Goal: Task Accomplishment & Management: Complete application form

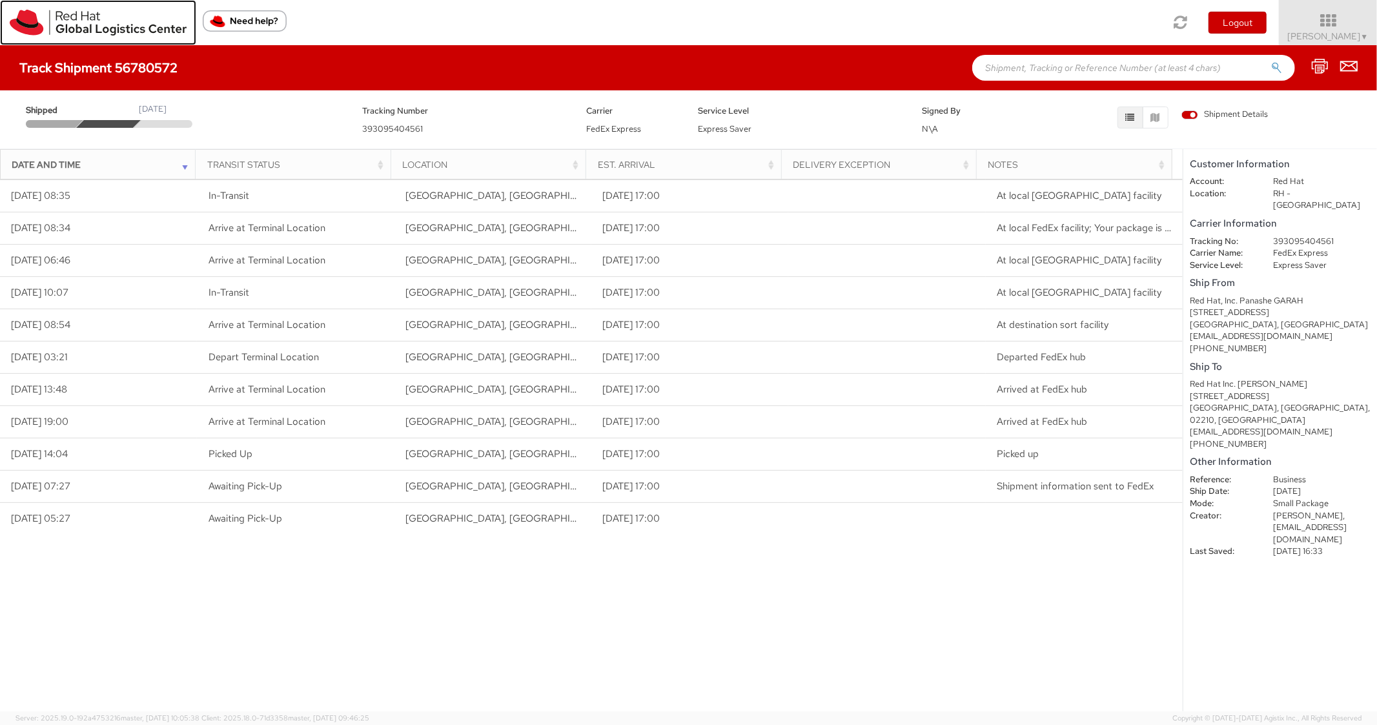
click at [28, 23] on img at bounding box center [98, 23] width 177 height 26
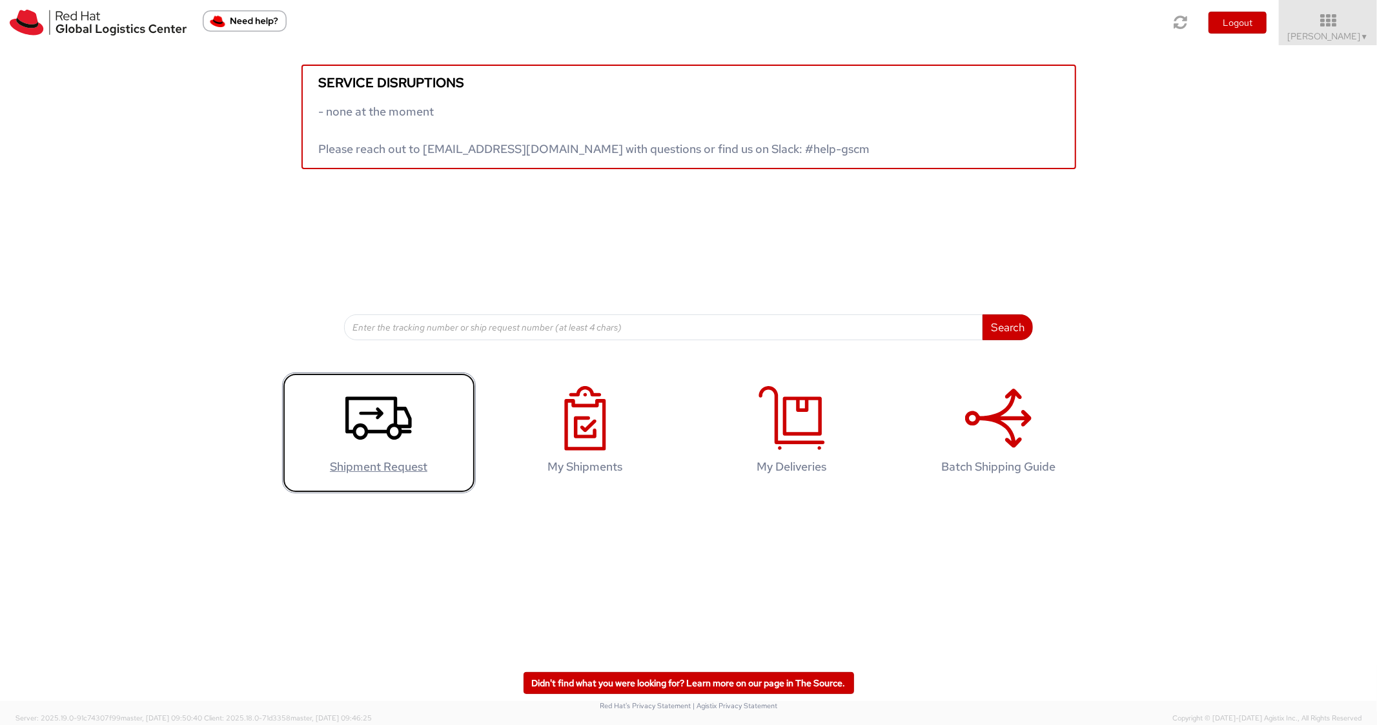
click at [405, 391] on icon at bounding box center [378, 418] width 66 height 65
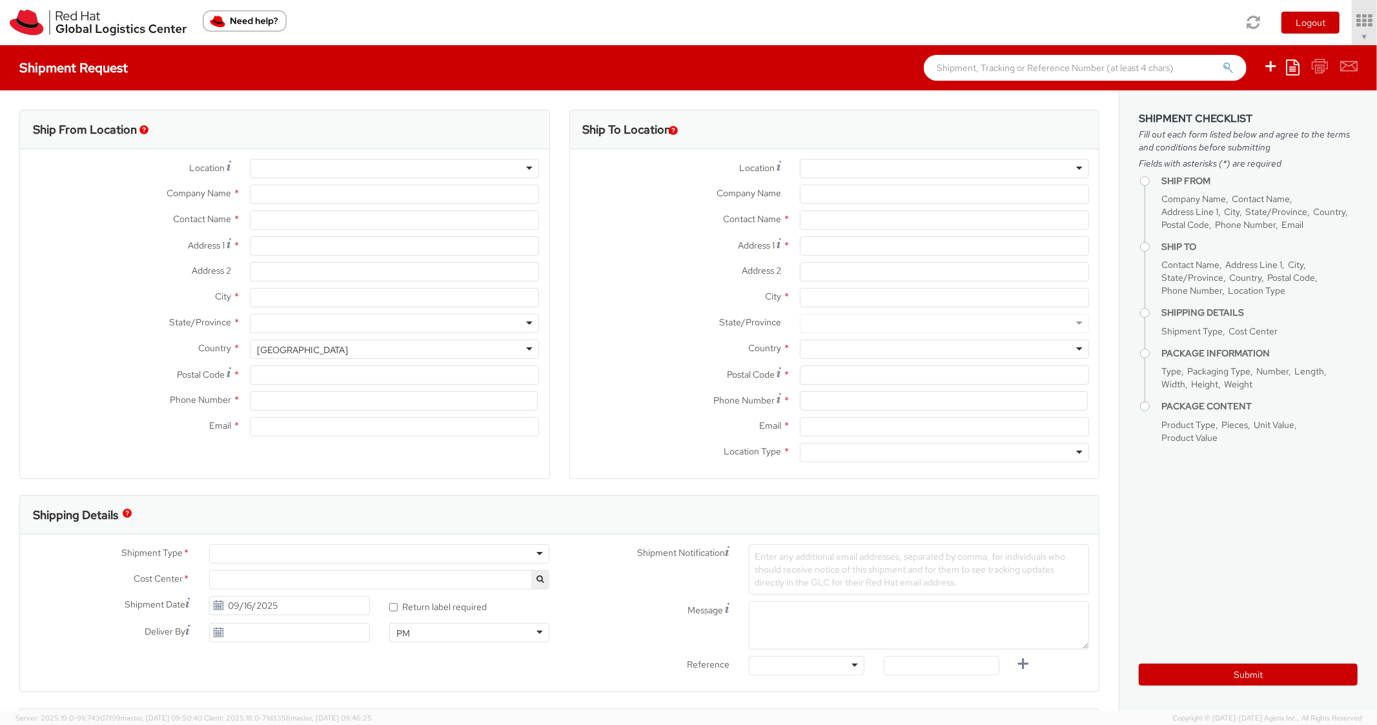
select select "850"
select select
click at [1291, 68] on icon at bounding box center [1293, 66] width 14 height 15
type input "Red Hat, Inc."
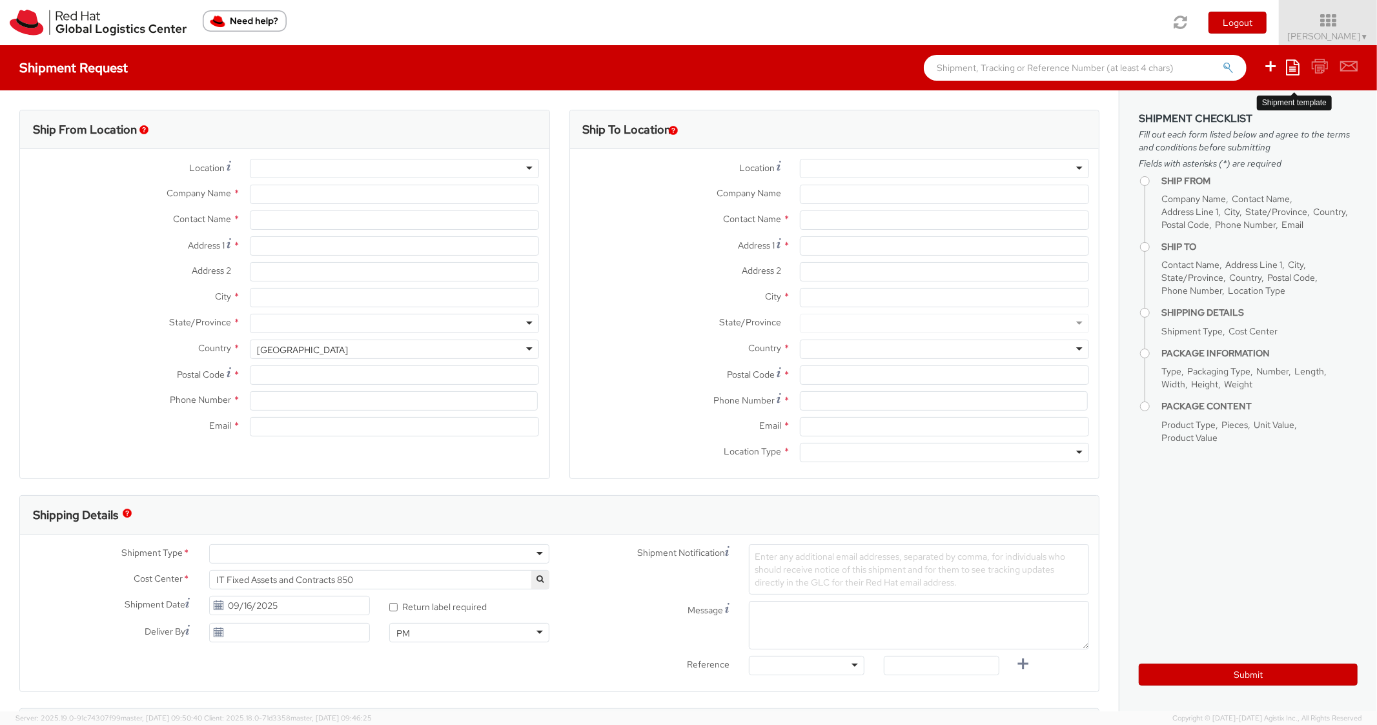
type input "[PERSON_NAME]"
type input "100 East Davie Street"
type input "RALEIGH"
type input "27601"
type input "919-754-4950"
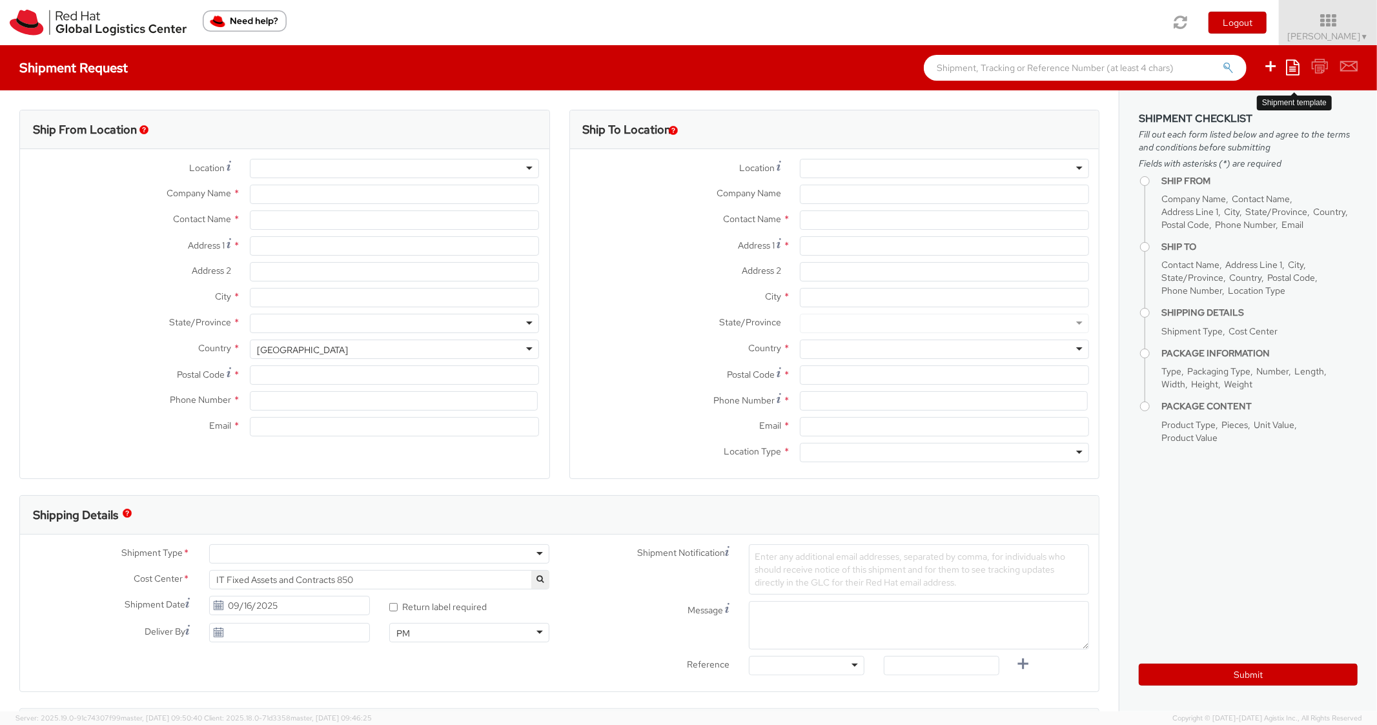
type input "pgarah@redhat.com"
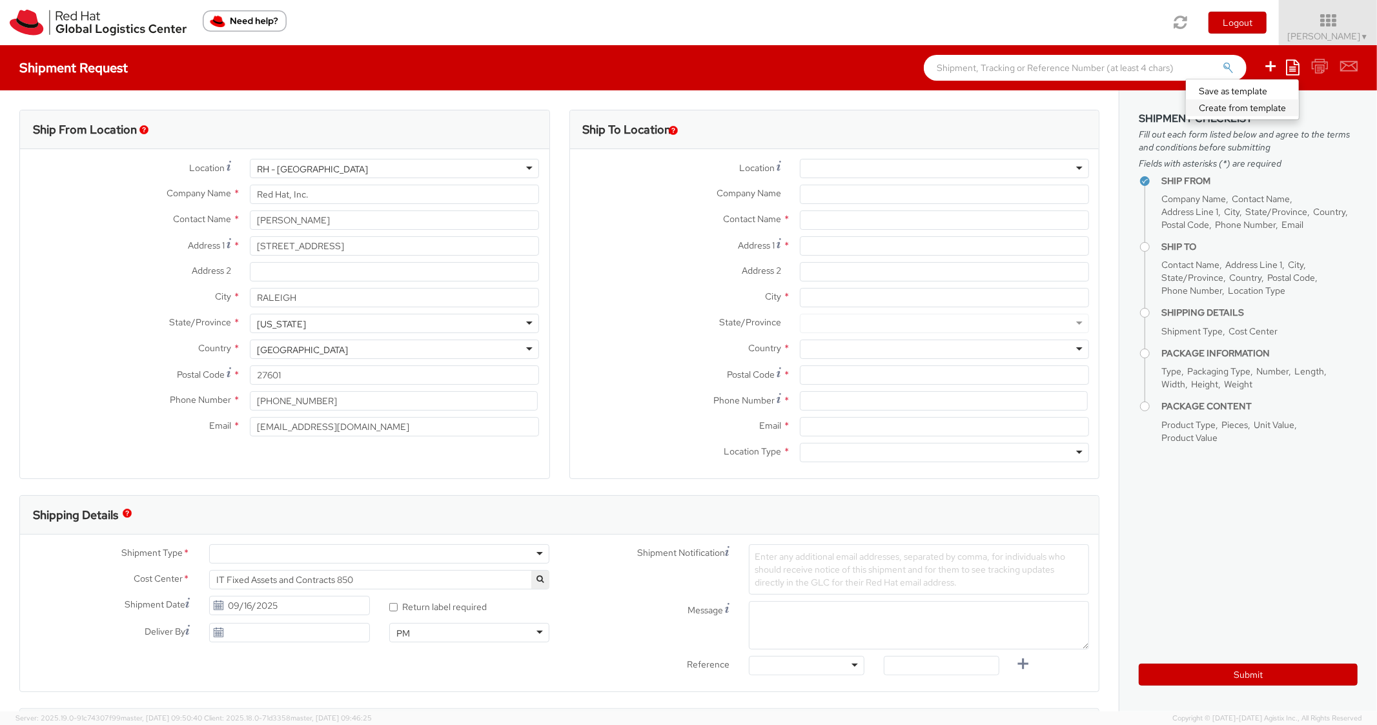
click at [1226, 109] on link "Create from template" at bounding box center [1242, 107] width 113 height 17
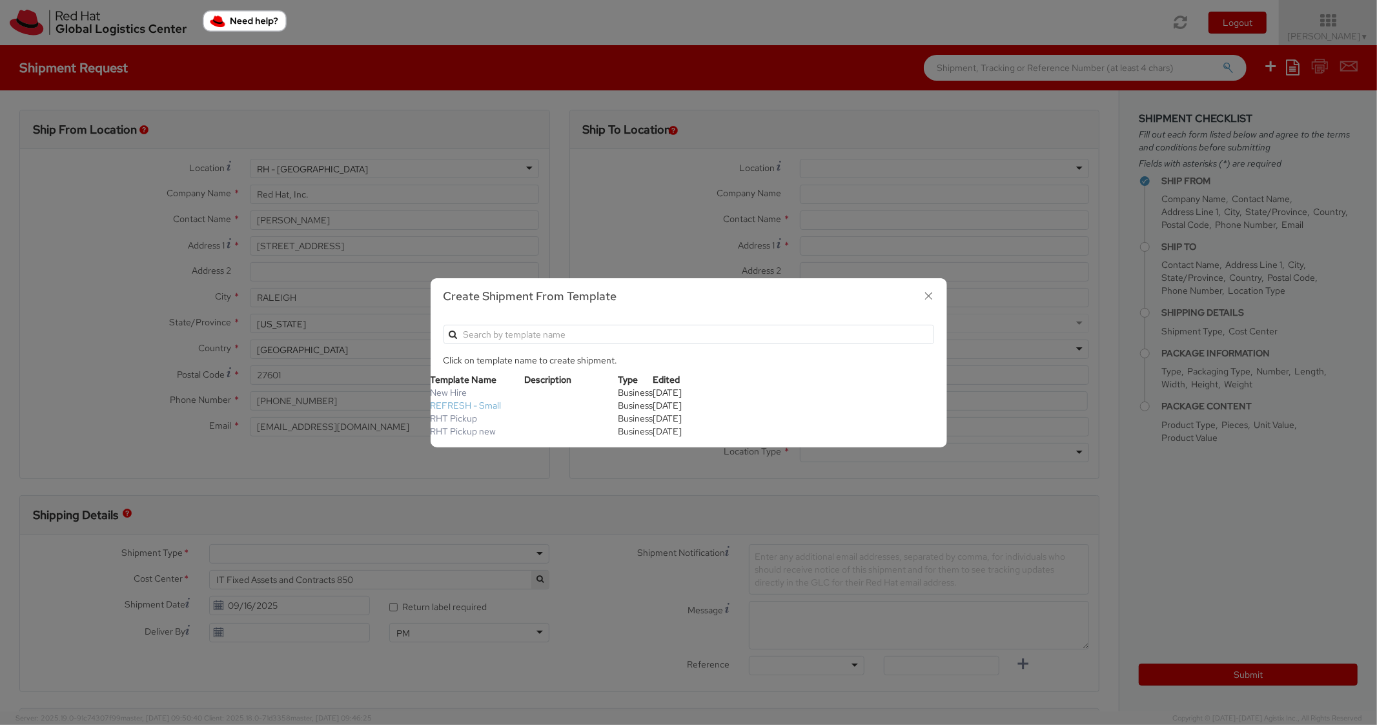
click at [465, 400] on link "REFRESH - Small" at bounding box center [465, 405] width 71 height 12
type textarea "Please include return label."
type input "*RPCI*"
select select "LAPTOP"
type input "1"
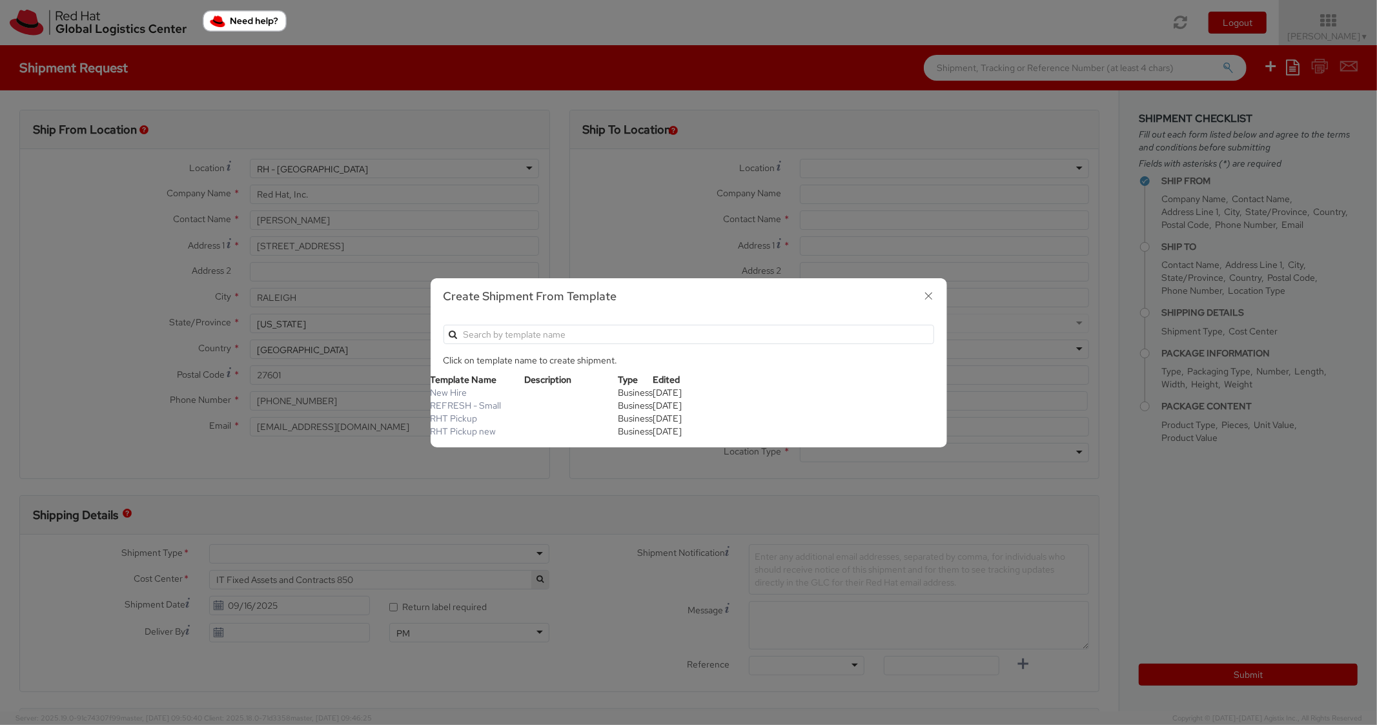
type input "18"
type input "14"
type input "4"
type input "7"
type input "*Laptop Model*"
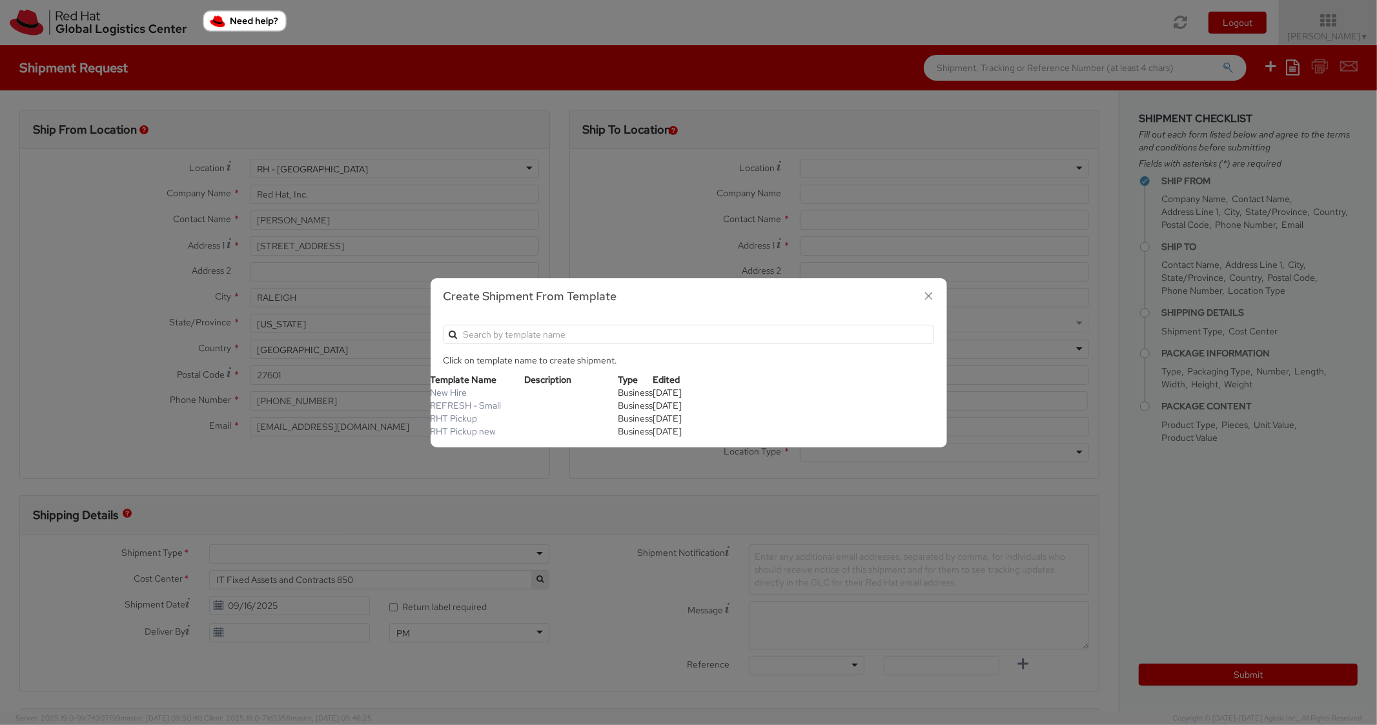
select select "LAPTOP"
type input "2,000.00"
select select
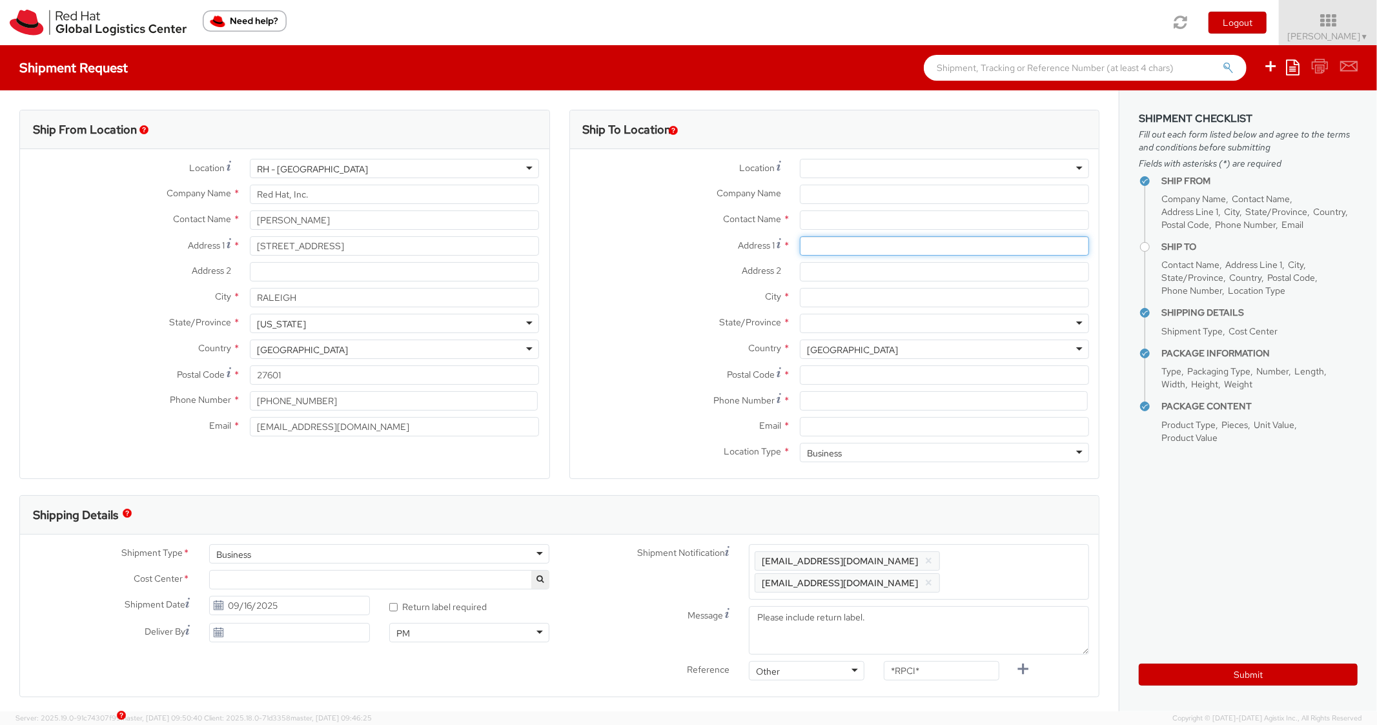
click at [853, 252] on input "Address 1 *" at bounding box center [944, 245] width 289 height 19
paste input "3885 Tennyson St"
type input "3885 Tennyson St"
click at [825, 274] on input "Address 2 *" at bounding box center [944, 271] width 289 height 19
paste input "Apt 319"
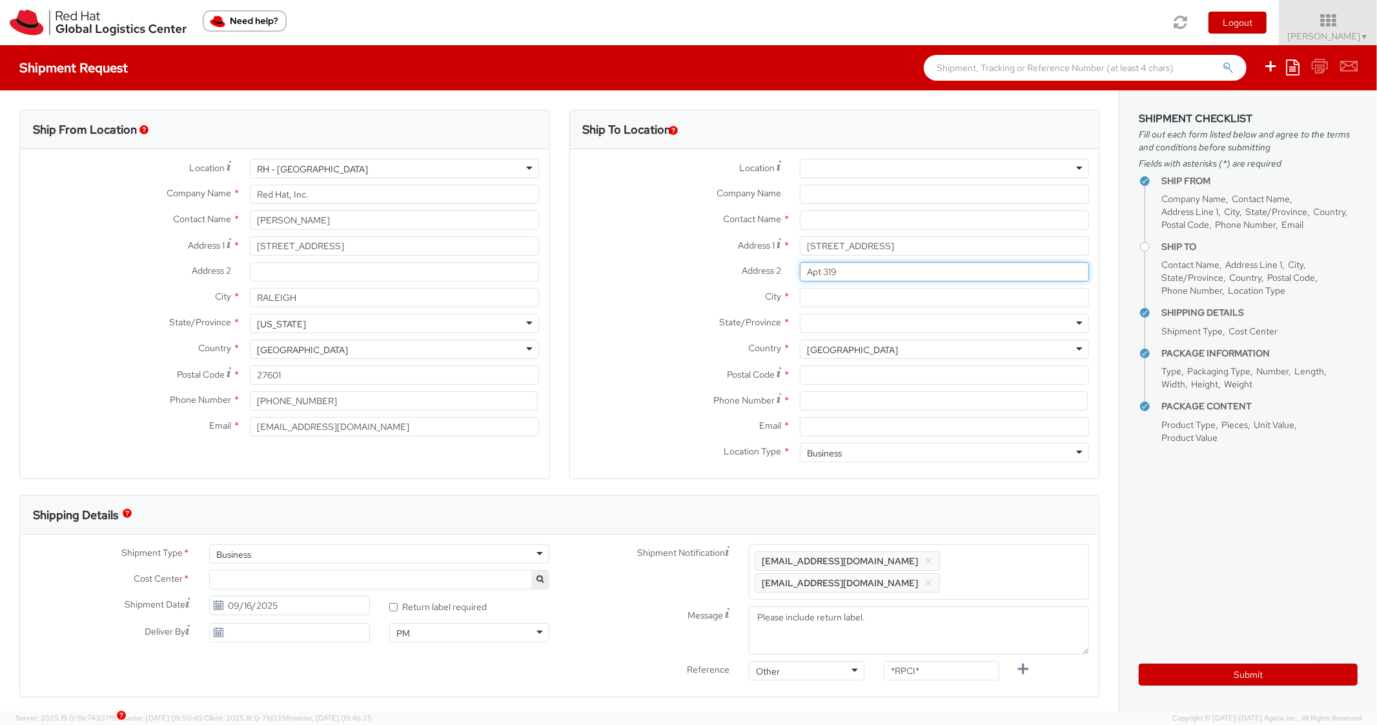
type input "Apt 319"
click at [833, 304] on input "City *" at bounding box center [944, 297] width 289 height 19
paste input "Denver"
type input "Denver"
click at [874, 322] on div at bounding box center [944, 323] width 289 height 19
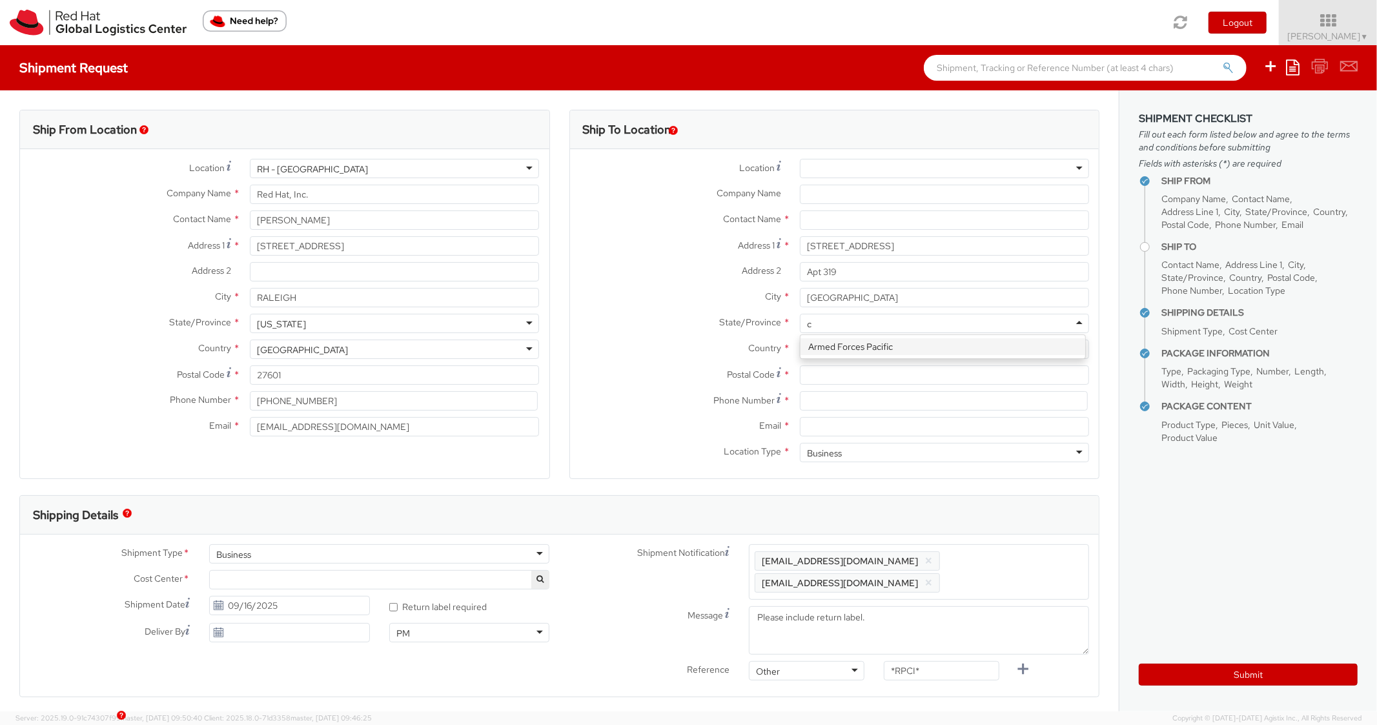
scroll to position [98, 0]
type input "colo"
click at [845, 365] on div at bounding box center [944, 374] width 308 height 19
paste input "80212"
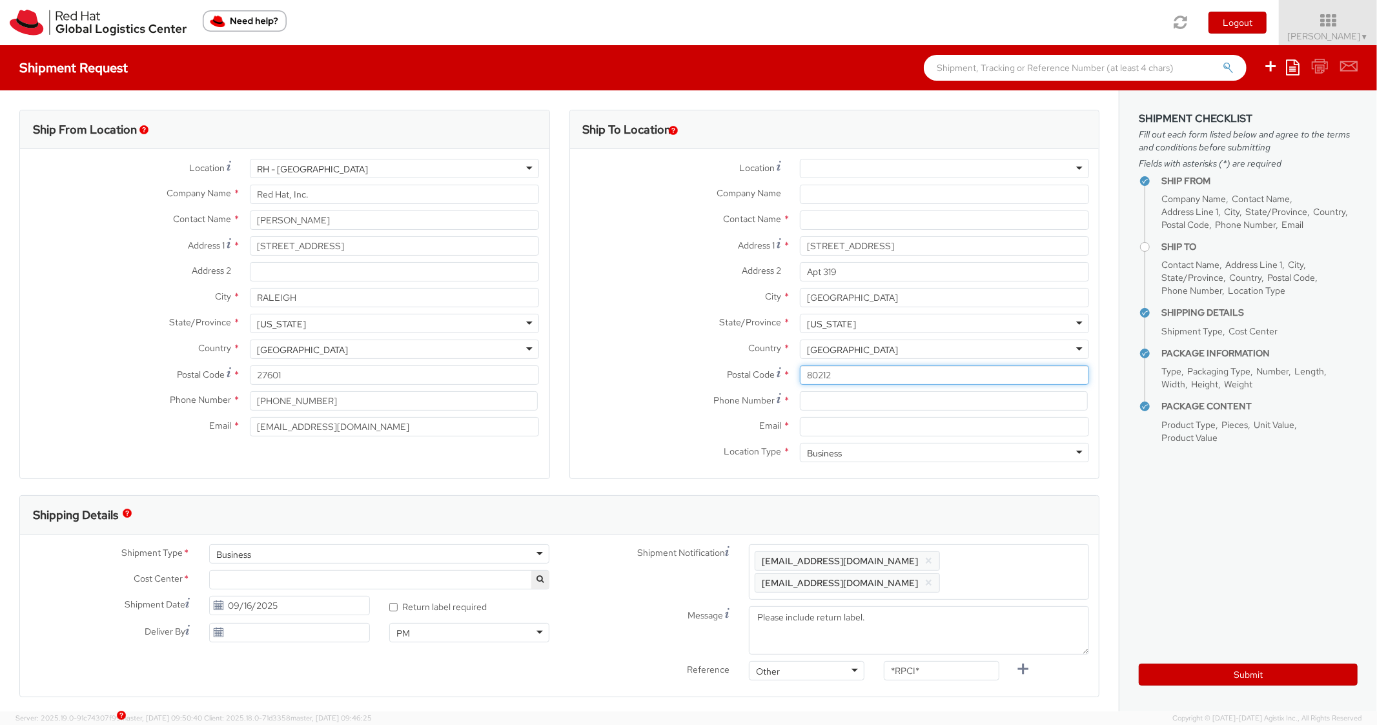
type input "80212"
click at [814, 407] on input at bounding box center [944, 400] width 288 height 19
paste input "9526076414"
type input "9526076414"
click at [854, 412] on div "Phone Number * 9526076414" at bounding box center [834, 404] width 529 height 26
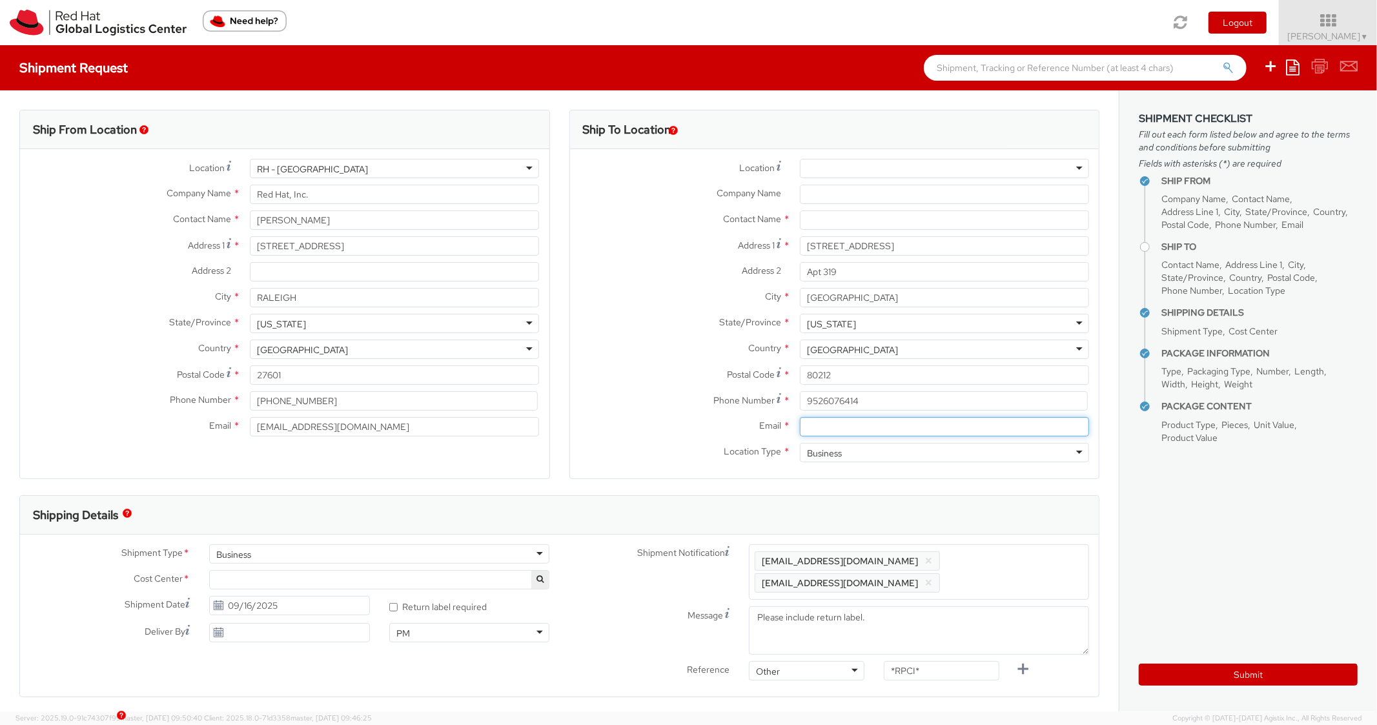
click at [851, 423] on input "Email *" at bounding box center [944, 426] width 289 height 19
paste input "slarson@redhat.com"
type input "slarson@redhat.com"
click at [1002, 562] on span "Enter any additional email addresses, separated by comma, for individuals who s…" at bounding box center [918, 571] width 328 height 39
paste input "slarson@redhat.com"
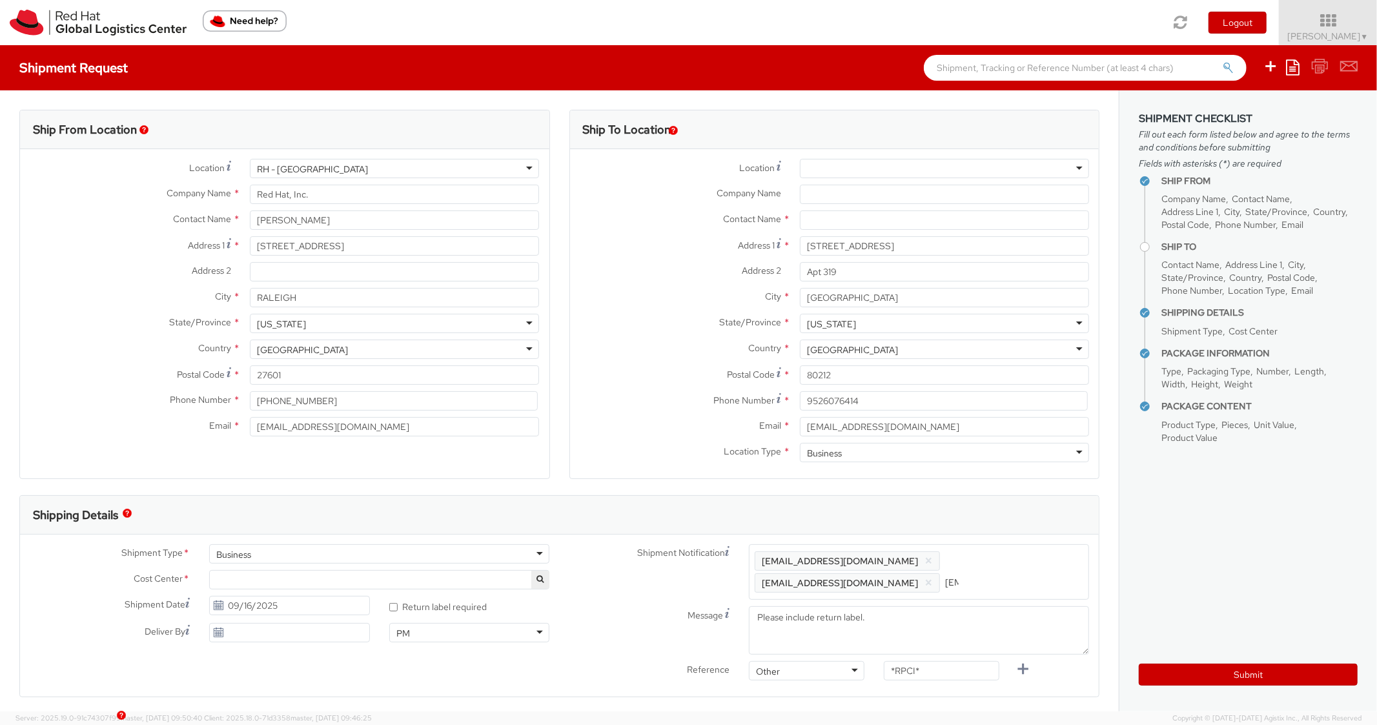
scroll to position [0, 66]
type input "slarson@redhat.com"
click at [907, 518] on div "Shipping Details" at bounding box center [559, 515] width 1078 height 39
drag, startPoint x: 937, startPoint y: 674, endPoint x: 839, endPoint y: 676, distance: 98.1
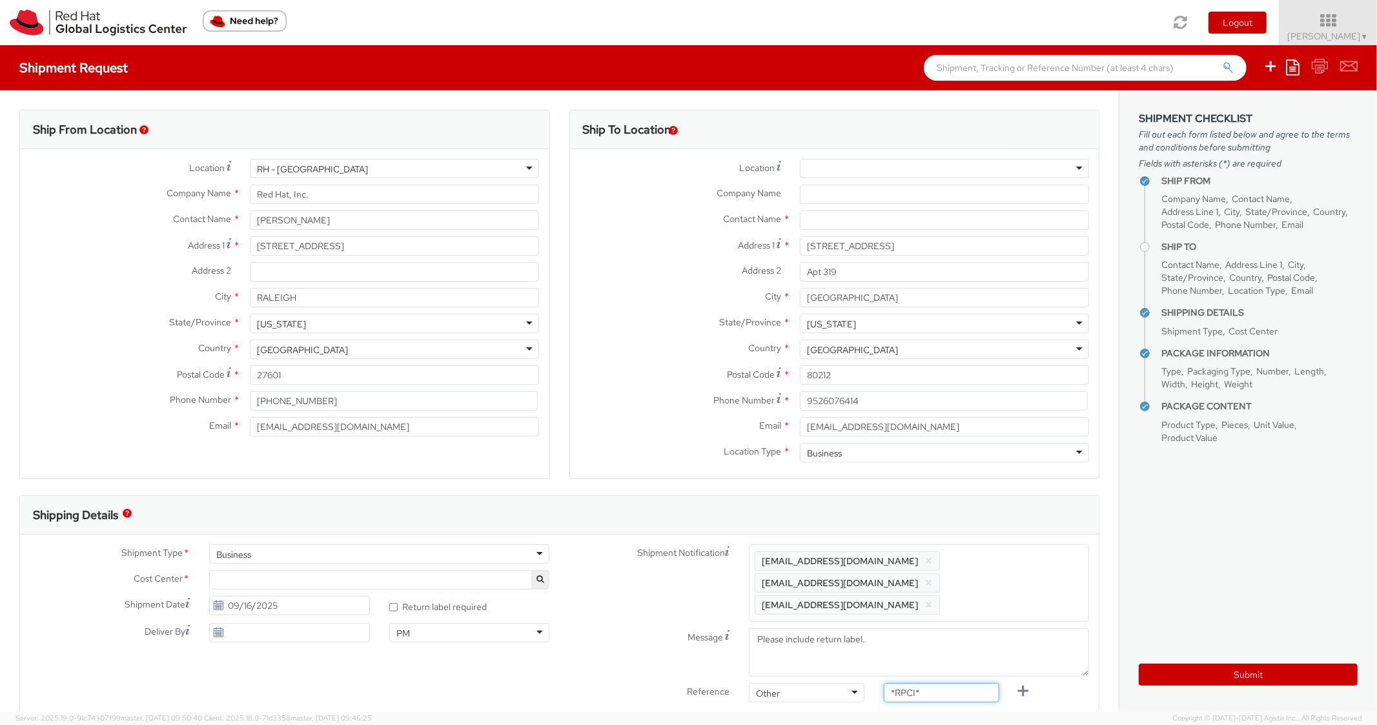
click at [839, 683] on div "Reference Other Other Other Purchase Order Number Reference Number *RPCI*" at bounding box center [830, 696] width 540 height 26
paste input "REQ5937308"
type input "REQ5937308"
click at [745, 440] on div "Email * slarson@redhat.com" at bounding box center [834, 430] width 529 height 26
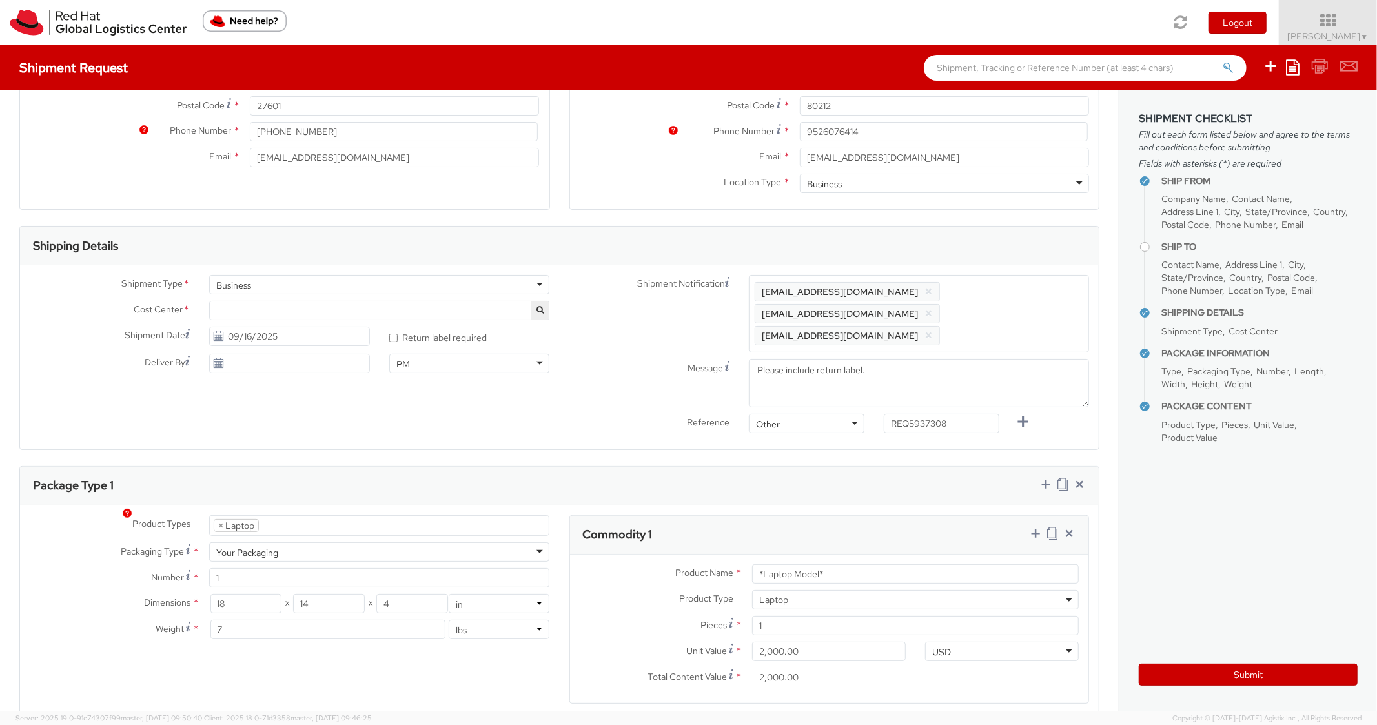
scroll to position [516, 0]
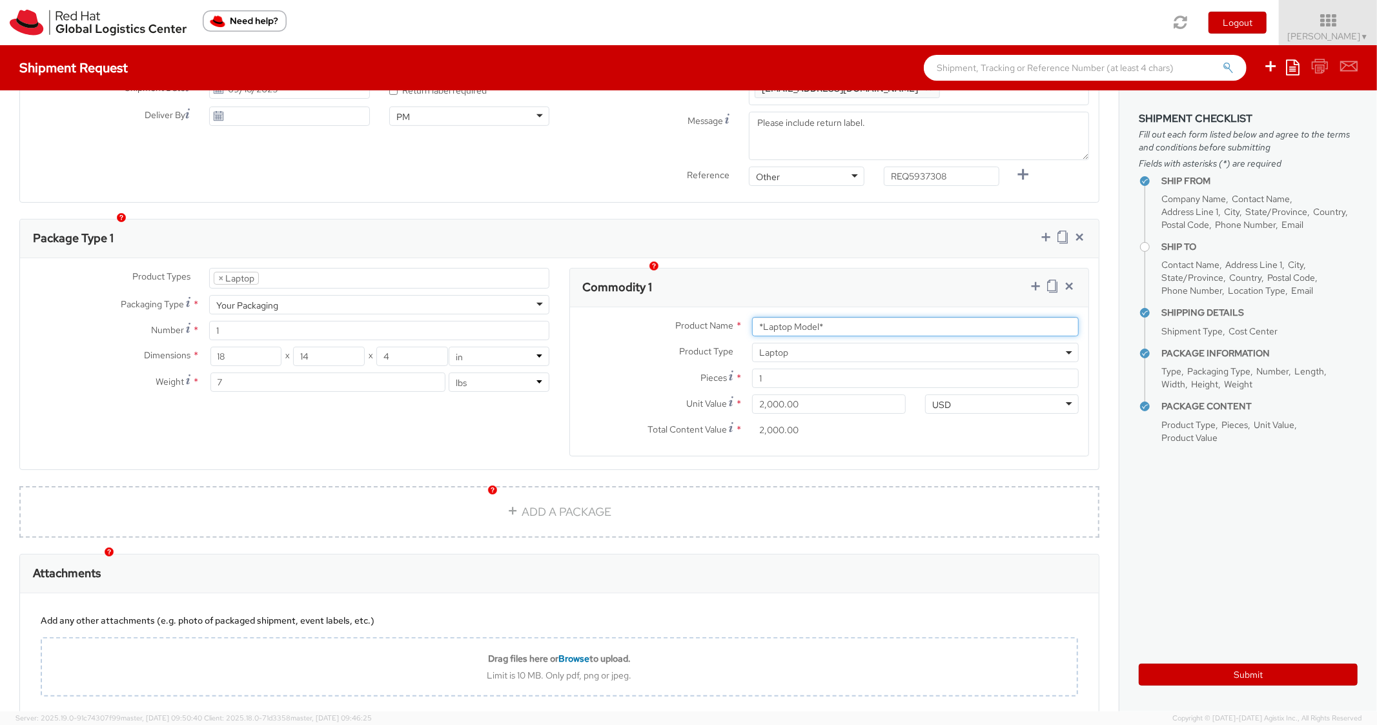
drag, startPoint x: 830, startPoint y: 307, endPoint x: 643, endPoint y: 306, distance: 187.2
click at [652, 317] on div "Product Name * *Laptop Model*" at bounding box center [829, 326] width 519 height 19
click at [831, 317] on input "*Laptop Model*" at bounding box center [915, 326] width 327 height 19
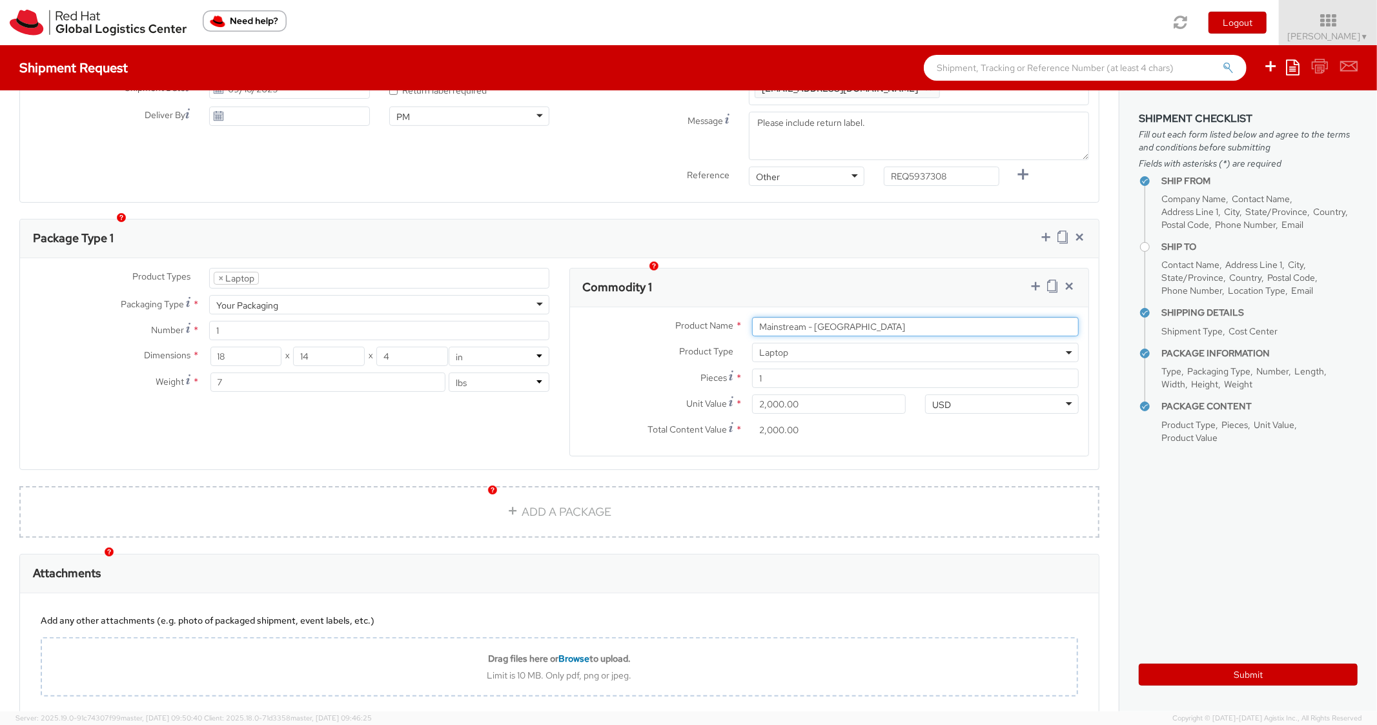
type input "Mainstream - Lenovo"
click at [883, 258] on div "Product Types * Documents Docking Station Laptop Monitor Other Hardware Server …" at bounding box center [559, 363] width 1078 height 211
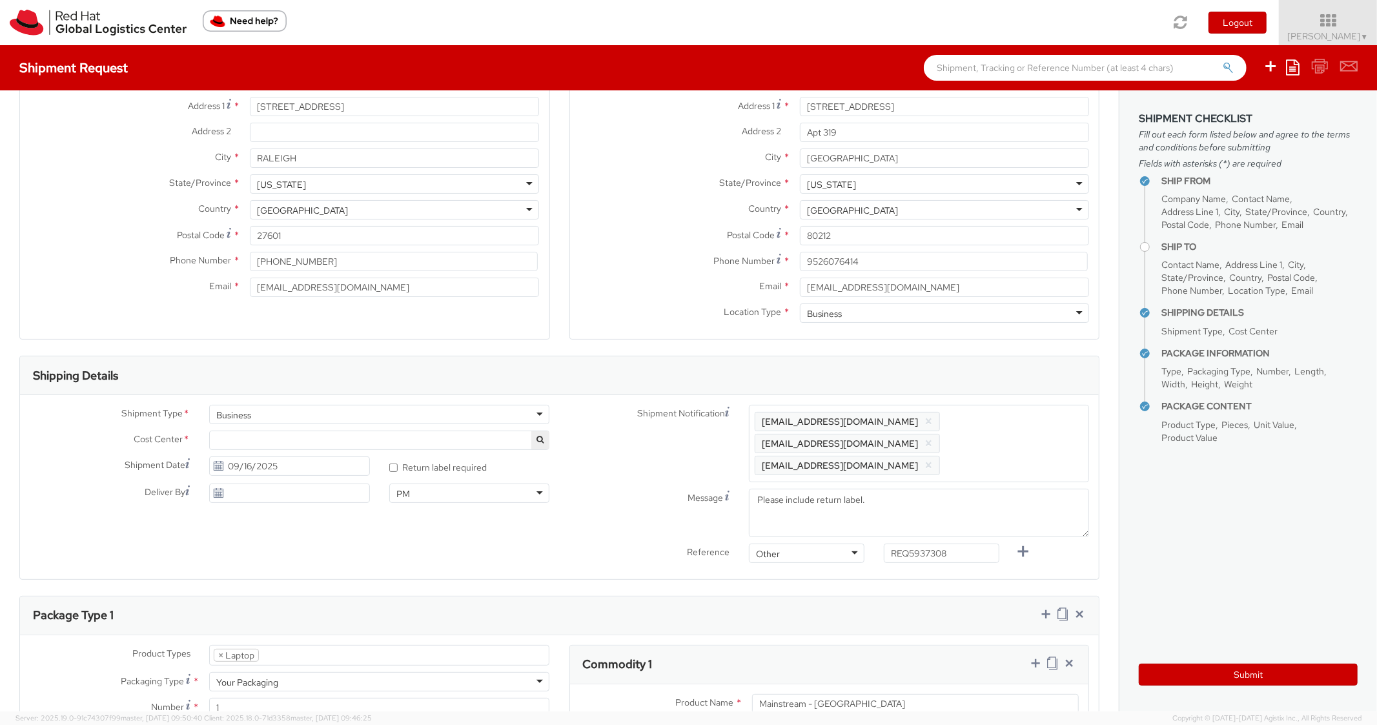
scroll to position [0, 0]
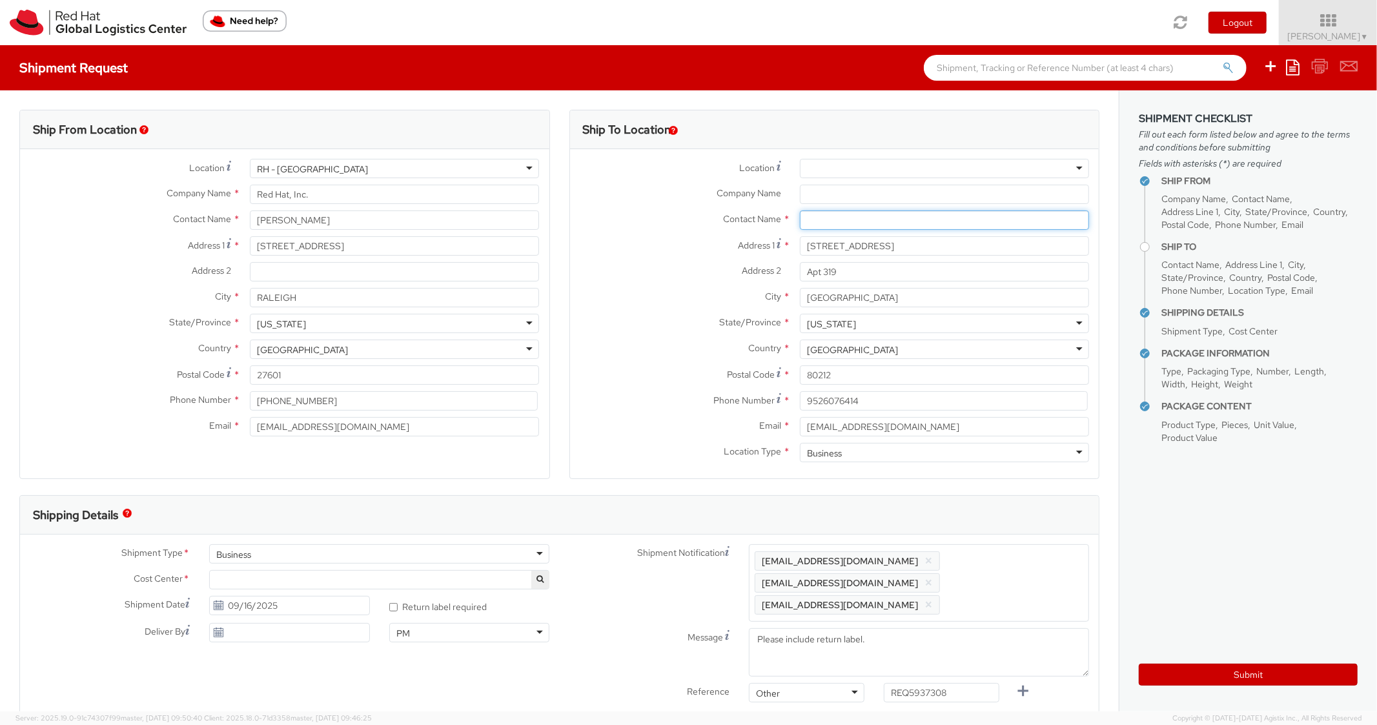
click at [863, 216] on input "text" at bounding box center [944, 219] width 289 height 19
paste input "Skye Larson"
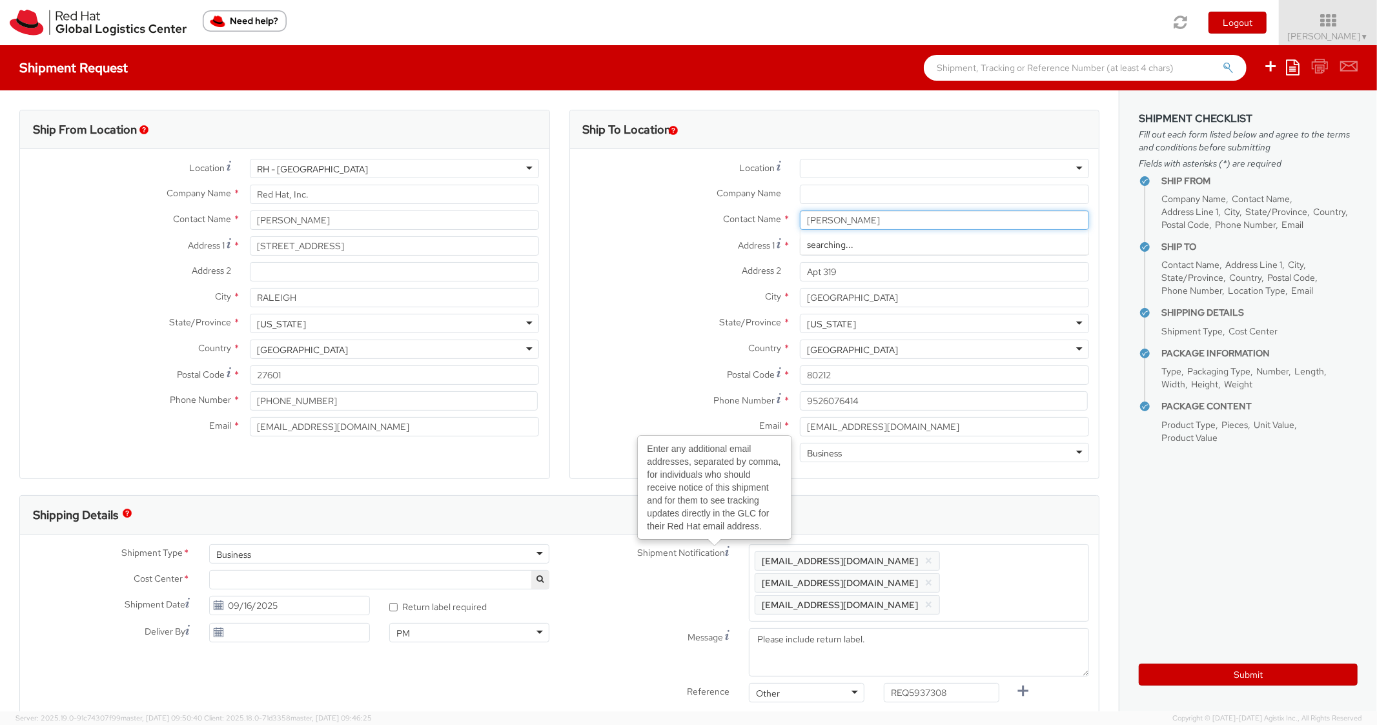
type input "Skye Larson"
click at [627, 432] on label "Email *" at bounding box center [680, 425] width 220 height 17
click at [800, 432] on input "slarson@redhat.com" at bounding box center [944, 426] width 289 height 19
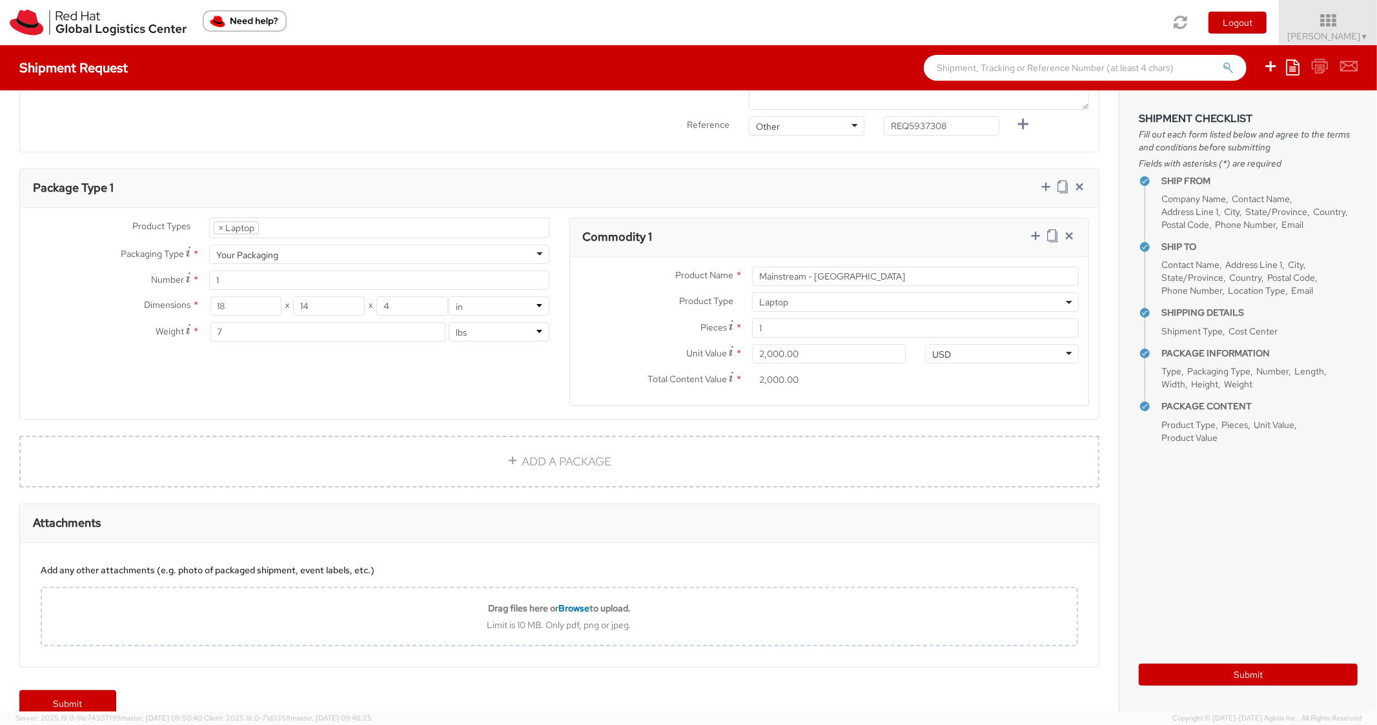
scroll to position [569, 0]
click at [1182, 676] on button "Submit" at bounding box center [1247, 674] width 219 height 22
type input "Skye Larson"
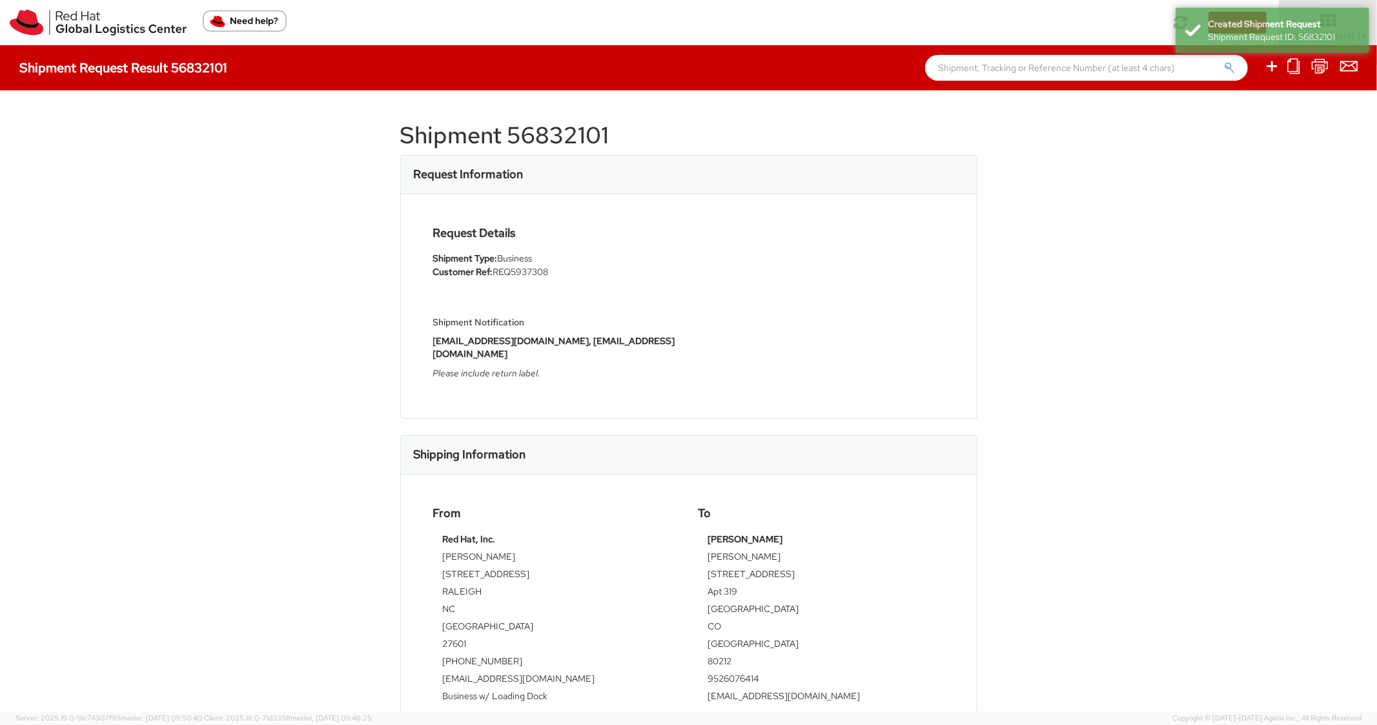
click at [547, 139] on h1 "Shipment 56832101" at bounding box center [688, 136] width 577 height 26
copy h1 "56832101"
click at [713, 378] on div "Request Details Shipment Type: Business Customer Ref: REQ5937308 Shipment Notif…" at bounding box center [689, 306] width 576 height 224
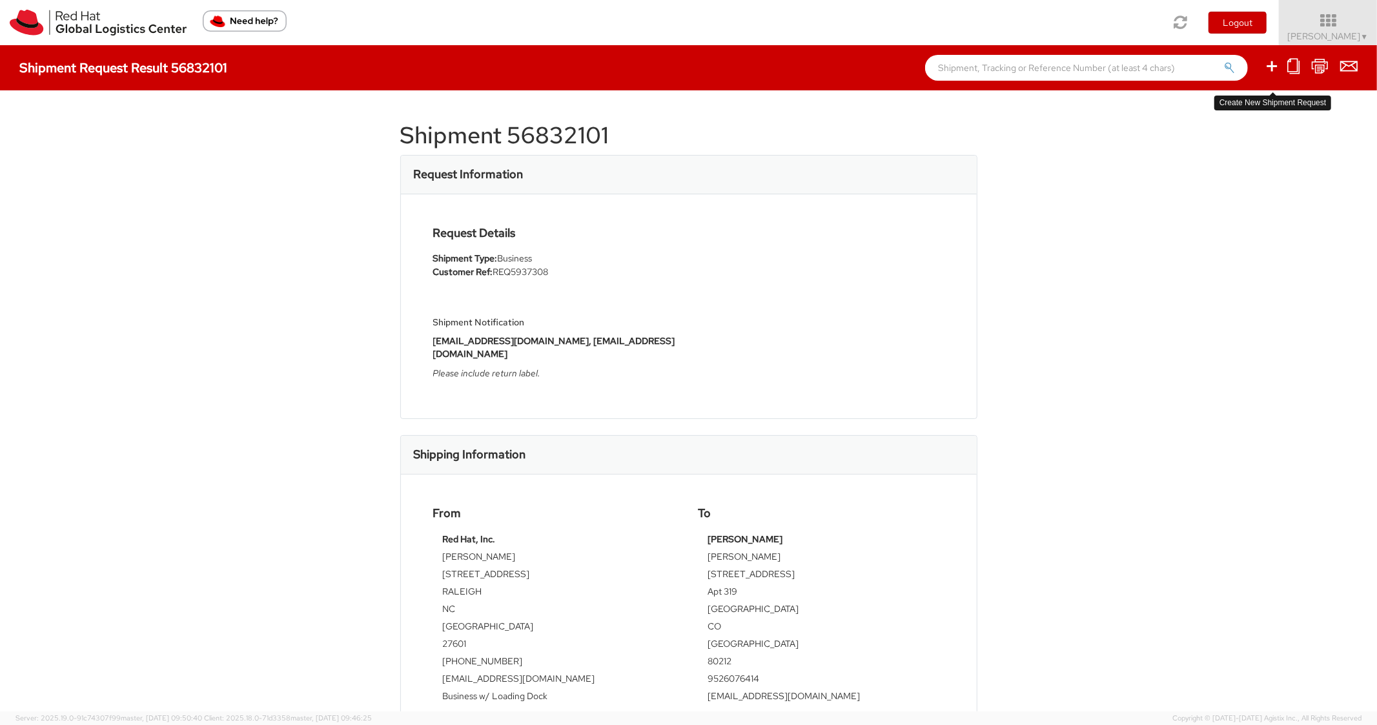
click at [1267, 66] on icon at bounding box center [1271, 66] width 15 height 16
select select
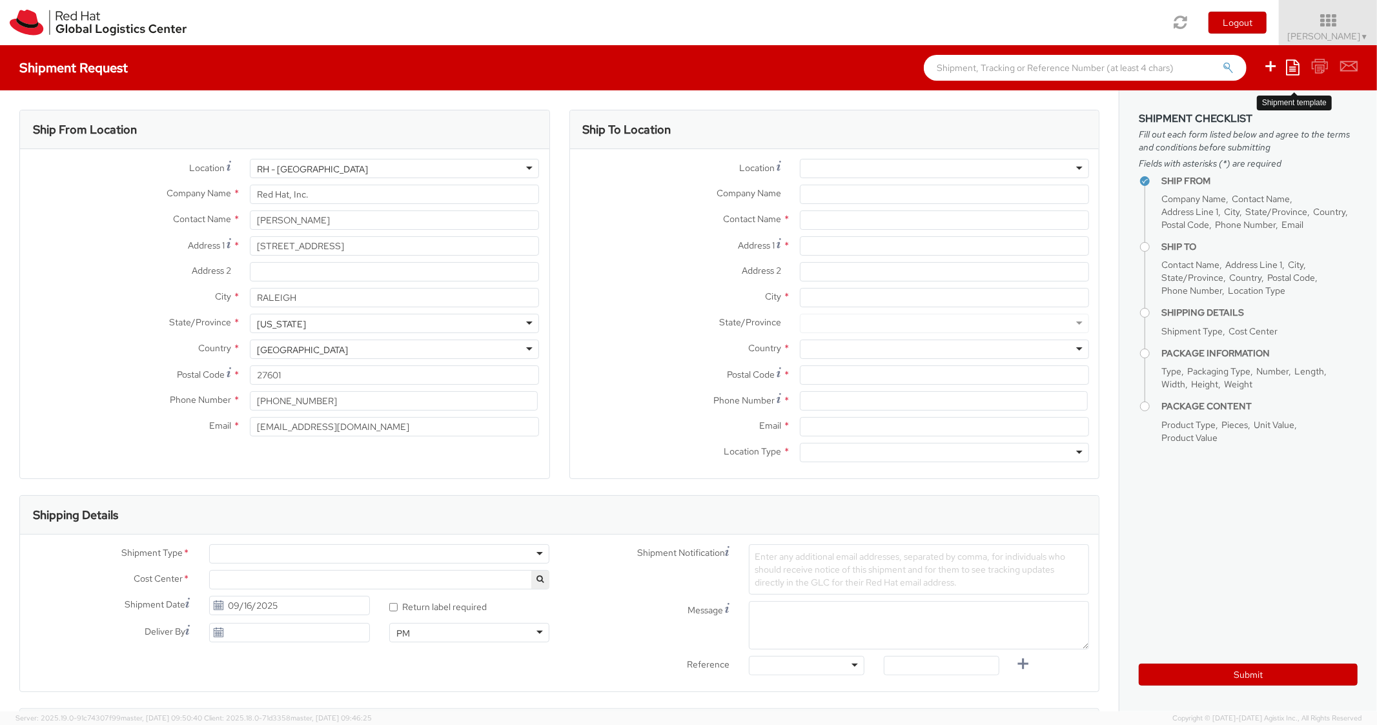
click at [1291, 68] on icon at bounding box center [1293, 66] width 14 height 15
select select "850"
click at [1213, 110] on link "Create from template" at bounding box center [1242, 107] width 113 height 17
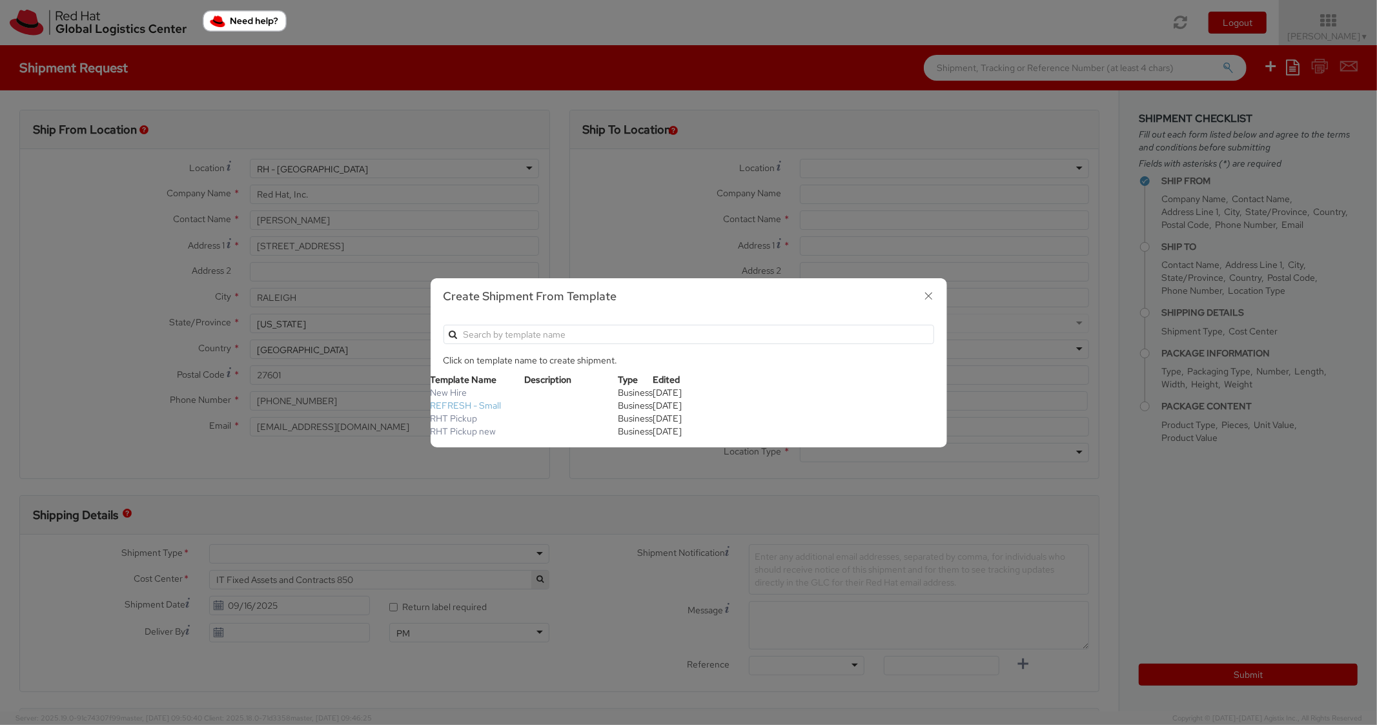
click at [463, 401] on link "REFRESH - Small" at bounding box center [465, 405] width 71 height 12
type textarea "Please include return label."
type input "*RPCI*"
select select "LAPTOP"
type input "1"
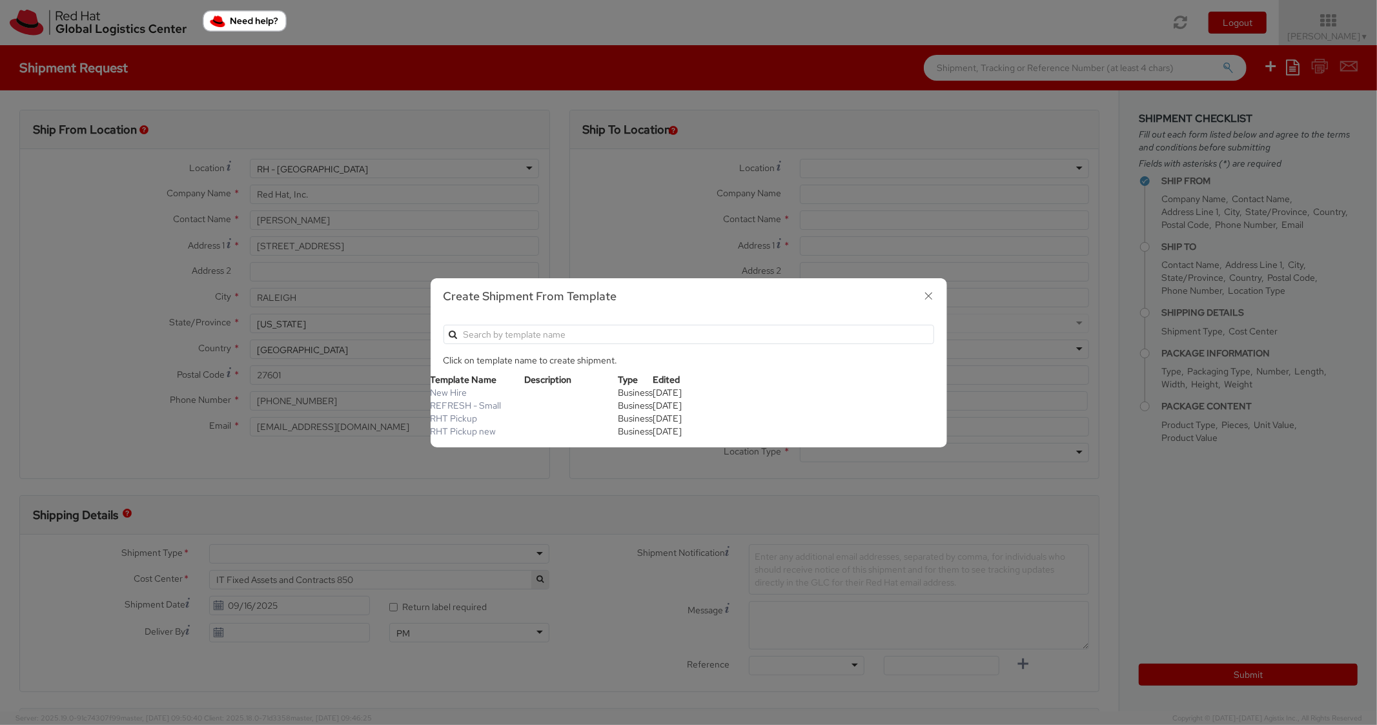
type input "18"
type input "14"
type input "4"
type input "7"
type input "*Laptop Model*"
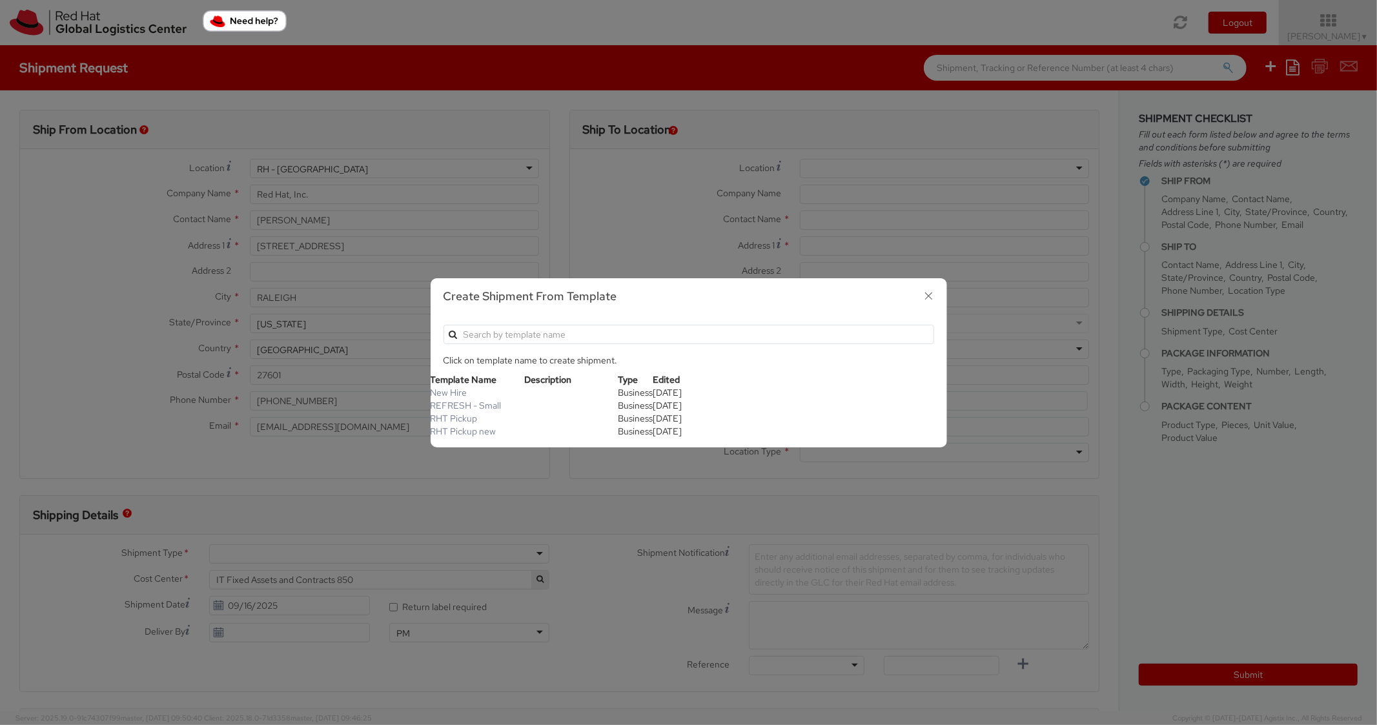
select select "LAPTOP"
type input "2,000.00"
select select "850"
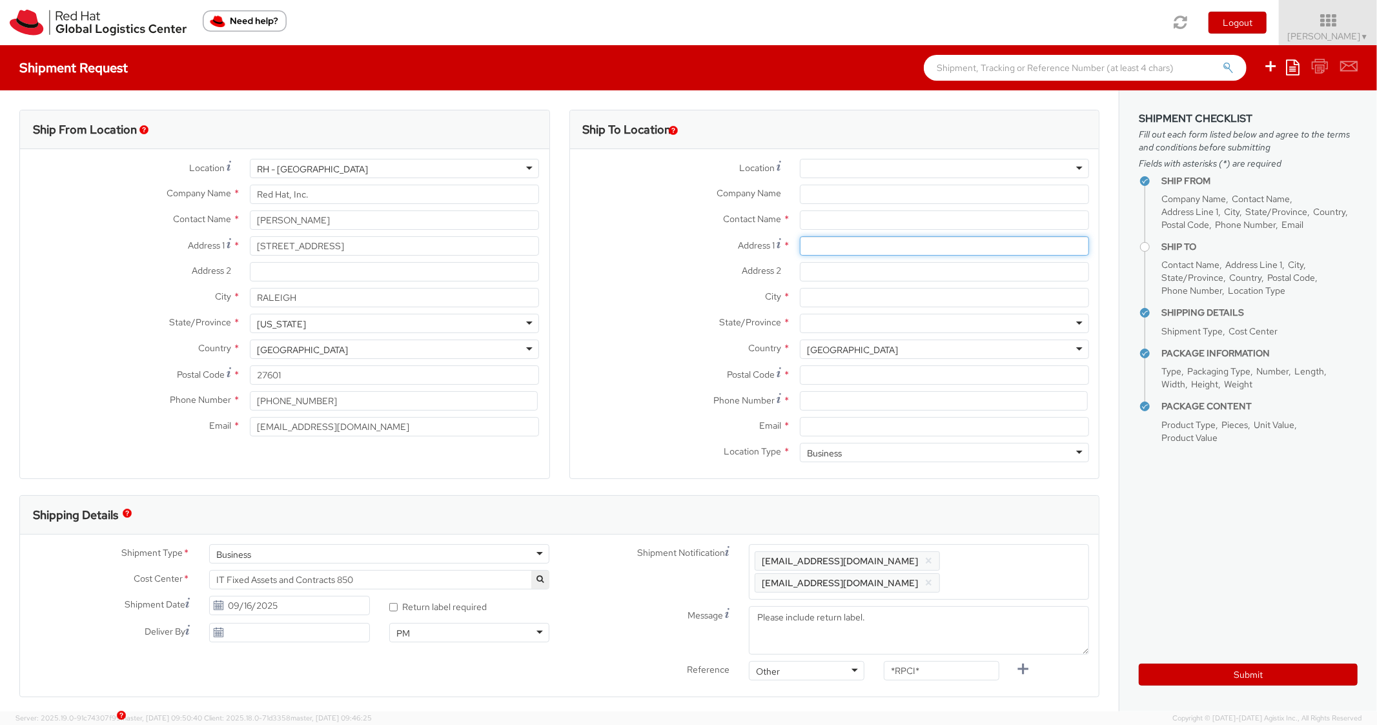
paste input "621 Almond Court"
click at [837, 243] on input "621 Almond Court" at bounding box center [944, 245] width 289 height 19
type input "621 Almond Court"
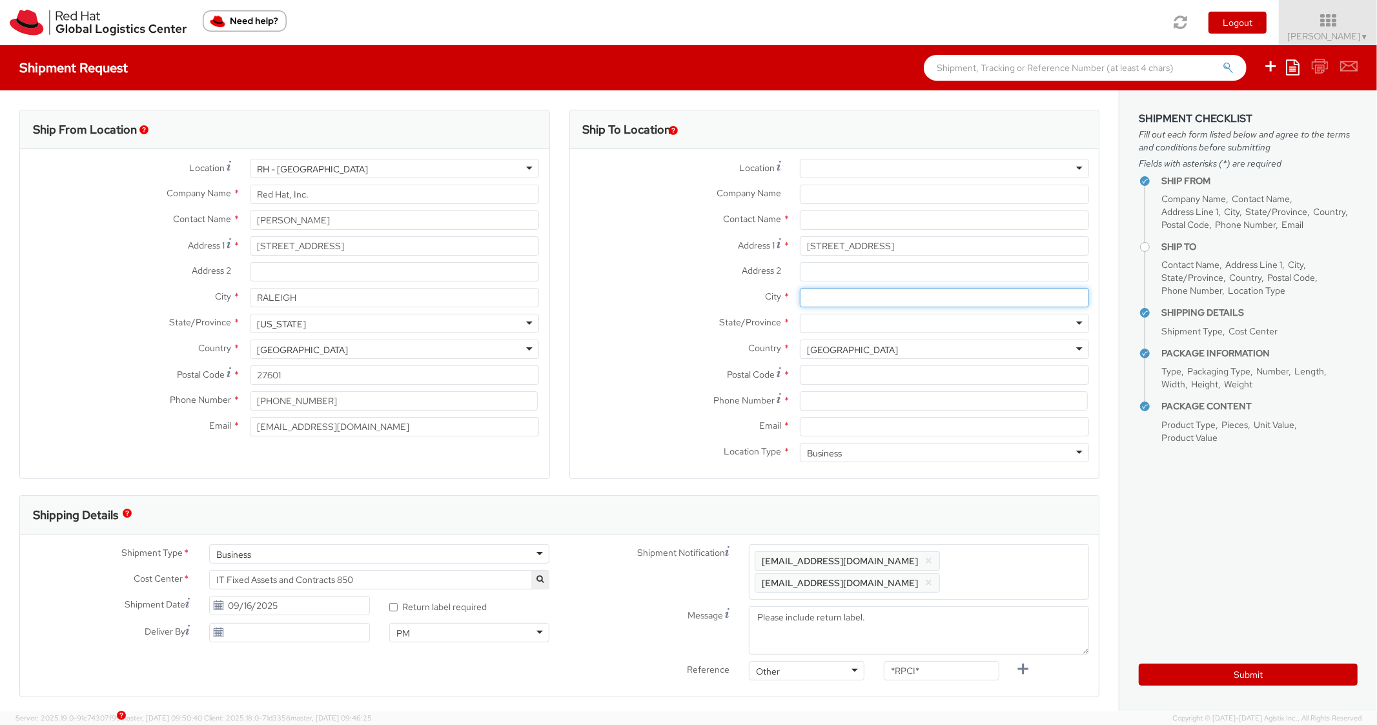
click at [803, 292] on input "City *" at bounding box center [944, 297] width 289 height 19
paste input "Flemington"
type input "Flemington"
click at [836, 319] on div at bounding box center [944, 323] width 289 height 19
type input "New J"
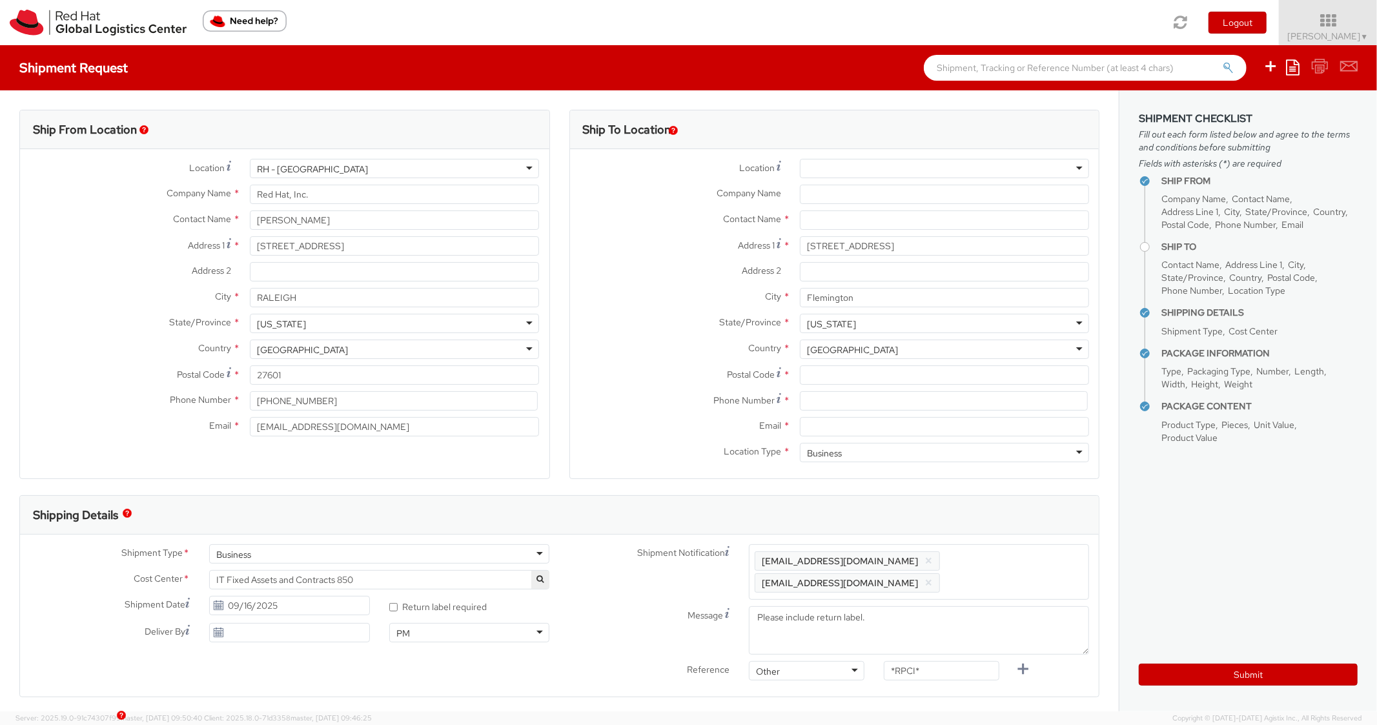
scroll to position [0, 0]
paste input "08822"
click at [816, 369] on input "Postal Code *" at bounding box center [944, 374] width 289 height 19
type input "08822"
click at [615, 308] on div "City * Flemington" at bounding box center [834, 301] width 529 height 26
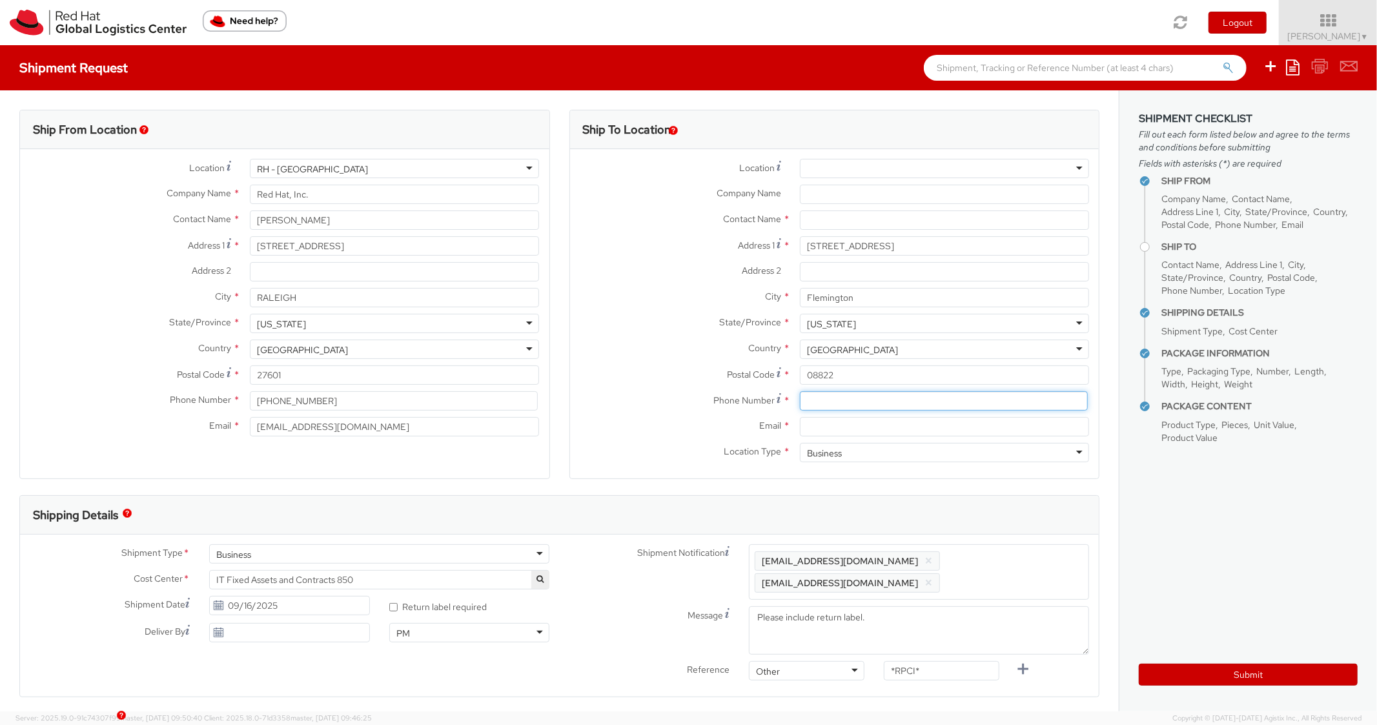
click at [837, 410] on input at bounding box center [944, 400] width 288 height 19
paste input "7329129432"
type input "7329129432"
click at [678, 357] on div "Country * United States United States Afghanistan Albania Algeria American Samo…" at bounding box center [834, 348] width 529 height 19
click at [865, 429] on input "Email *" at bounding box center [944, 426] width 289 height 19
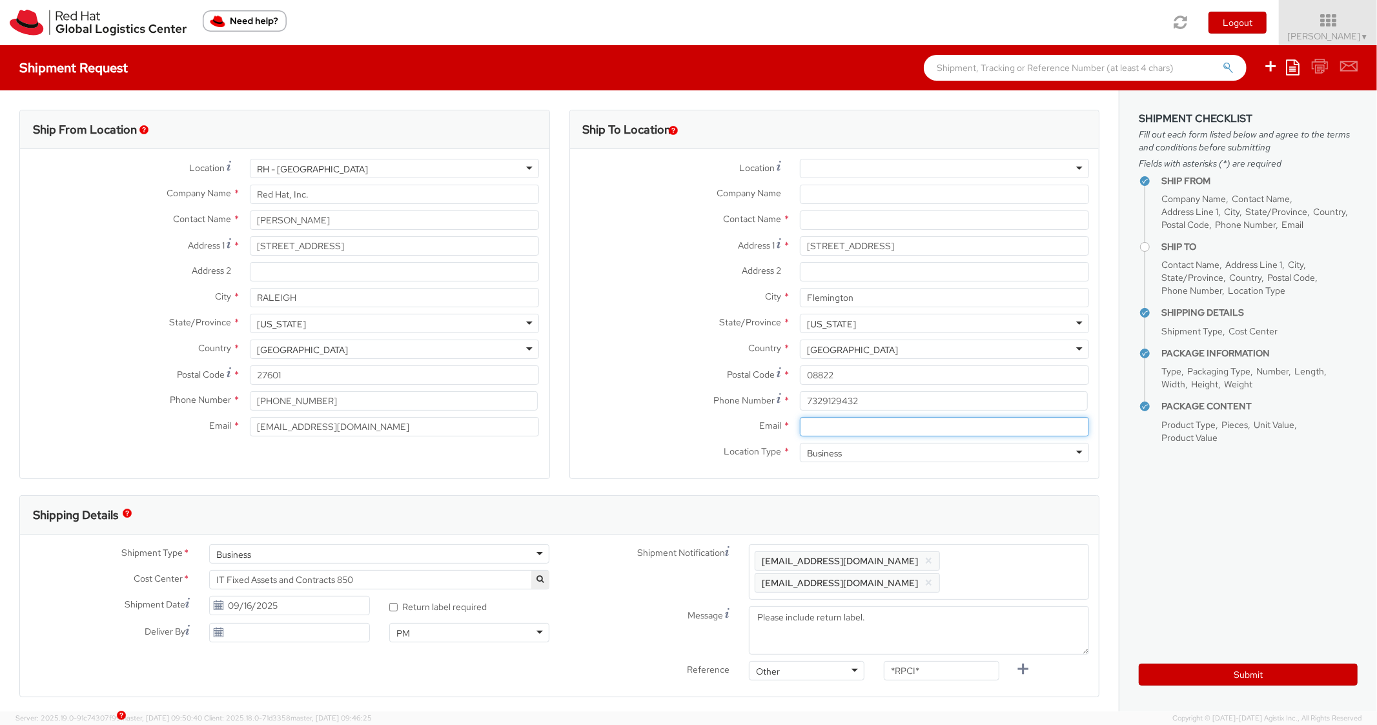
paste input "harsh.patel@redhat.com"
type input "harsh.patel@redhat.com"
click at [1007, 564] on span "Enter any additional email addresses, separated by comma, for individuals who s…" at bounding box center [918, 571] width 328 height 39
paste input "harsh.patel@redhat.com"
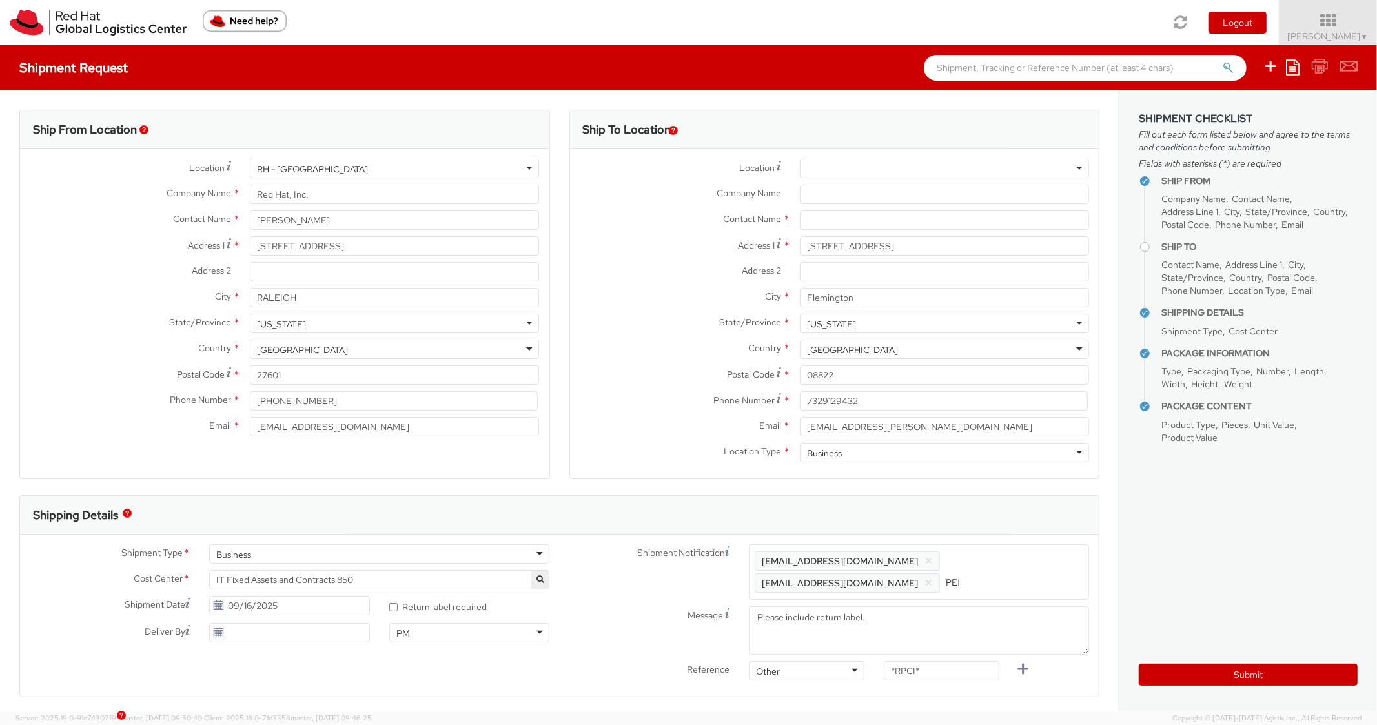
type input "harsh.patel@redhat.com"
click at [1002, 501] on div "Shipping Details" at bounding box center [559, 515] width 1078 height 39
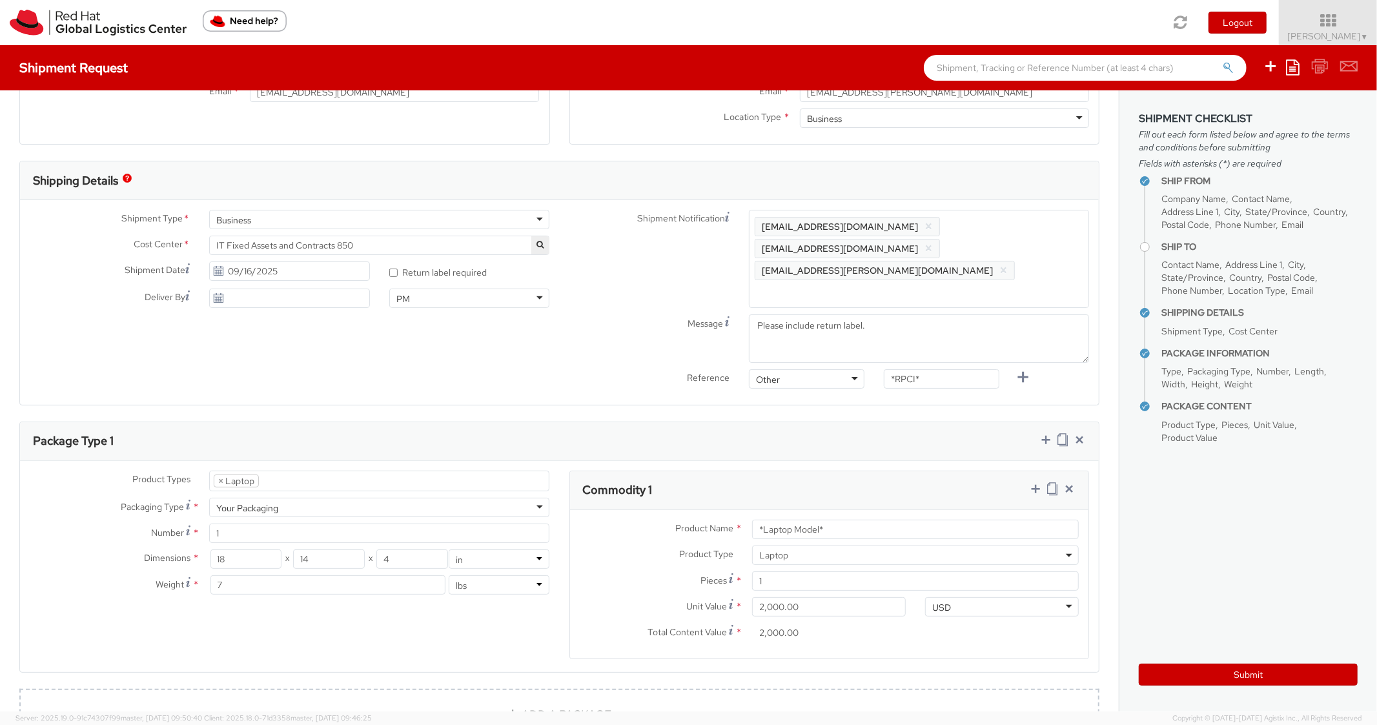
scroll to position [516, 0]
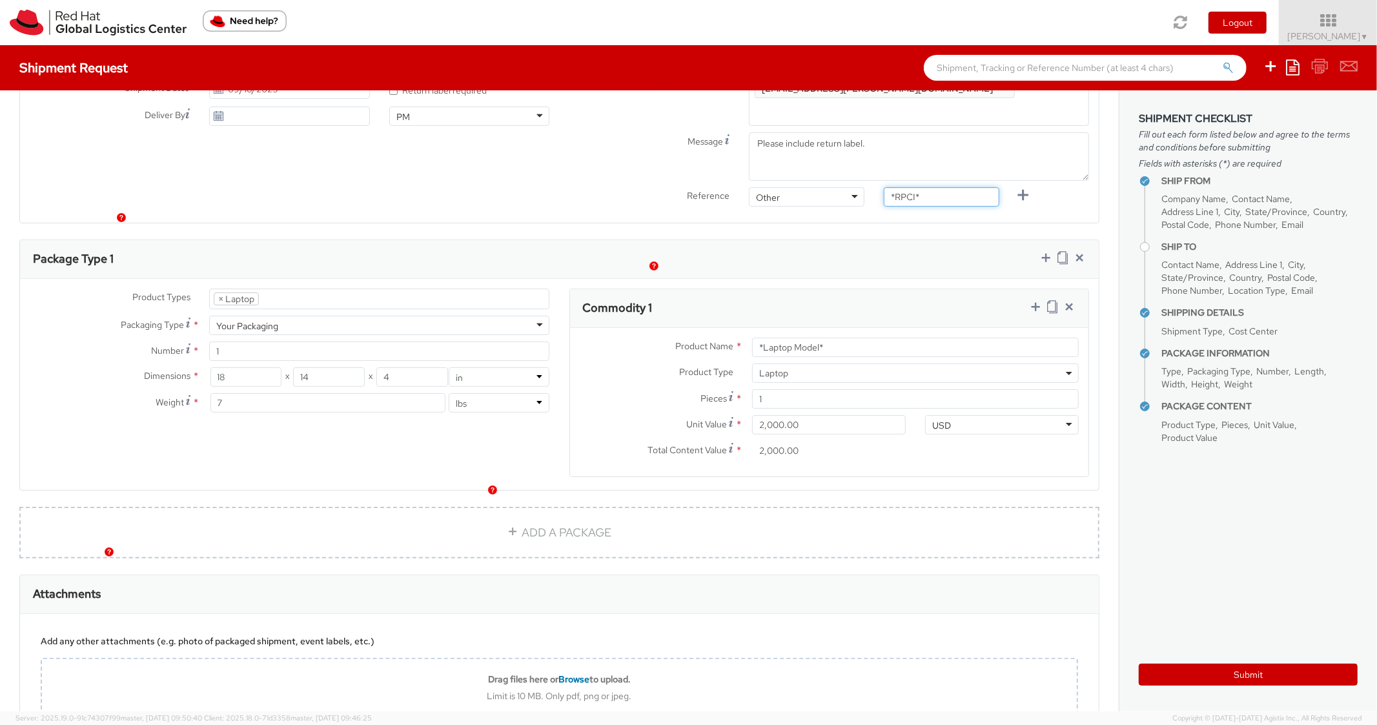
drag, startPoint x: 880, startPoint y: 152, endPoint x: 820, endPoint y: 145, distance: 60.4
click at [820, 187] on div "Reference Other Other Other Purchase Order Number Reference Number *RPCI*" at bounding box center [830, 200] width 540 height 26
paste input "REQ5952104"
type input "REQ5952104"
click at [823, 189] on div "Ship From Location Location * RH - Raleigh RH - Raleigh RH - Amsterdam - MSO RH…" at bounding box center [559, 164] width 1118 height 1180
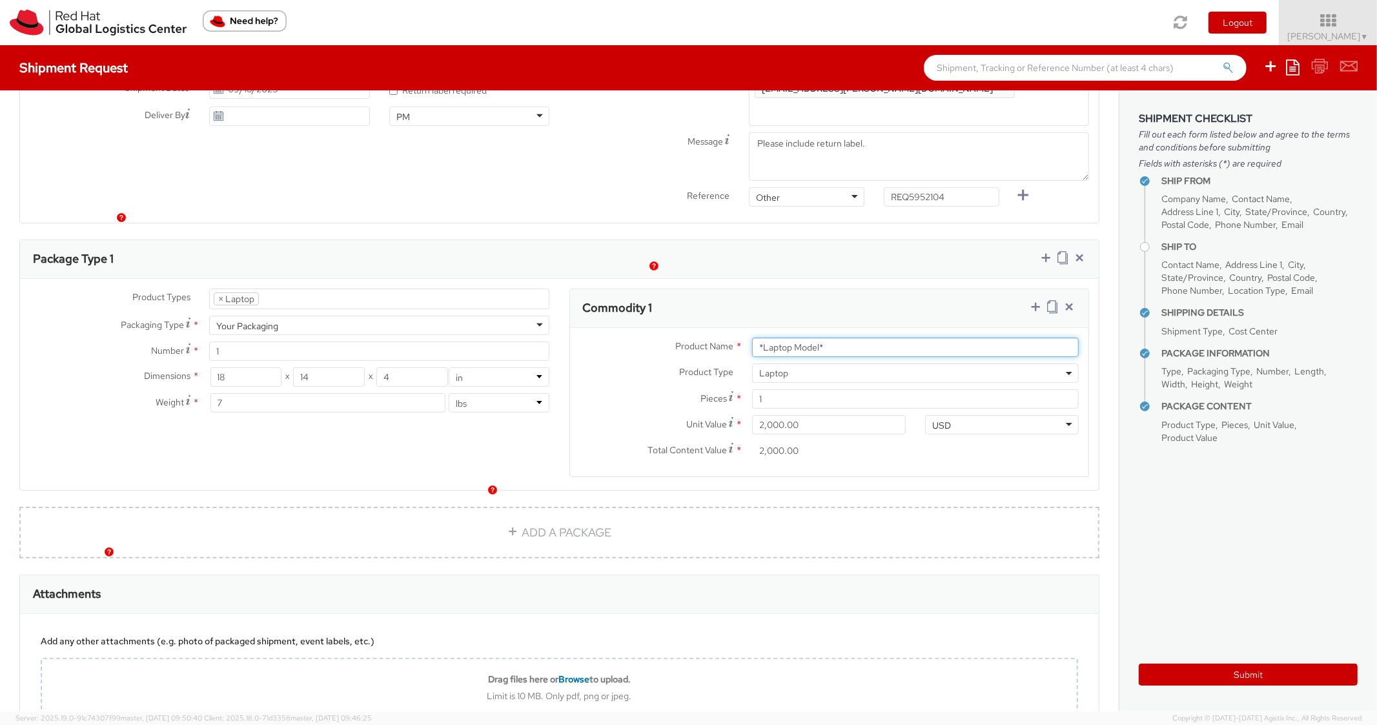
drag, startPoint x: 849, startPoint y: 312, endPoint x: 660, endPoint y: 305, distance: 189.9
click at [660, 338] on div "Product Name * *Laptop Model*" at bounding box center [829, 347] width 519 height 19
type input "MAINSTREAM - LENOVO"
click at [865, 240] on div "Package Type 1" at bounding box center [559, 259] width 1078 height 39
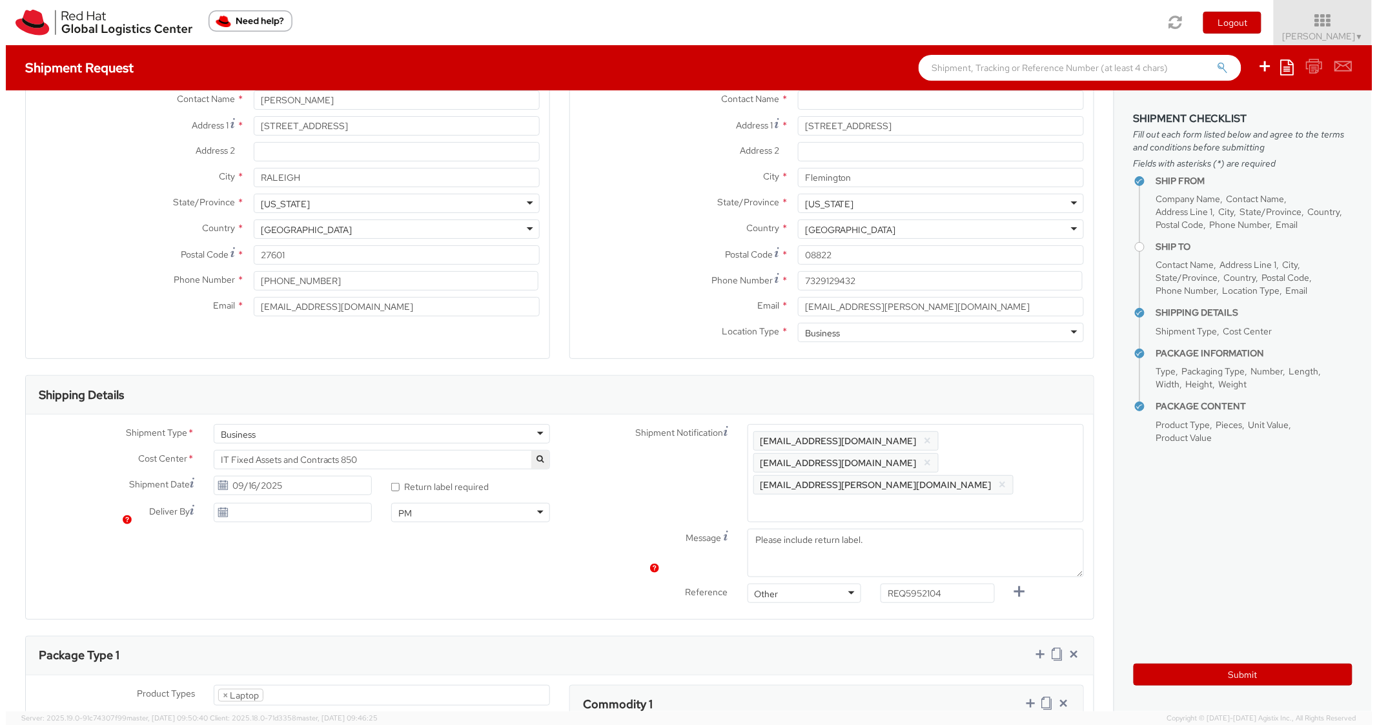
scroll to position [0, 0]
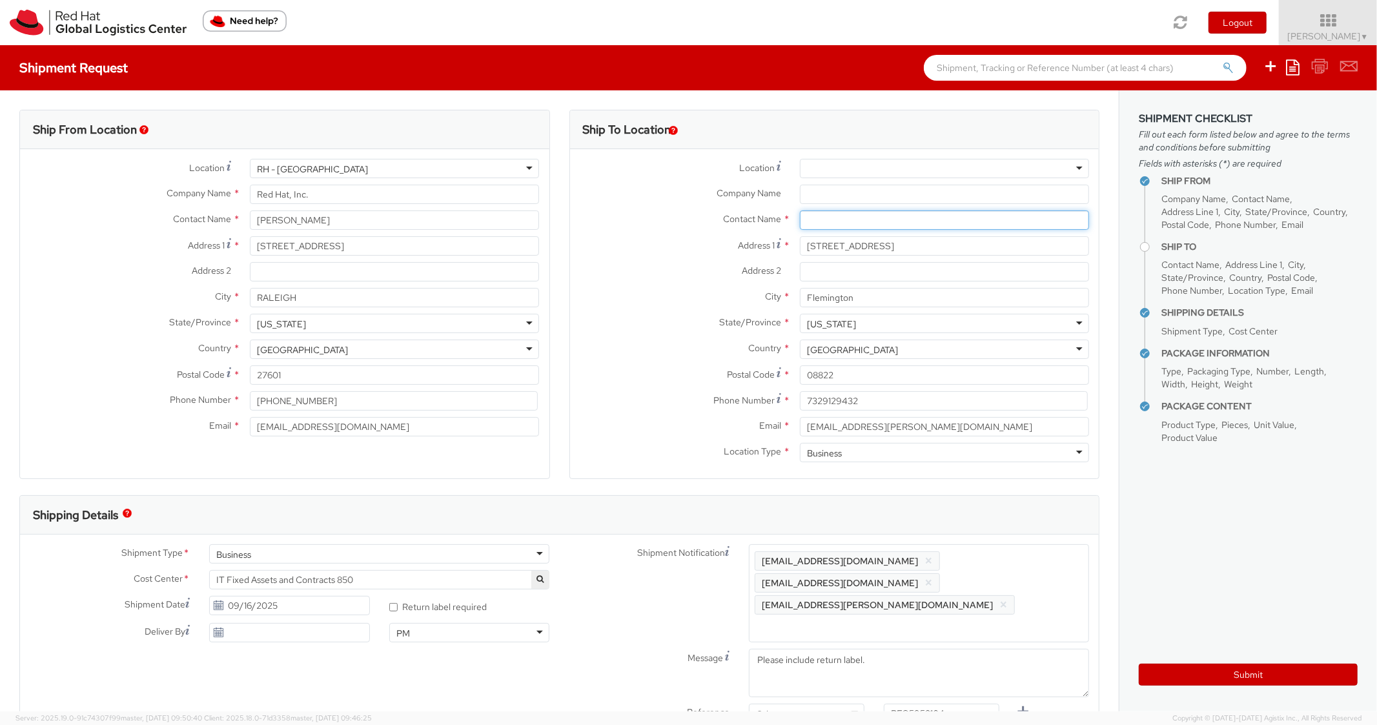
paste input "Harsh Patel"
click at [891, 223] on input "text" at bounding box center [944, 219] width 289 height 19
type input "Harsh Patel"
click at [609, 226] on label "Contact Name *" at bounding box center [680, 218] width 220 height 17
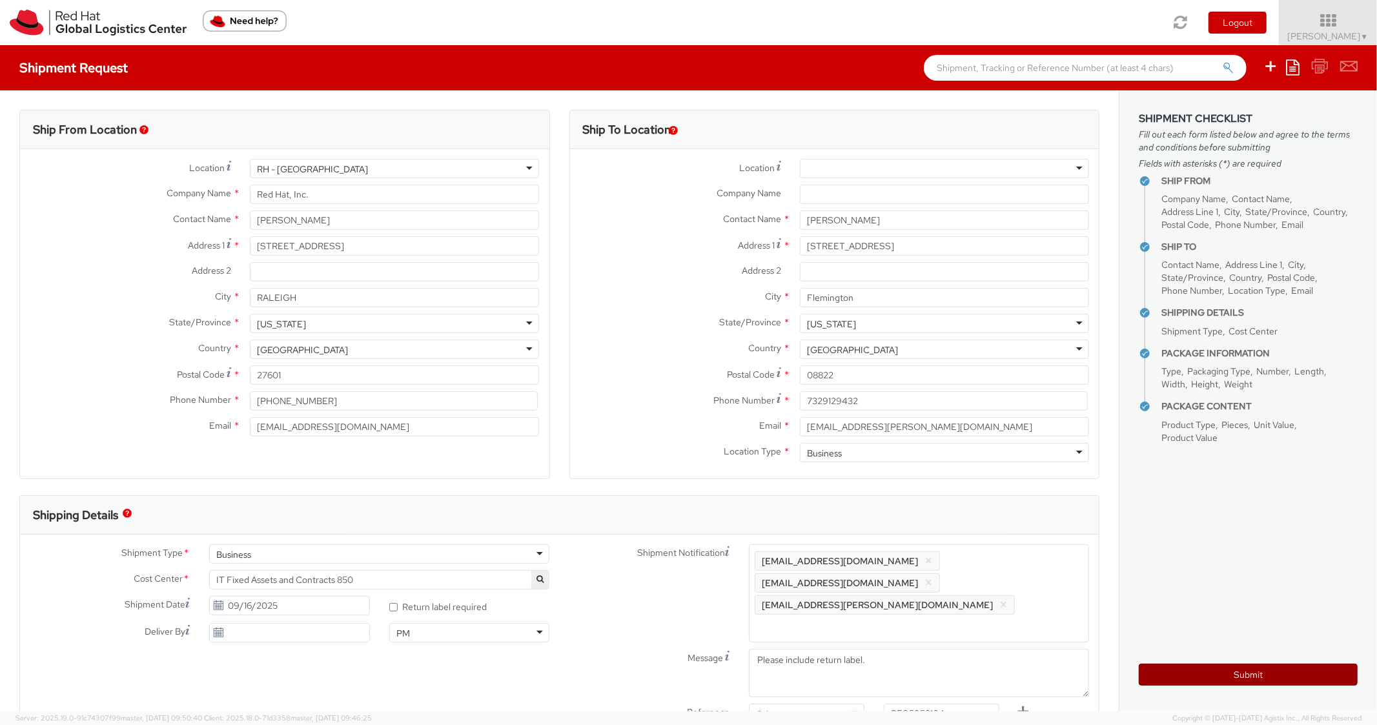
click at [1173, 669] on button "Submit" at bounding box center [1247, 674] width 219 height 22
type input "Harsh Patel"
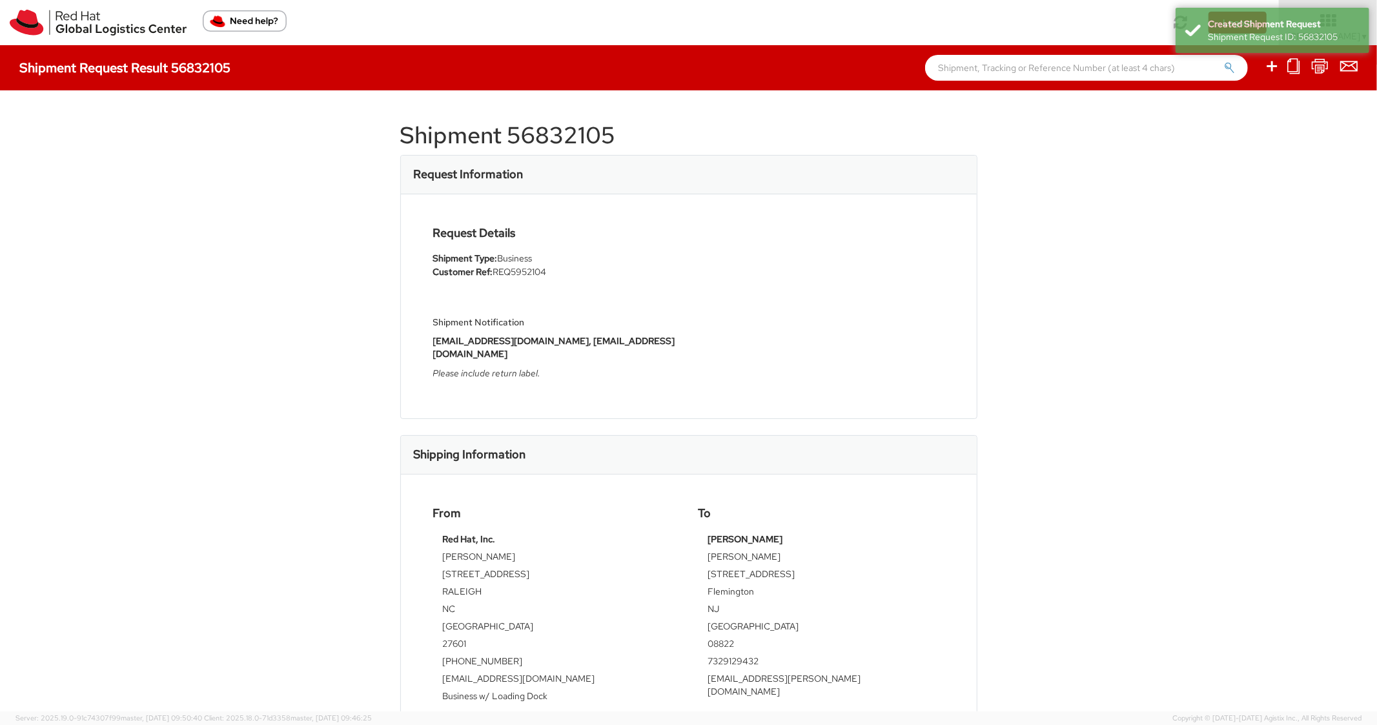
click at [540, 134] on h1 "Shipment 56832105" at bounding box center [688, 136] width 577 height 26
copy h1 "56832105"
click at [917, 353] on div "Request Details Shipment Type: Business Customer Ref: REQ5952104 Shipment Notif…" at bounding box center [688, 306] width 530 height 159
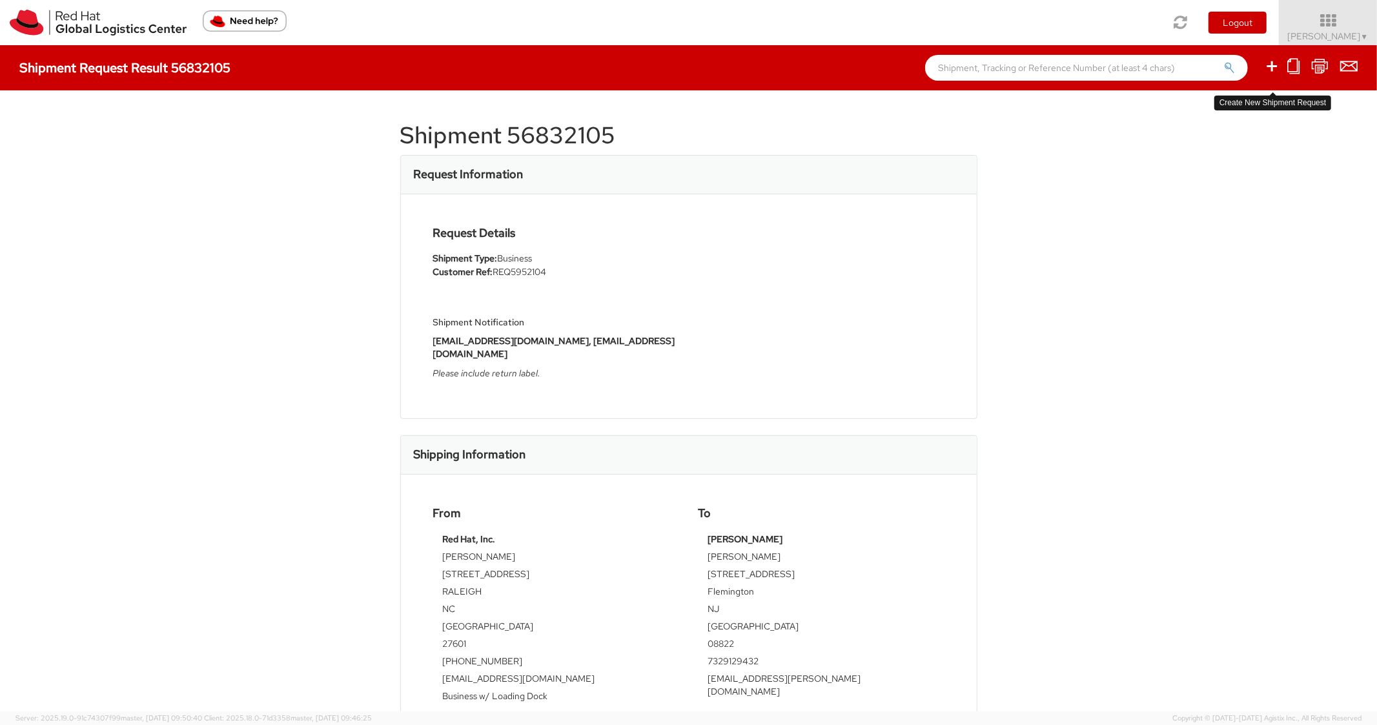
click at [1268, 57] on link at bounding box center [1271, 67] width 15 height 20
select select
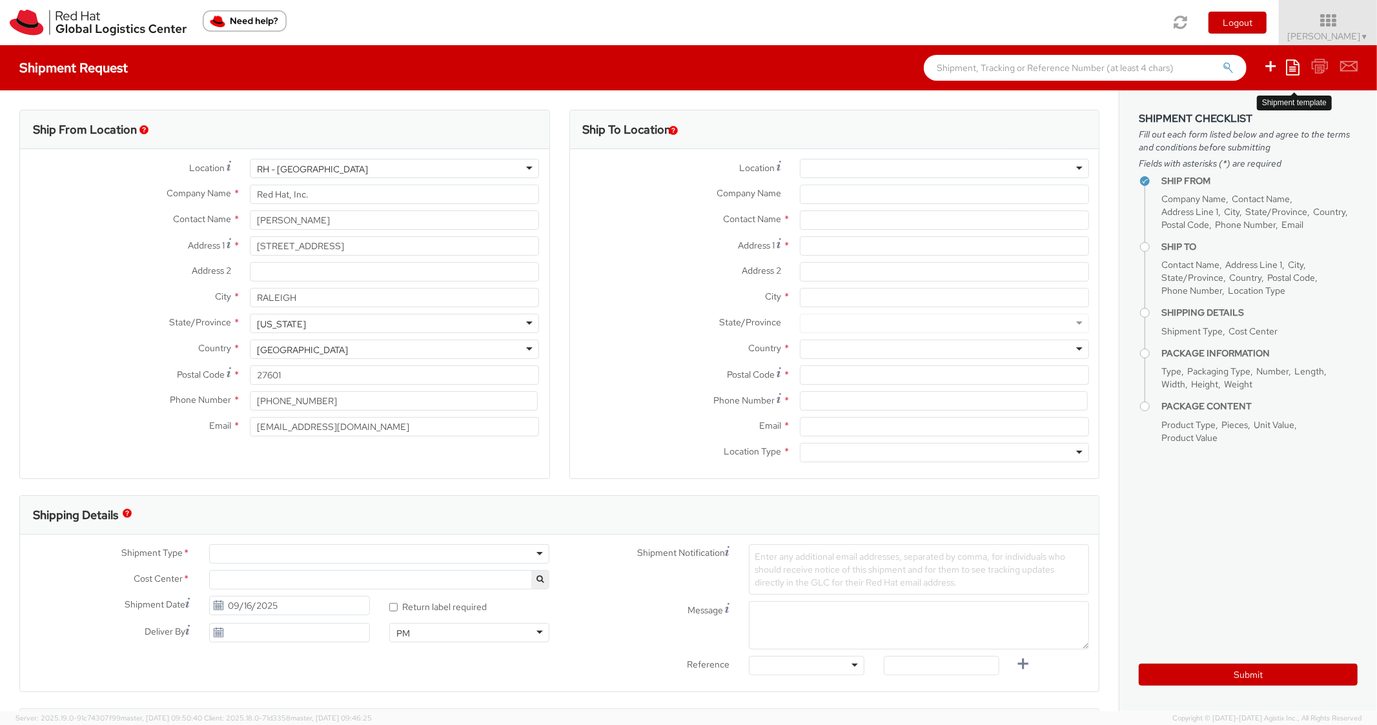
click at [1290, 65] on icon at bounding box center [1293, 66] width 14 height 15
select select "850"
click at [1232, 111] on link "Create from template" at bounding box center [1242, 107] width 113 height 17
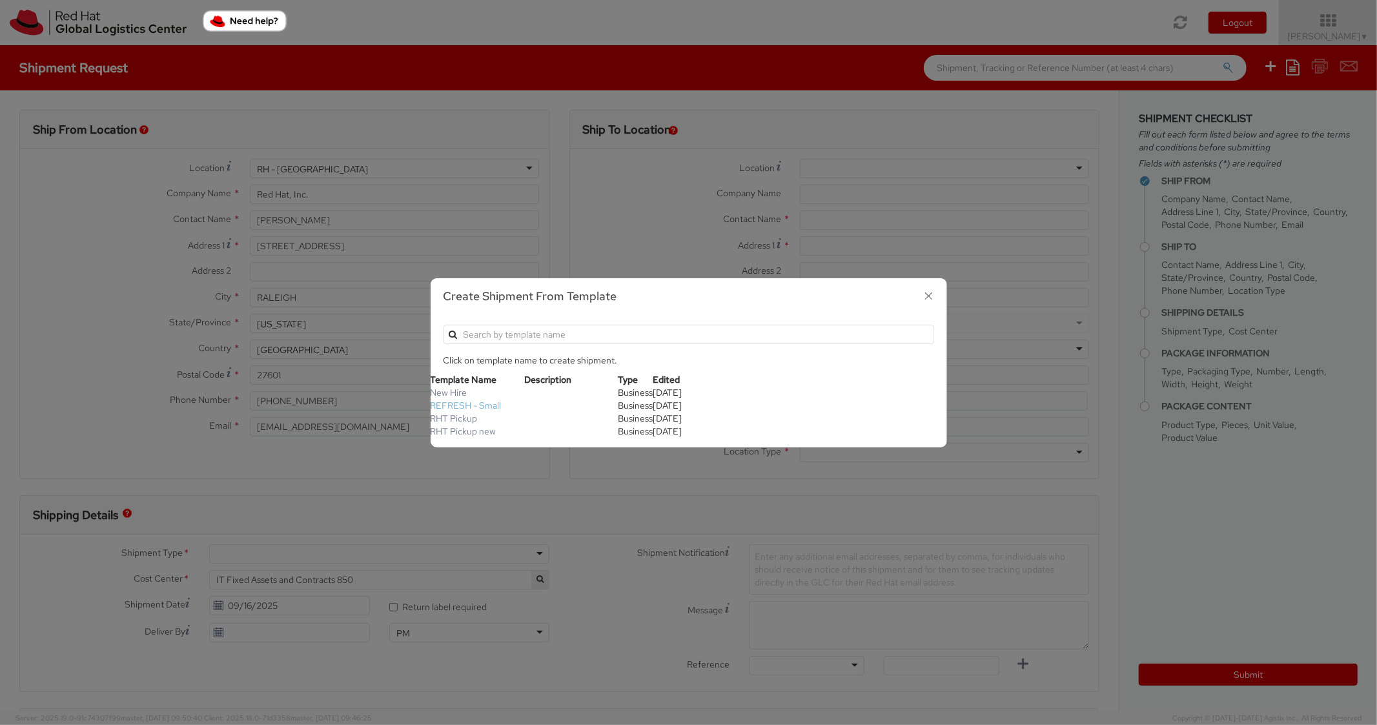
click at [469, 404] on link "REFRESH - Small" at bounding box center [465, 405] width 71 height 12
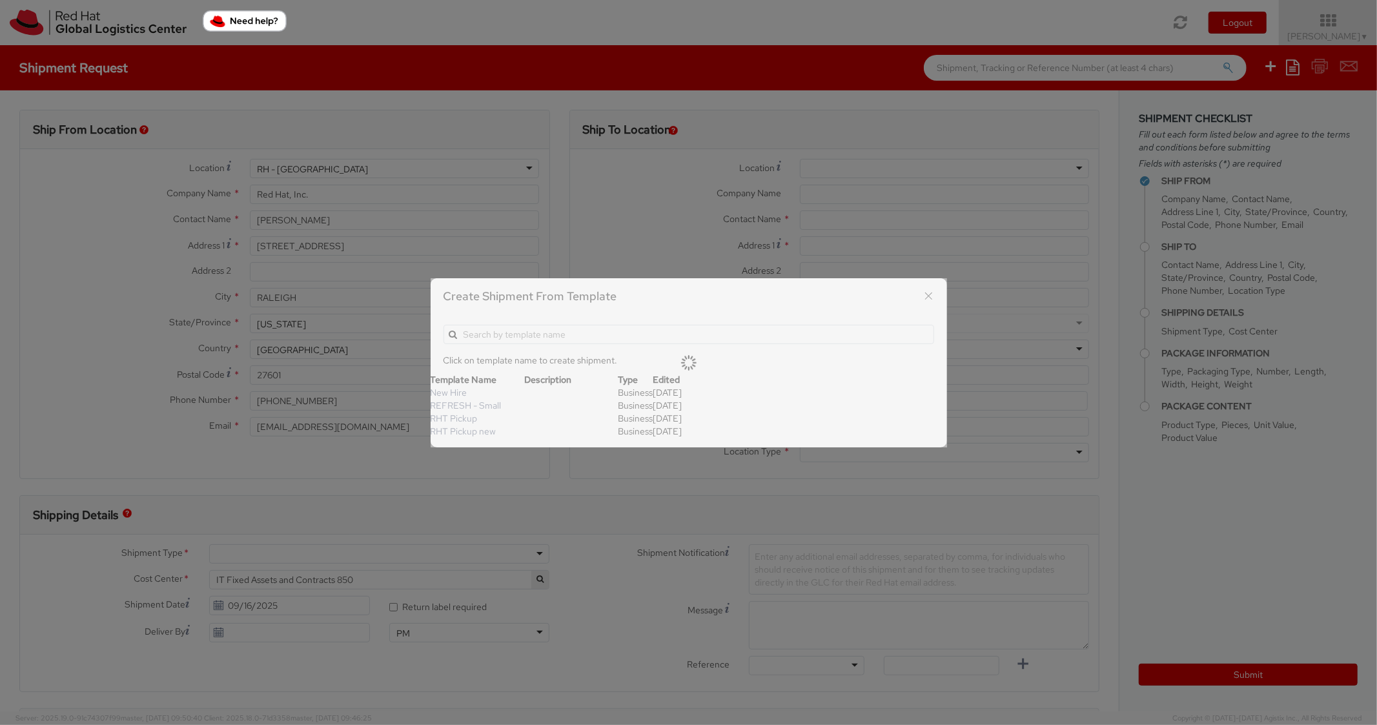
type textarea "Please include return label."
type input "*RPCI*"
select select "LAPTOP"
type input "1"
type input "18"
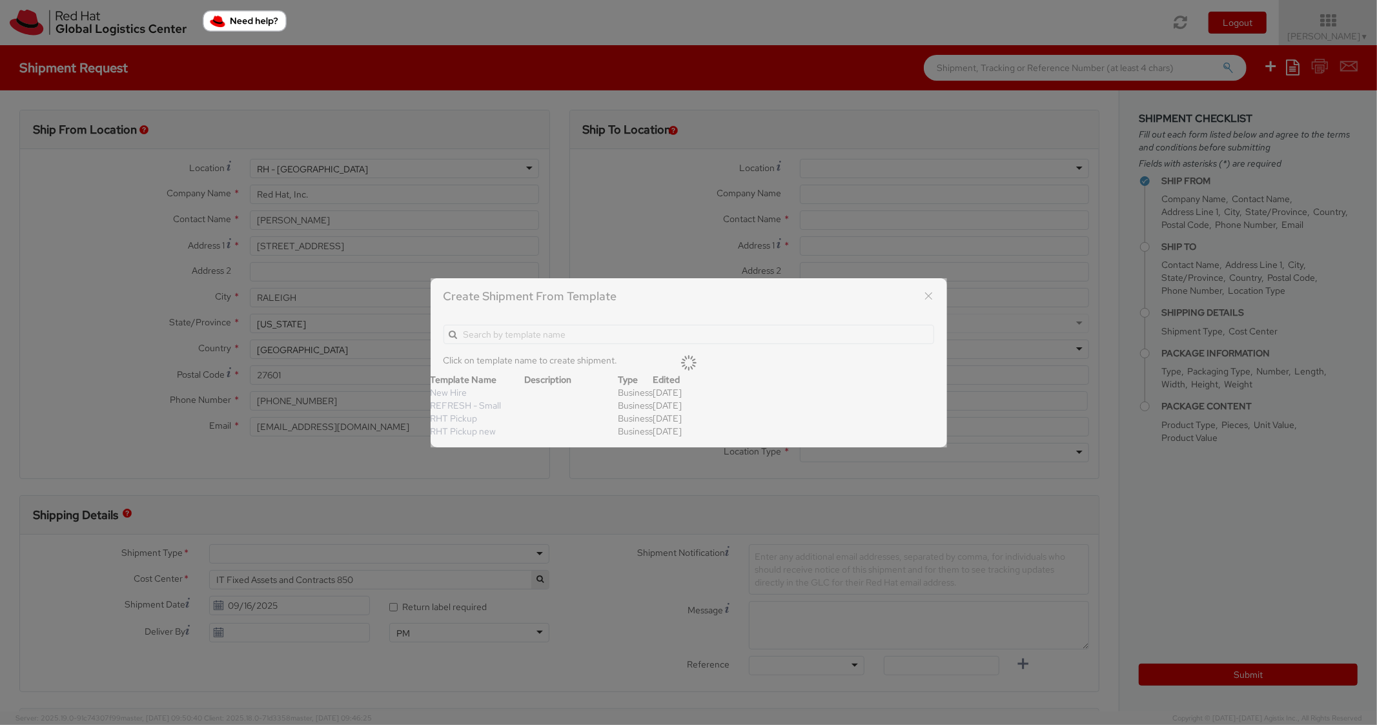
type input "14"
type input "4"
type input "7"
type input "*Laptop Model*"
select select "LAPTOP"
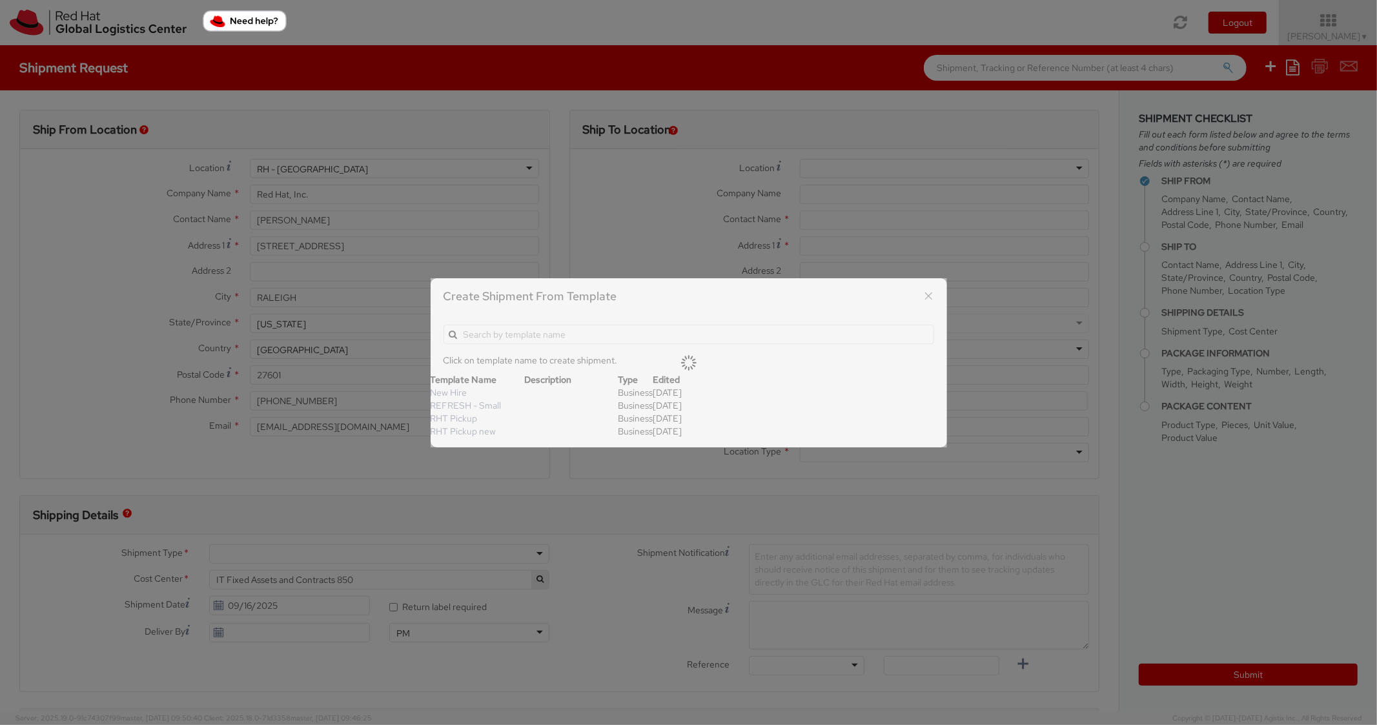
type input "2,000.00"
select select "850"
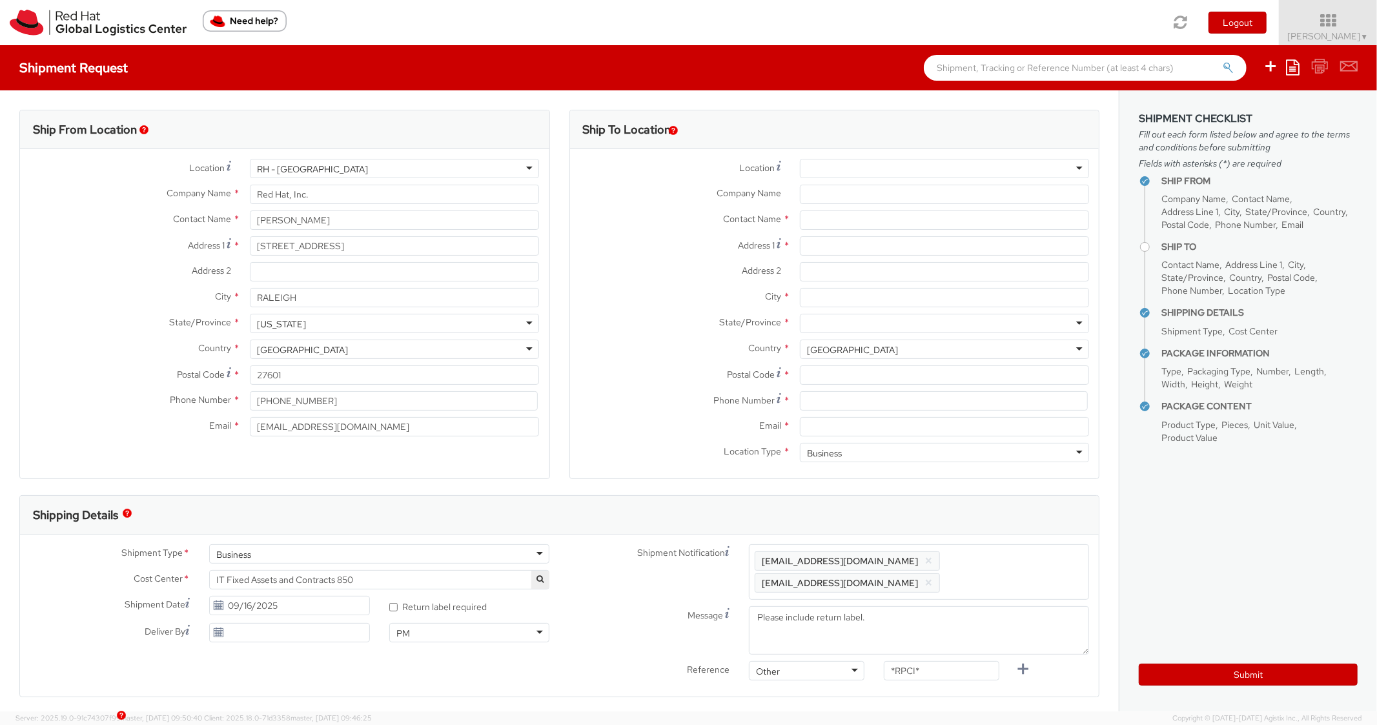
scroll to position [39, 0]
paste input "10 Egan Lake Place"
click at [834, 243] on input "10 Egan Lake Place" at bounding box center [944, 245] width 289 height 19
type input "10 Egan Lake Place"
paste input "Spring"
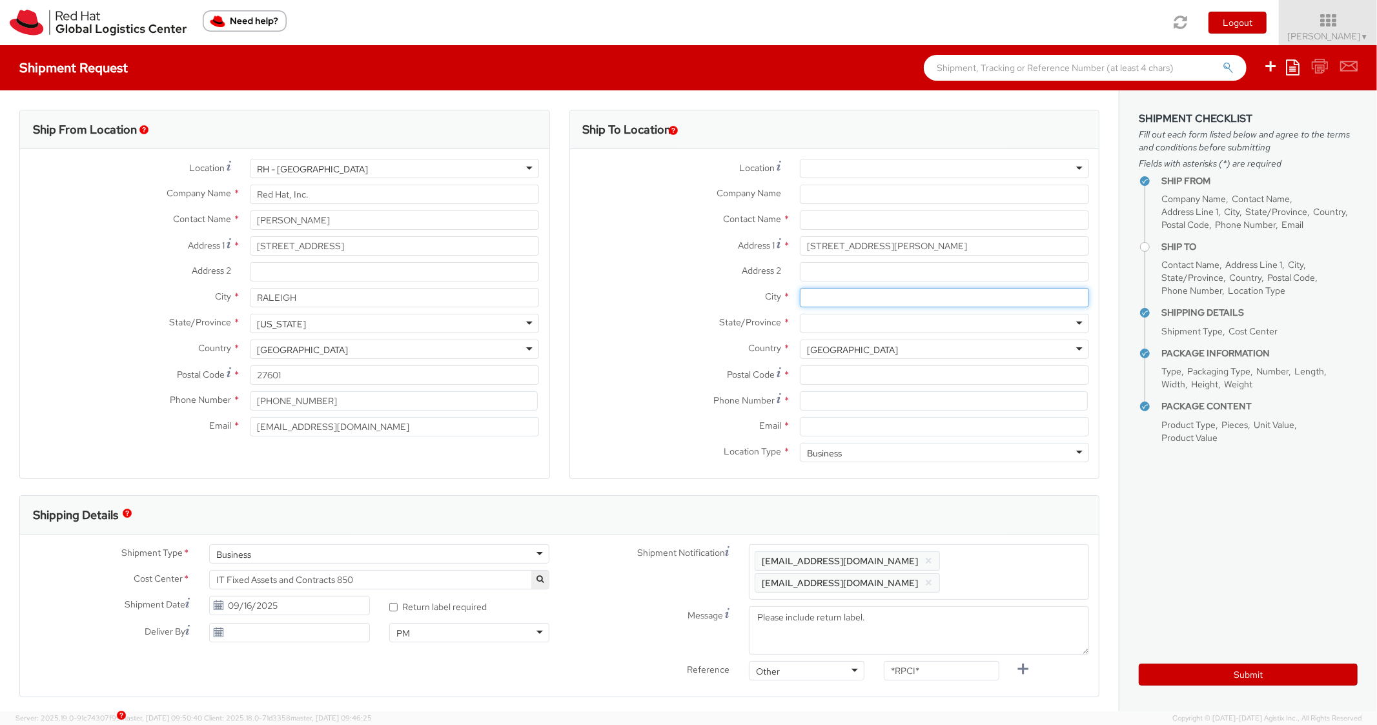
click at [836, 298] on input "City *" at bounding box center [944, 297] width 289 height 19
type input "Spring"
click at [815, 318] on div at bounding box center [944, 323] width 289 height 19
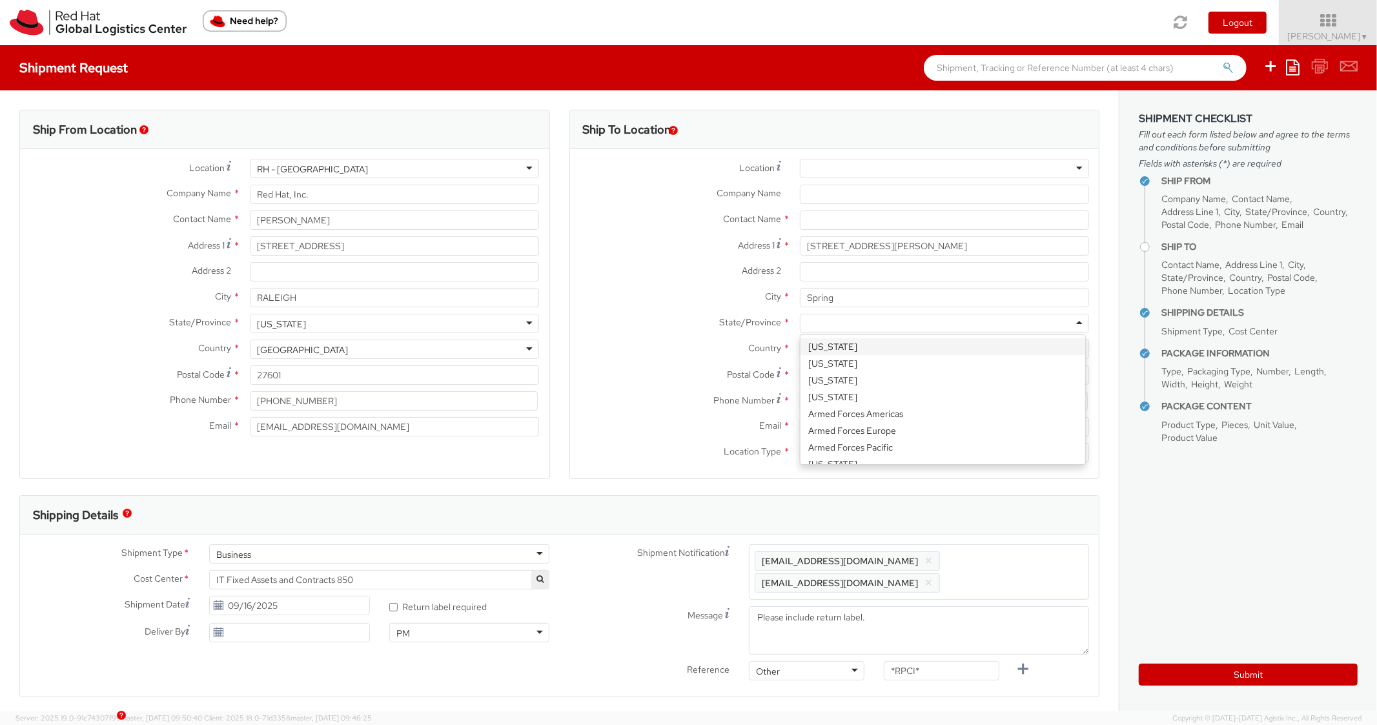
type input "T"
type input "t"
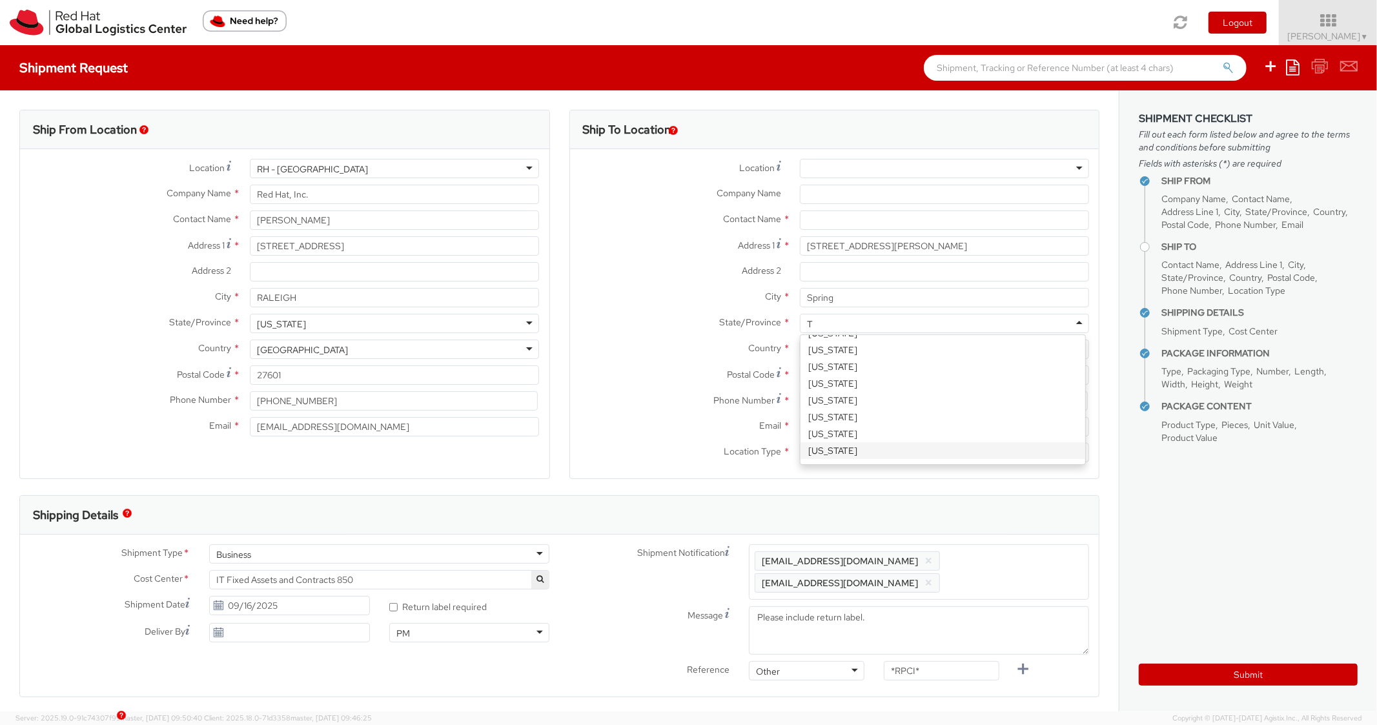
scroll to position [3, 0]
type input "Te"
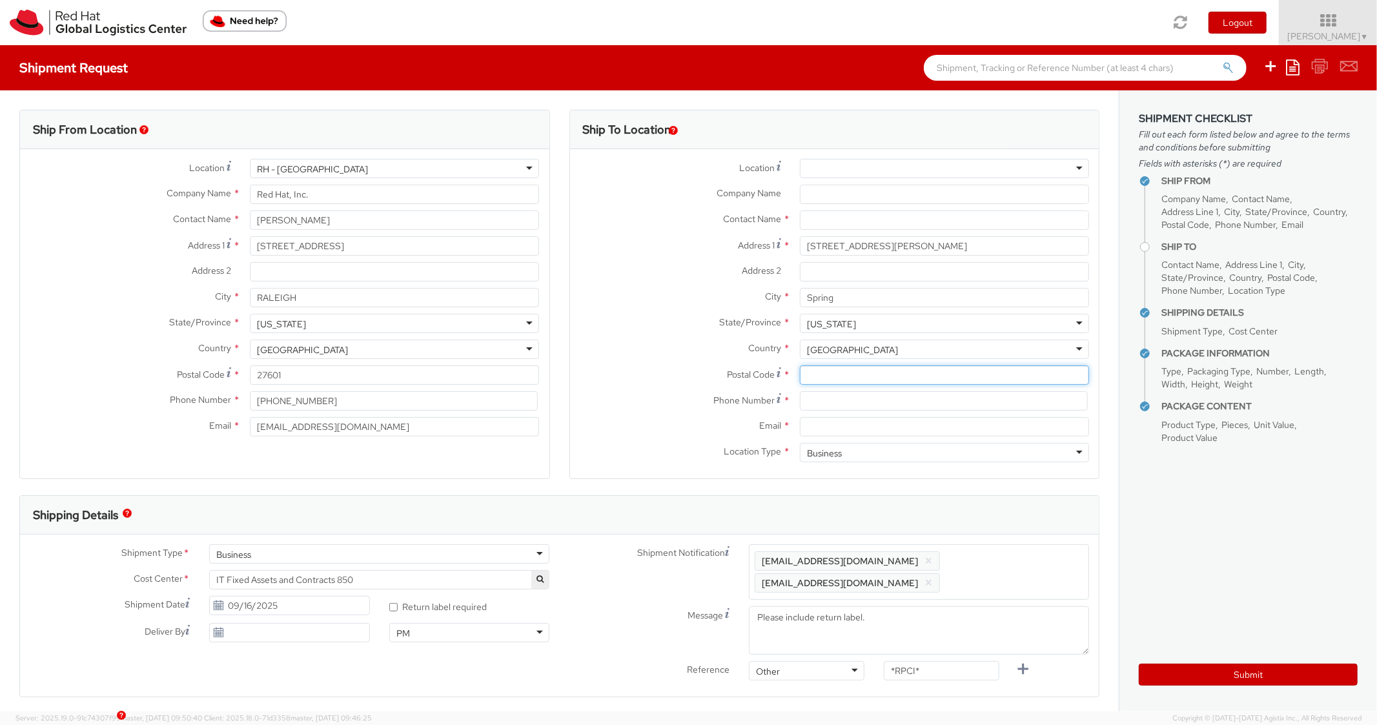
paste input "77382"
click at [812, 373] on input "Postal Code *" at bounding box center [944, 374] width 289 height 19
type input "77382"
click at [679, 348] on label "Country *" at bounding box center [680, 347] width 220 height 17
drag, startPoint x: 822, startPoint y: 399, endPoint x: 618, endPoint y: 323, distance: 217.7
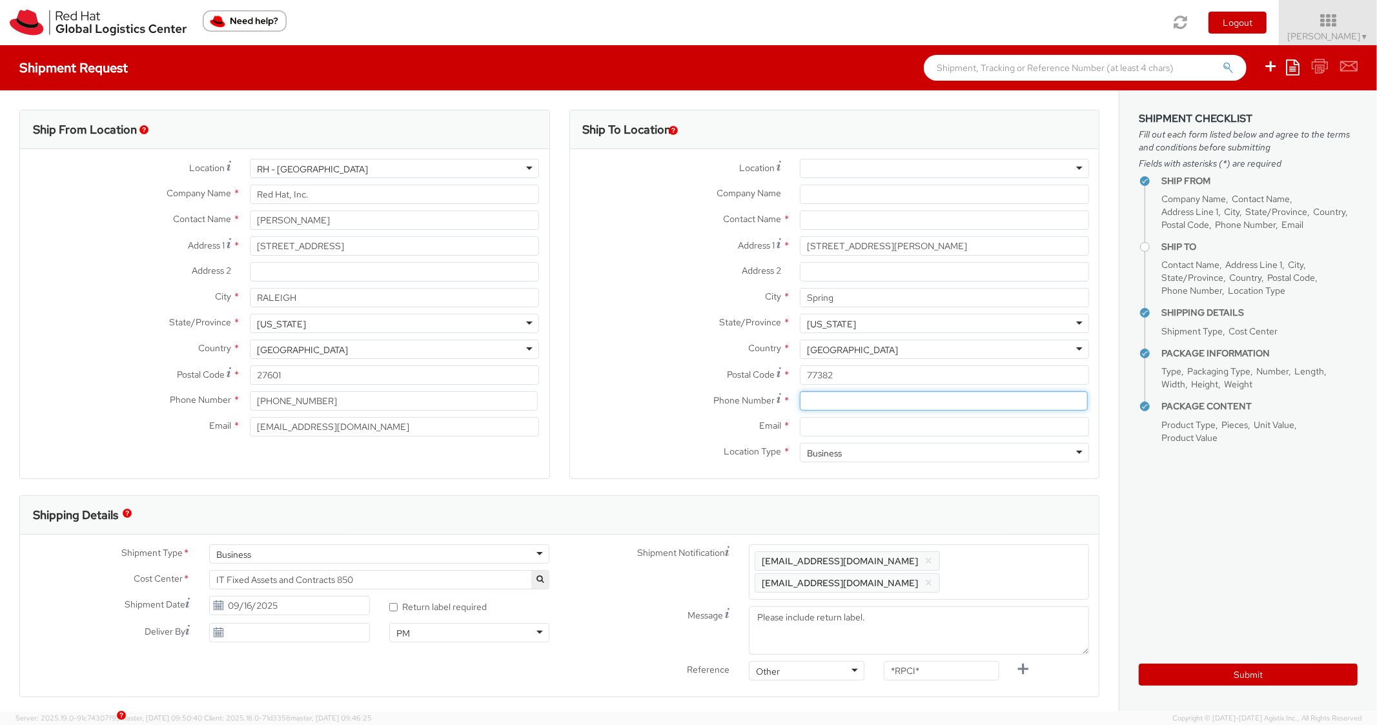
click at [817, 399] on input at bounding box center [944, 400] width 288 height 19
paste input "9499980462"
type input "9499980462"
click at [618, 323] on label "State/Province *" at bounding box center [680, 322] width 220 height 17
click at [843, 417] on div at bounding box center [944, 426] width 308 height 19
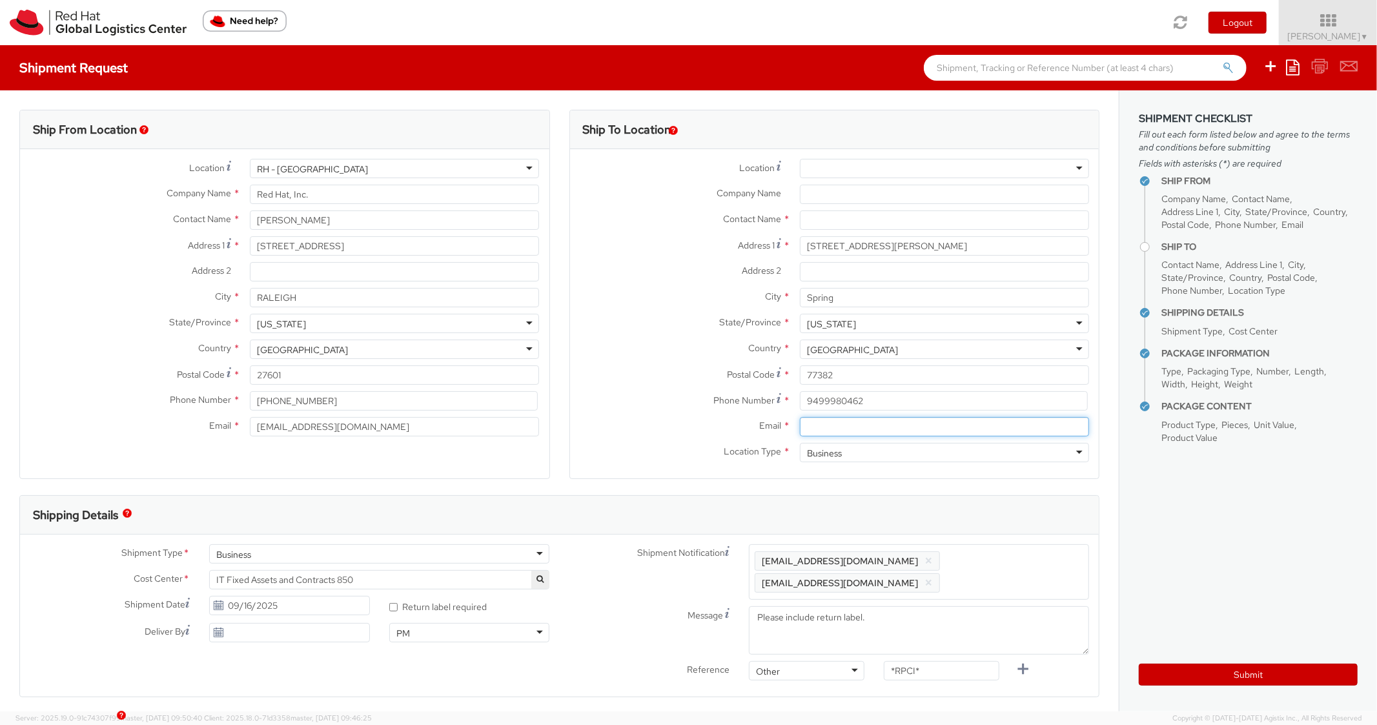
click at [843, 421] on input "Email *" at bounding box center [944, 426] width 289 height 19
paste input "asalgado@redhat.com"
type input "asalgado@redhat.com"
click at [1015, 561] on span "Enter any additional email addresses, separated by comma, for individuals who s…" at bounding box center [918, 571] width 328 height 39
paste input "asalgado@redhat.com"
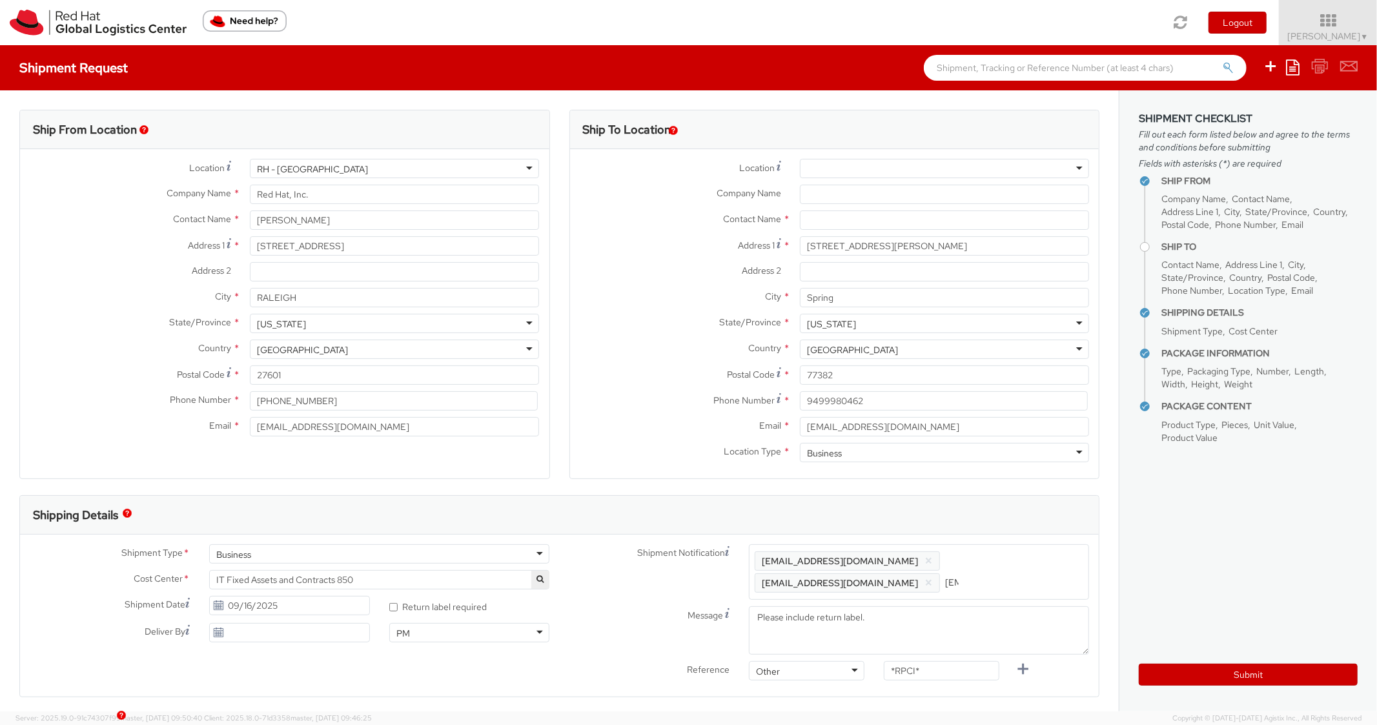
scroll to position [0, 74]
type input "asalgado@redhat.com"
click at [970, 501] on div "Shipping Details" at bounding box center [559, 515] width 1078 height 39
drag, startPoint x: 944, startPoint y: 676, endPoint x: 845, endPoint y: 643, distance: 103.9
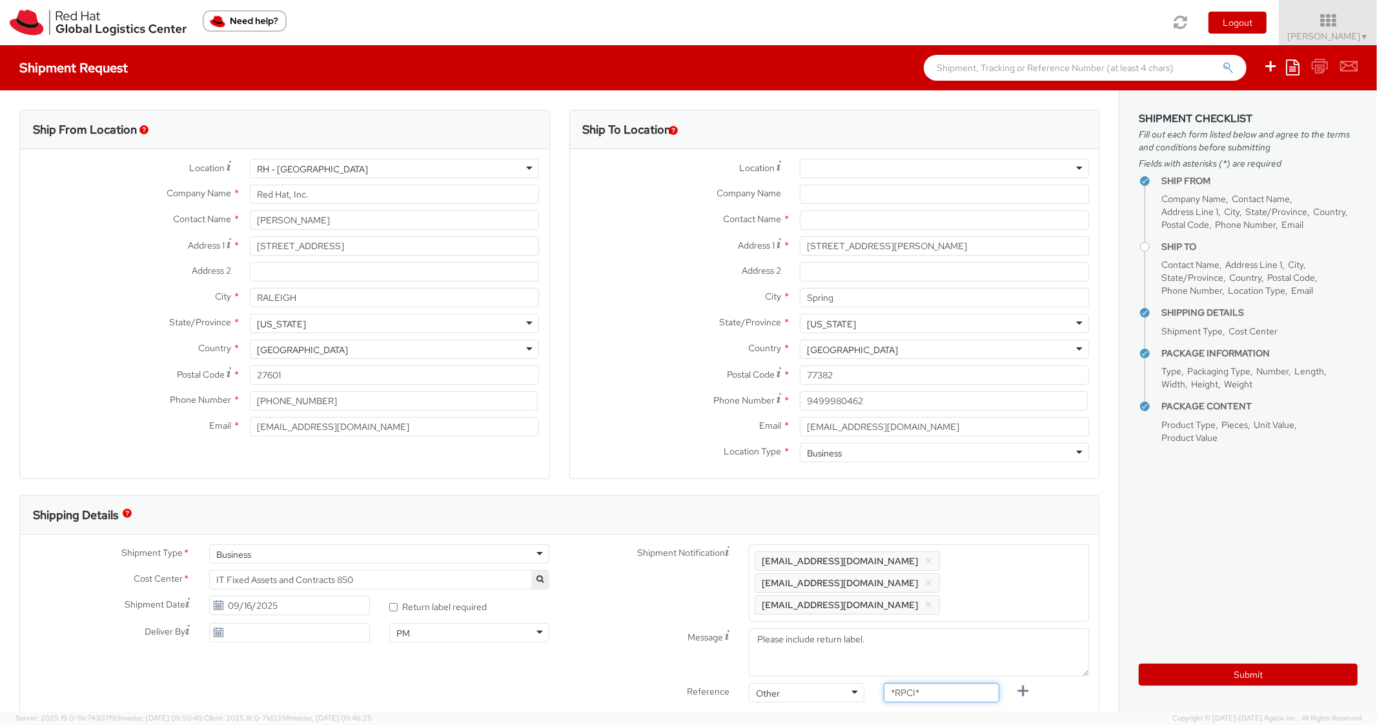
click at [825, 683] on div "Reference Other Other Other Purchase Order Number Reference Number *RPCI*" at bounding box center [830, 696] width 540 height 26
paste input "REQ5964159"
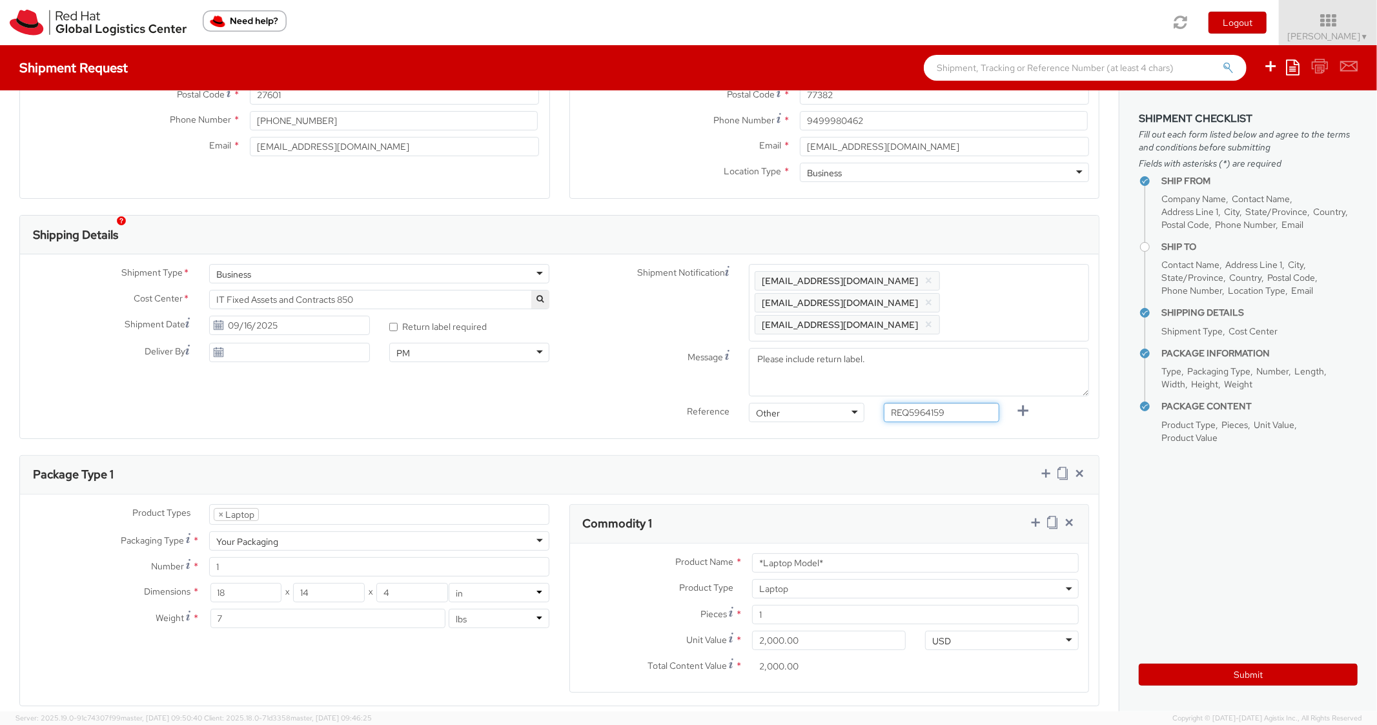
scroll to position [569, 0]
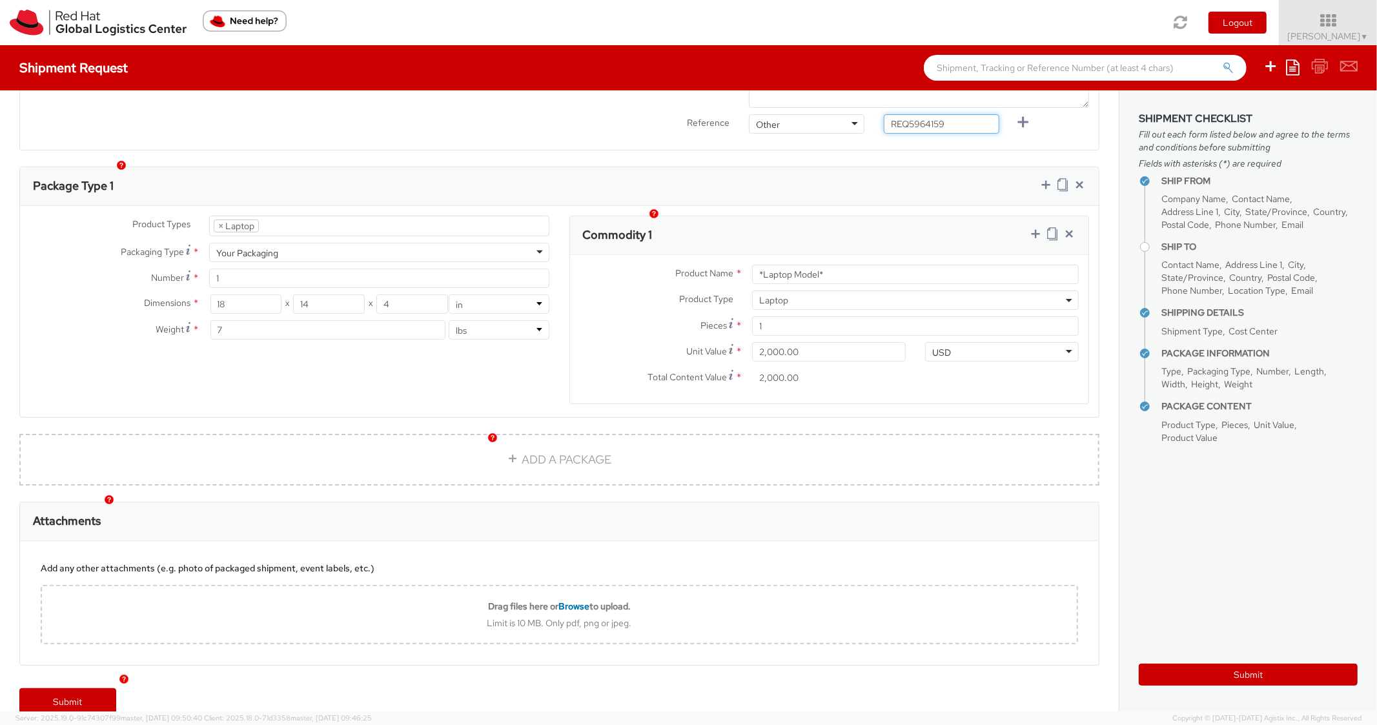
type input "REQ5964159"
click at [805, 167] on div "Package Type 1" at bounding box center [559, 186] width 1078 height 39
drag, startPoint x: 841, startPoint y: 258, endPoint x: 663, endPoint y: 243, distance: 178.7
click at [663, 265] on div "Product Name * *Laptop Model*" at bounding box center [829, 274] width 519 height 19
type input "m"
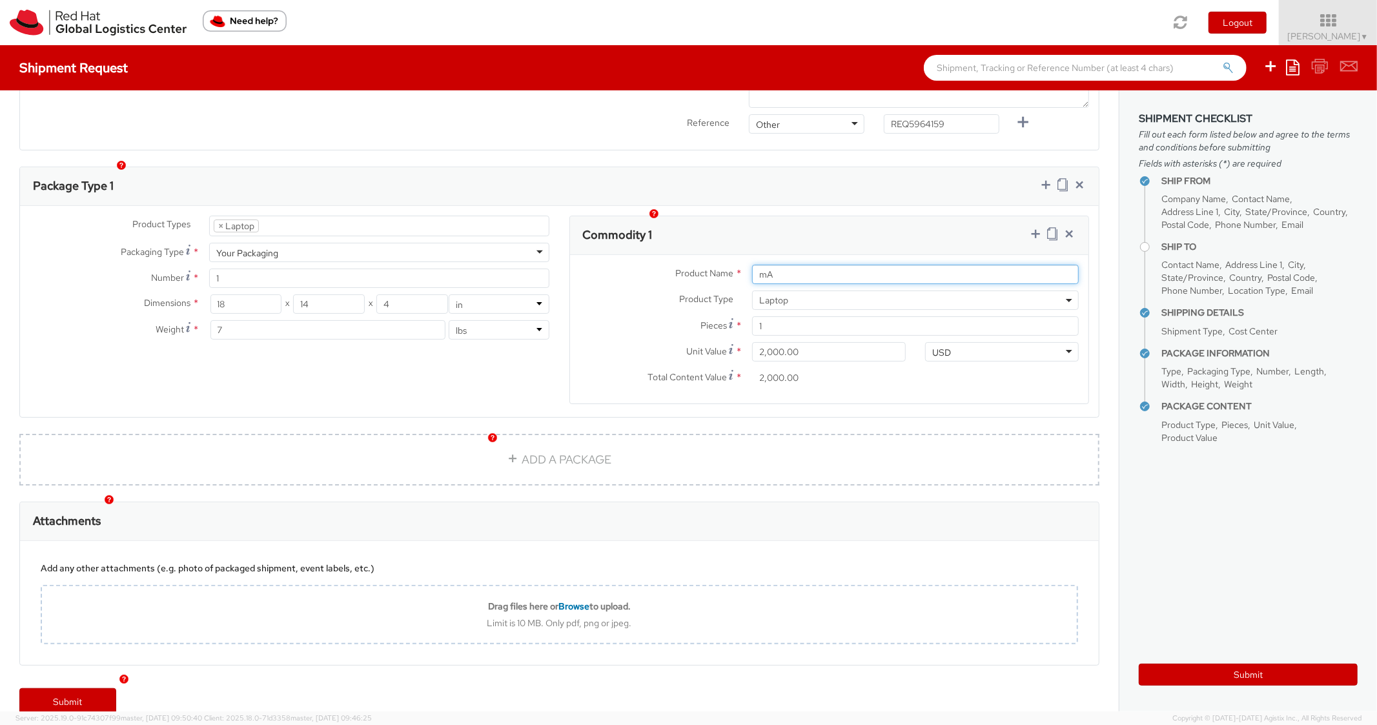
type input "m"
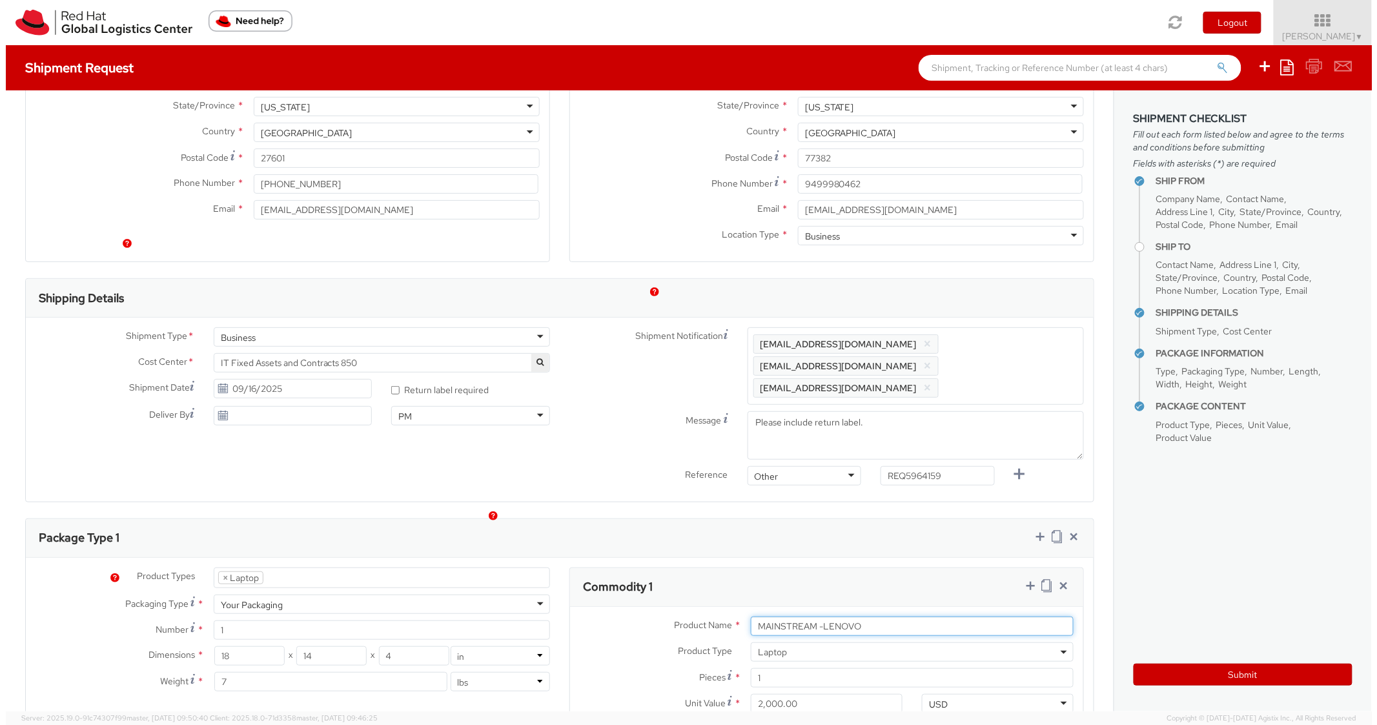
scroll to position [0, 0]
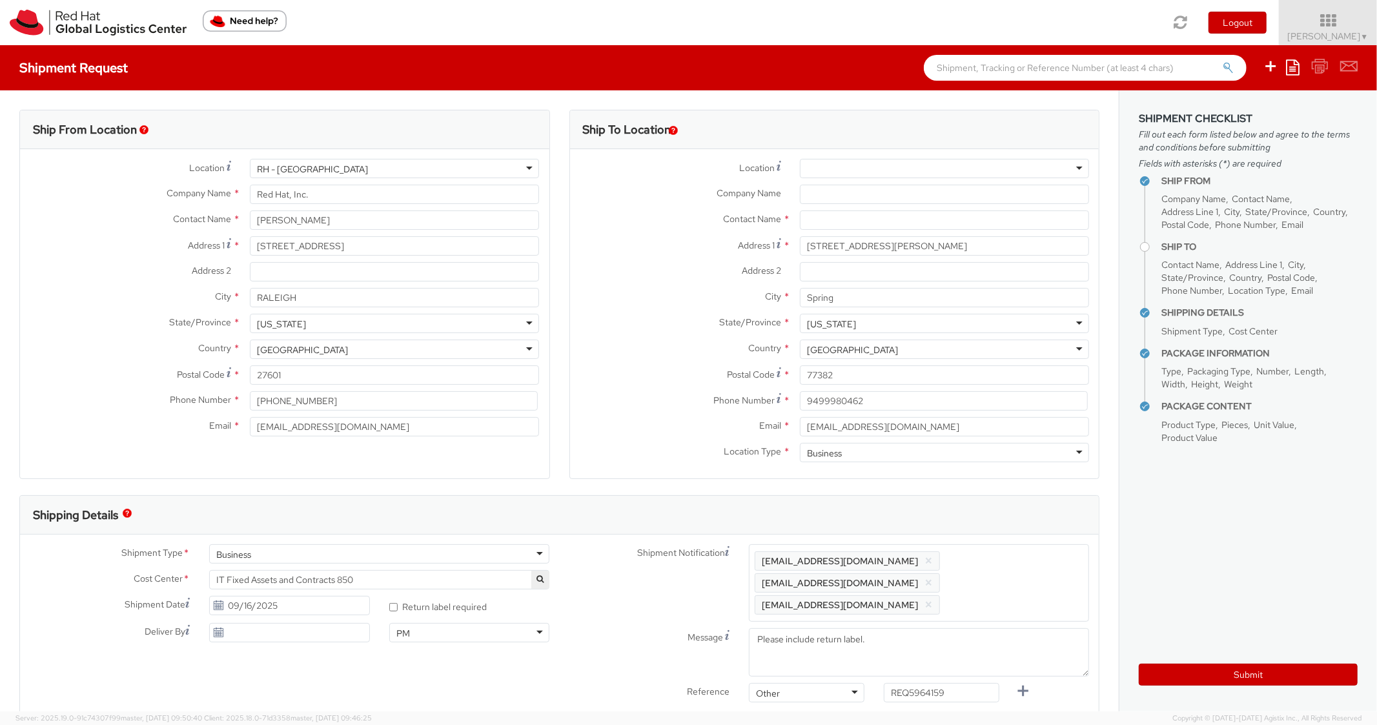
type input "MAINSTREAM -LENOVO"
click at [815, 223] on input "text" at bounding box center [944, 219] width 289 height 19
paste input "Almendra Salgado Gatica"
type input "Almendra Salgado Gatica"
click at [623, 280] on div "Address 2 *" at bounding box center [834, 271] width 529 height 19
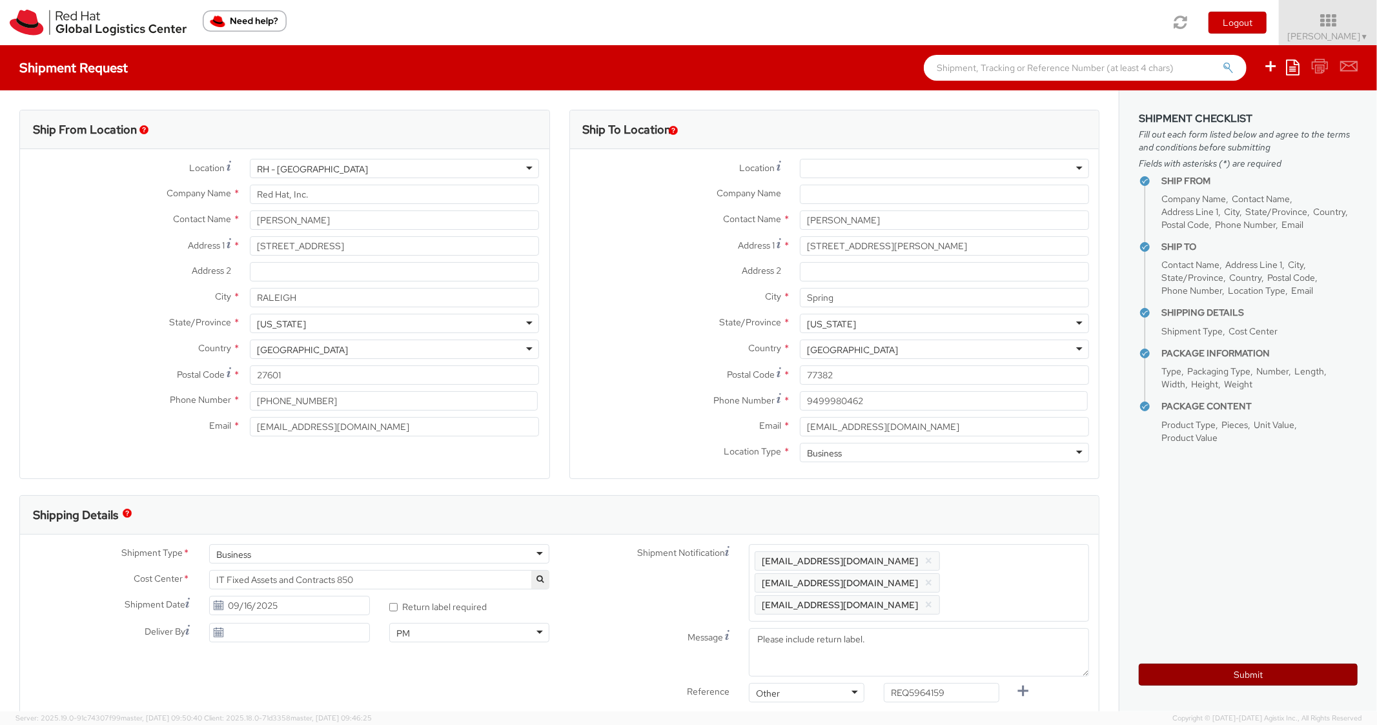
click at [1188, 666] on button "Submit" at bounding box center [1247, 674] width 219 height 22
type input "Almendra Salgado Gatica"
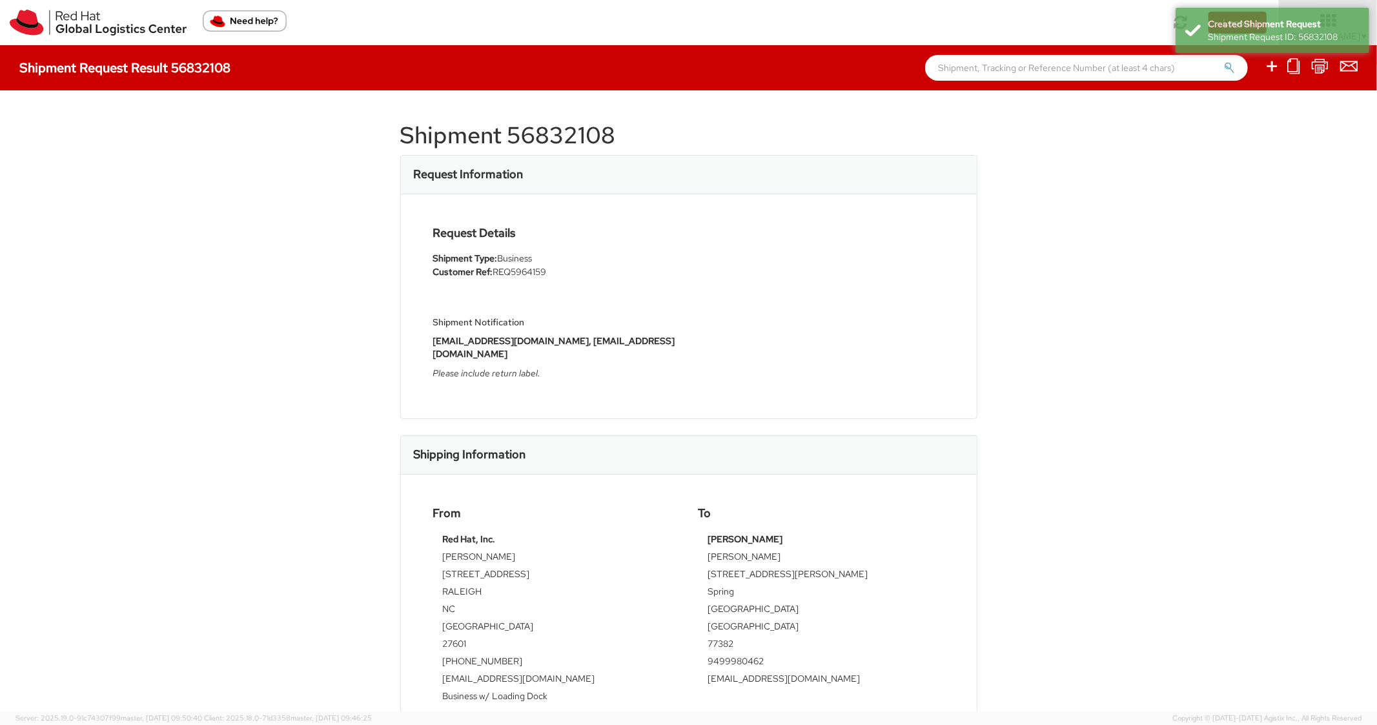
click at [575, 143] on h1 "Shipment 56832108" at bounding box center [688, 136] width 577 height 26
copy h1 "56832108"
click at [593, 305] on div "Shipment Notification stbaker@redhat.com, glevert@redhat.com Please include ret…" at bounding box center [556, 339] width 246 height 94
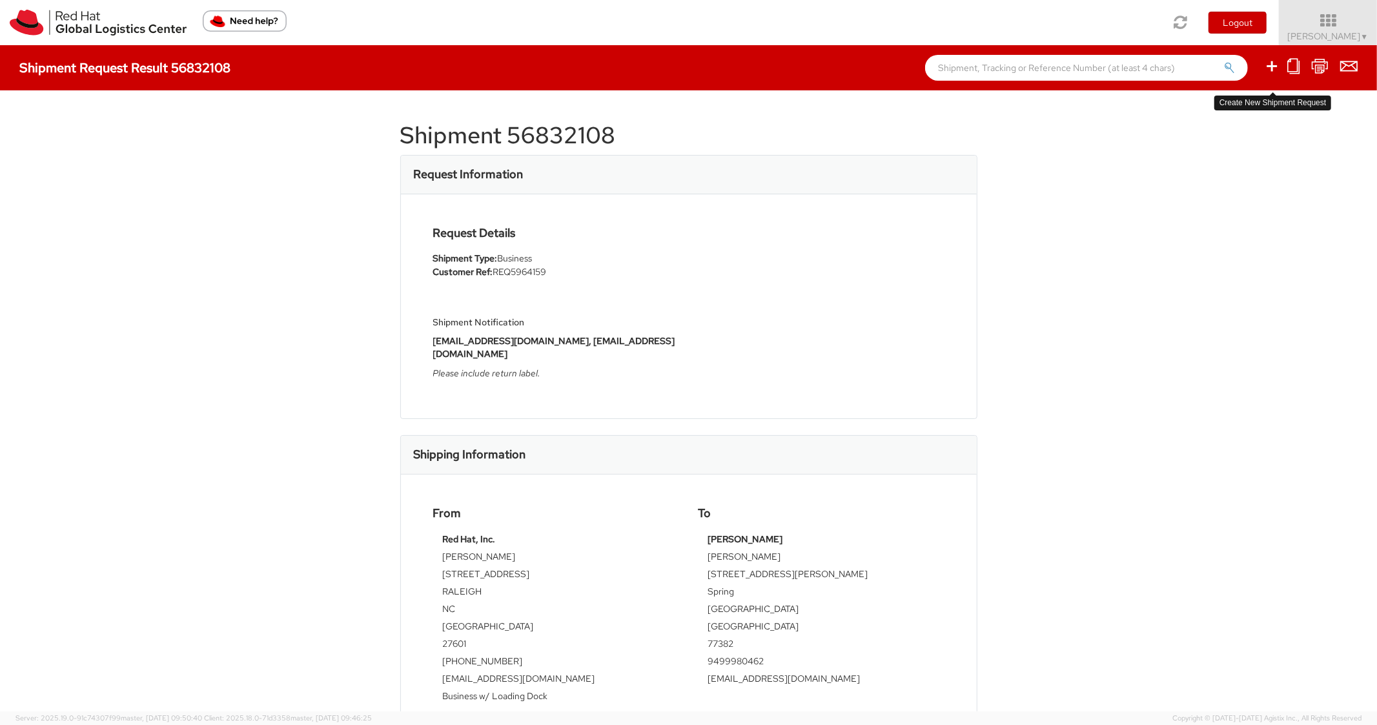
click at [1277, 68] on icon at bounding box center [1271, 66] width 15 height 16
select select
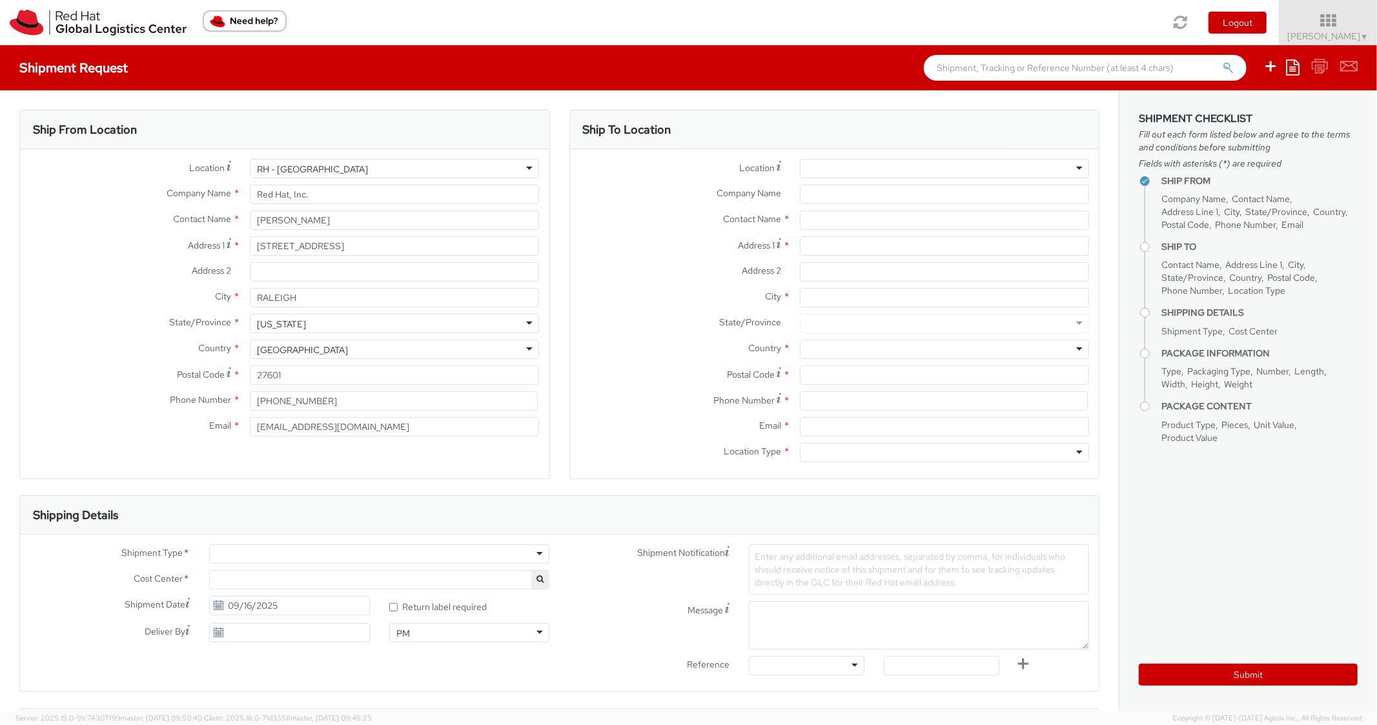
click at [1290, 67] on icon at bounding box center [1293, 66] width 14 height 15
select select "850"
click at [1208, 112] on link "Create from template" at bounding box center [1242, 107] width 113 height 17
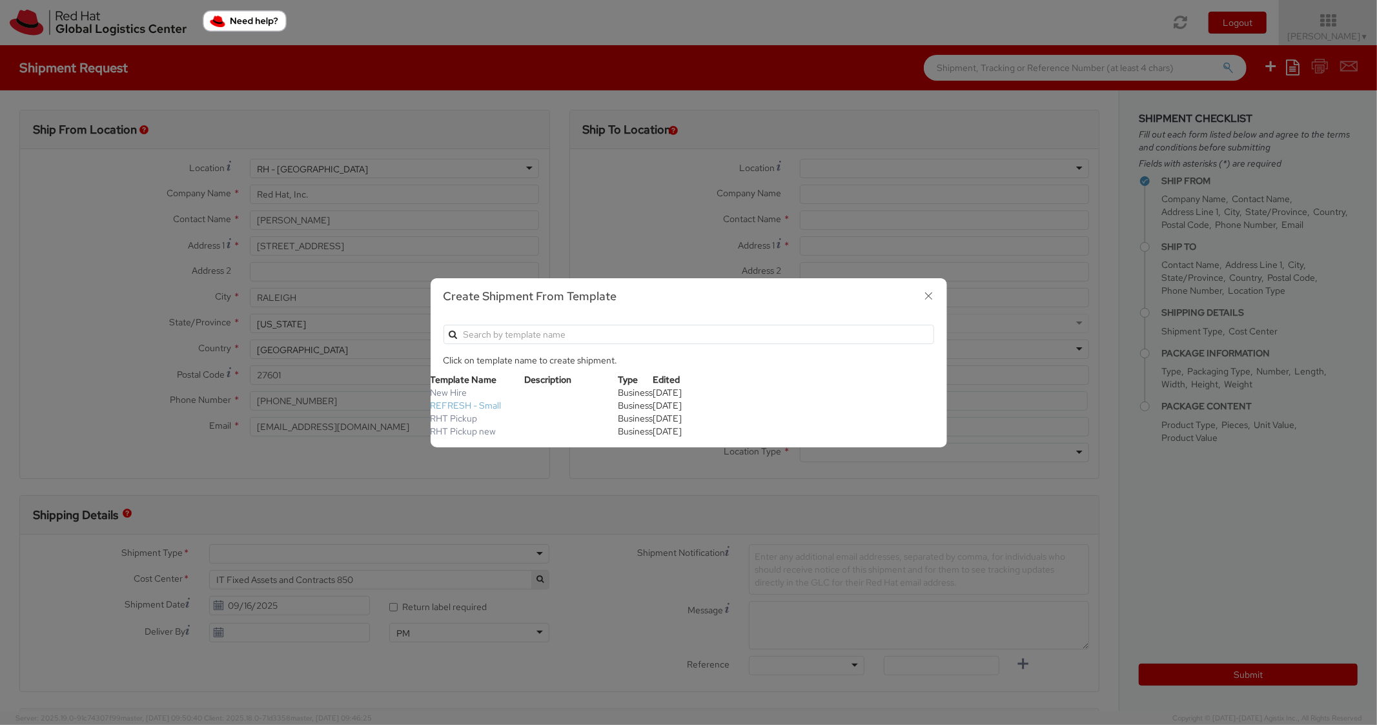
click at [481, 404] on link "REFRESH - Small" at bounding box center [465, 405] width 71 height 12
type textarea "Please include return label."
type input "*RPCI*"
select select "LAPTOP"
type input "1"
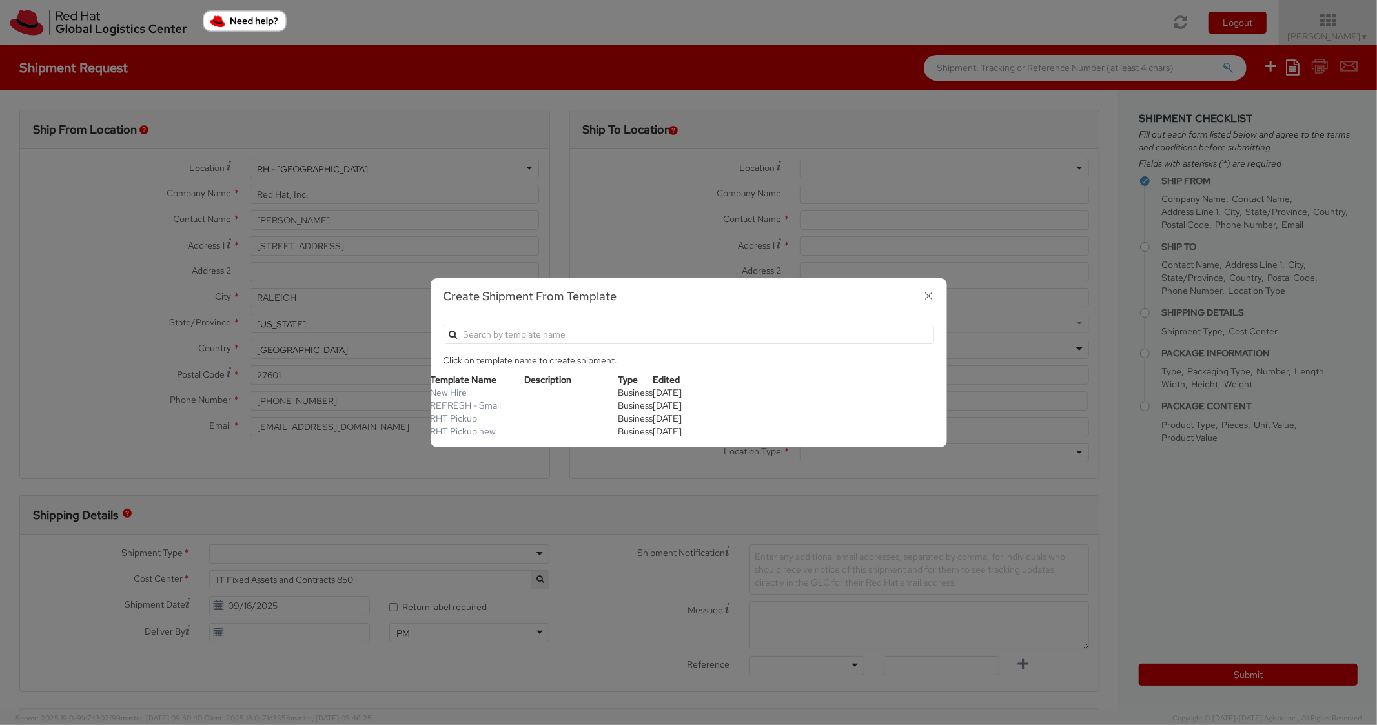
type input "18"
type input "14"
type input "4"
type input "7"
type input "*Laptop Model*"
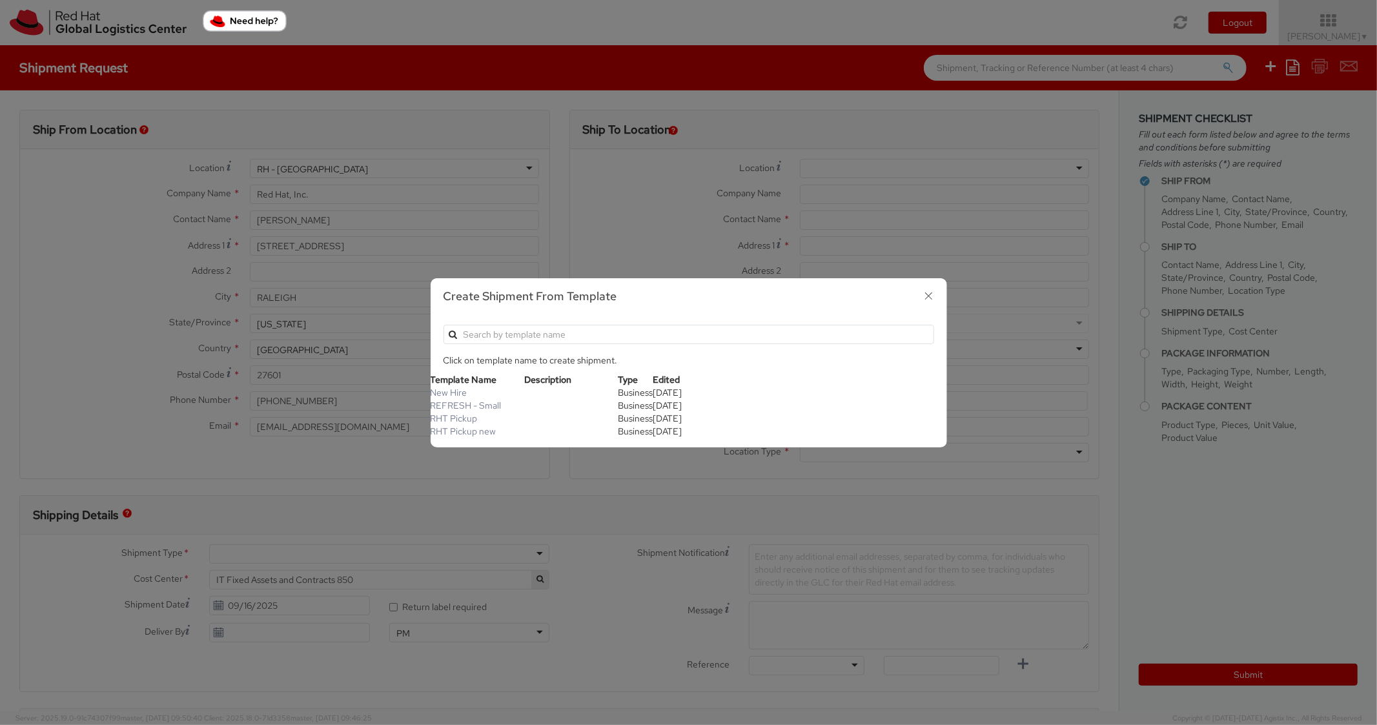
select select "LAPTOP"
type input "2,000.00"
select select "850"
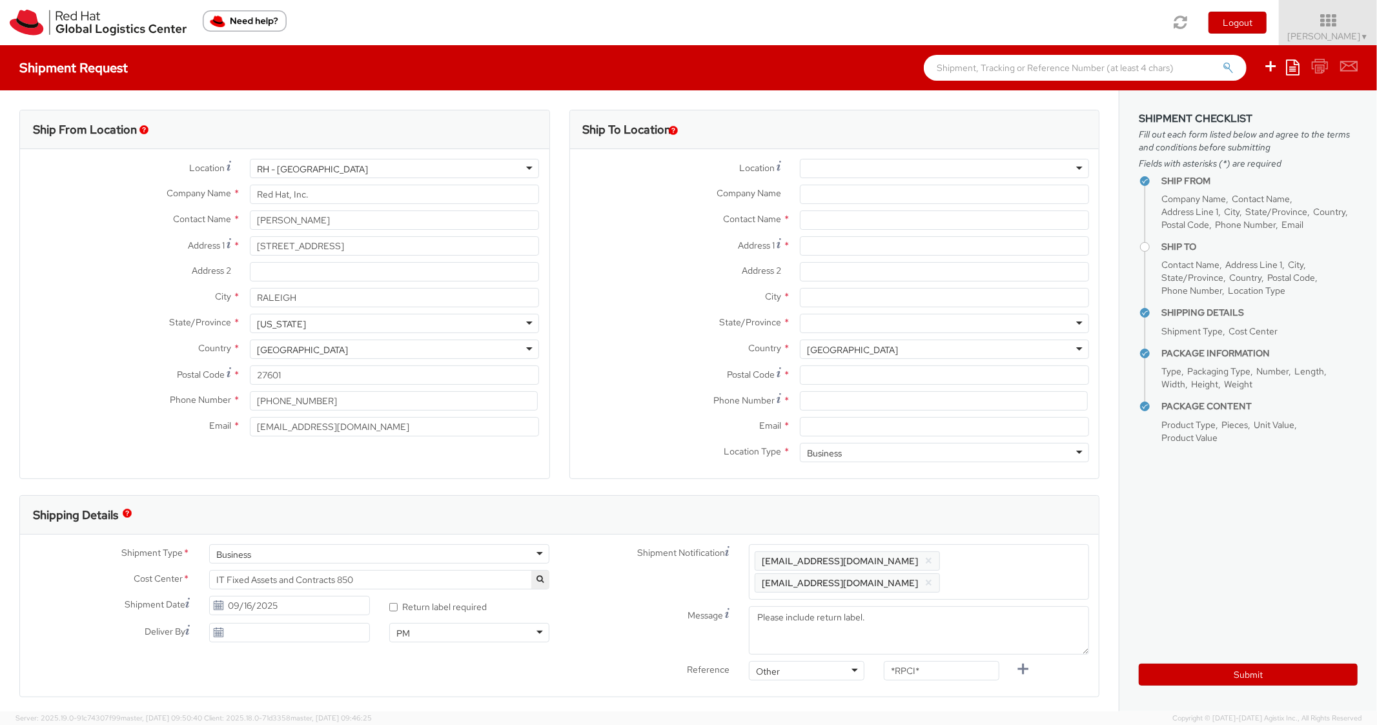
scroll to position [39, 0]
paste input "111 Butler Street"
click at [842, 247] on input "Address 1 *" at bounding box center [944, 245] width 289 height 19
type input "111 Butler Street"
click at [817, 276] on input "Address 2 *" at bounding box center [944, 271] width 289 height 19
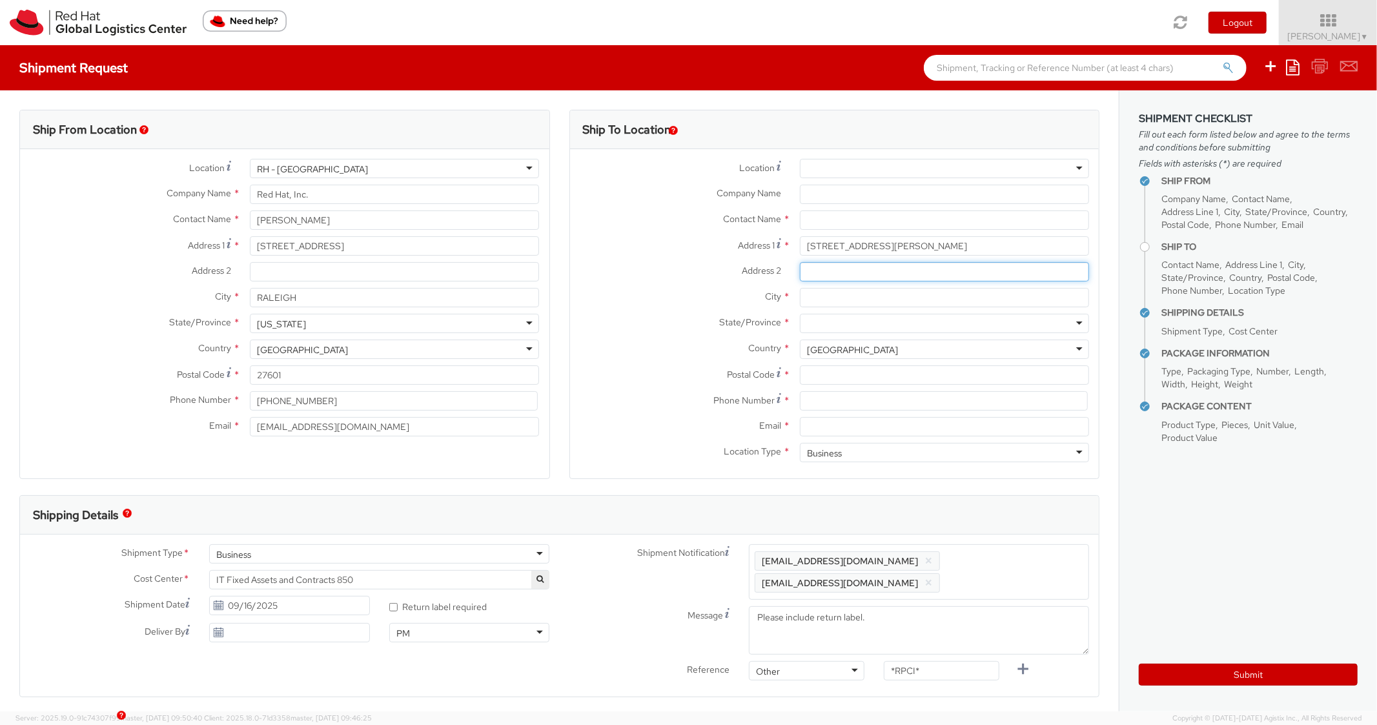
type input "g"
type input "G"
paste input "Brooklyn"
click at [831, 297] on input "City *" at bounding box center [944, 297] width 289 height 19
type input "Brooklyn"
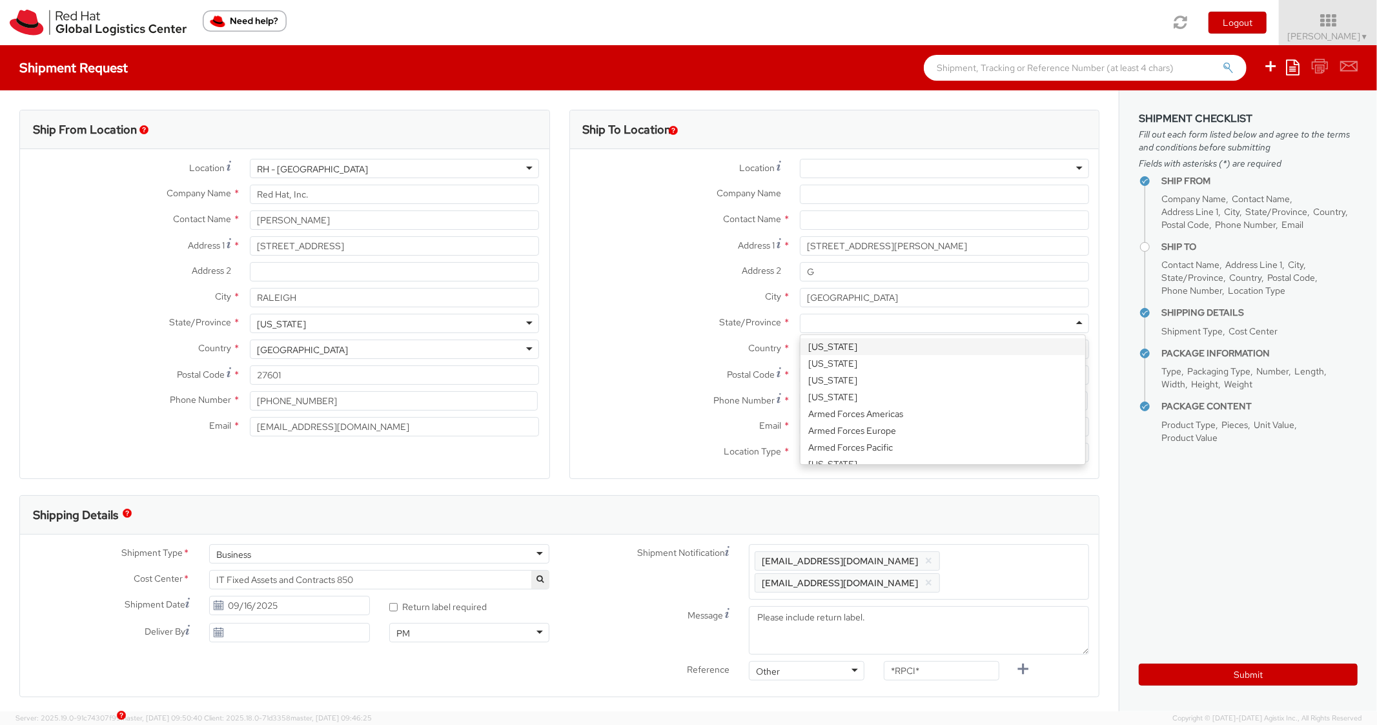
paste input "New York"
type input "New York"
click at [813, 324] on div at bounding box center [944, 323] width 289 height 19
drag, startPoint x: 836, startPoint y: 346, endPoint x: 848, endPoint y: 346, distance: 11.6
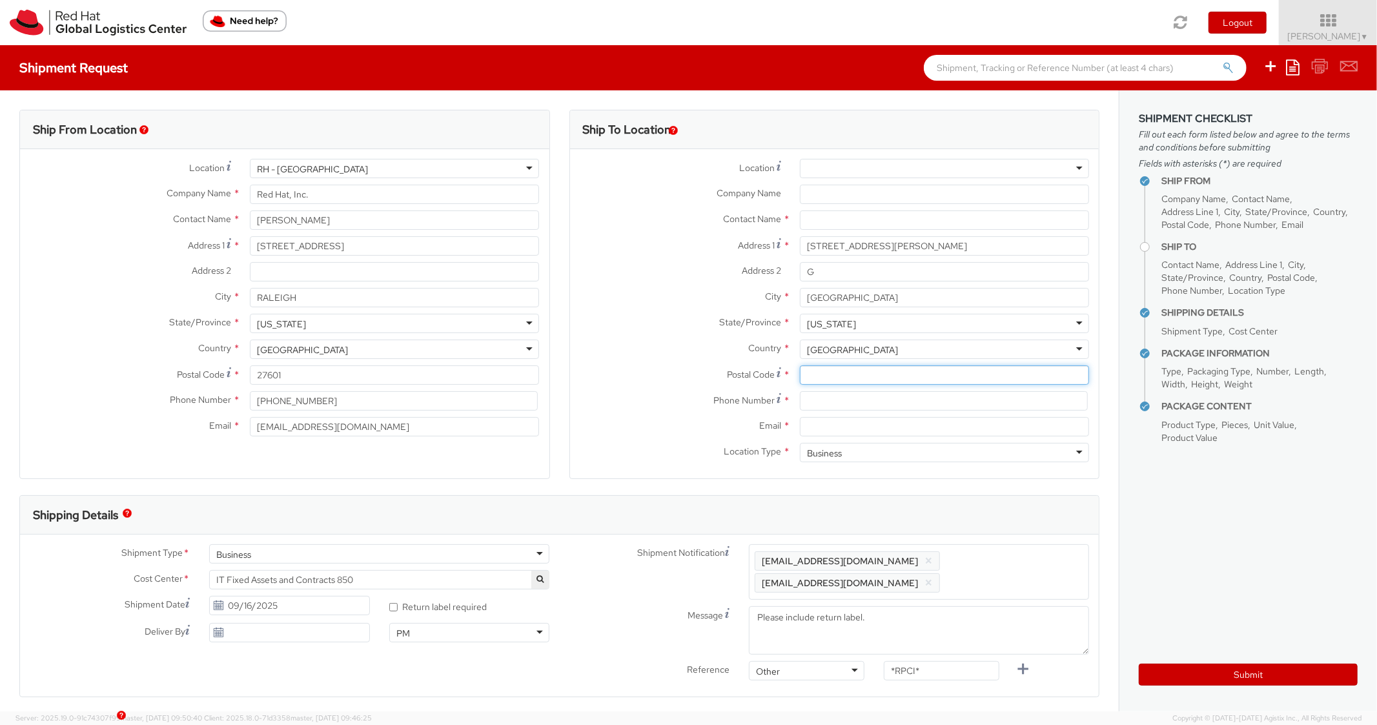
click at [837, 372] on input "Postal Code *" at bounding box center [944, 374] width 289 height 19
paste input "11231"
type input "11231"
click at [655, 352] on label "Country *" at bounding box center [680, 347] width 220 height 17
click at [822, 398] on input at bounding box center [944, 400] width 288 height 19
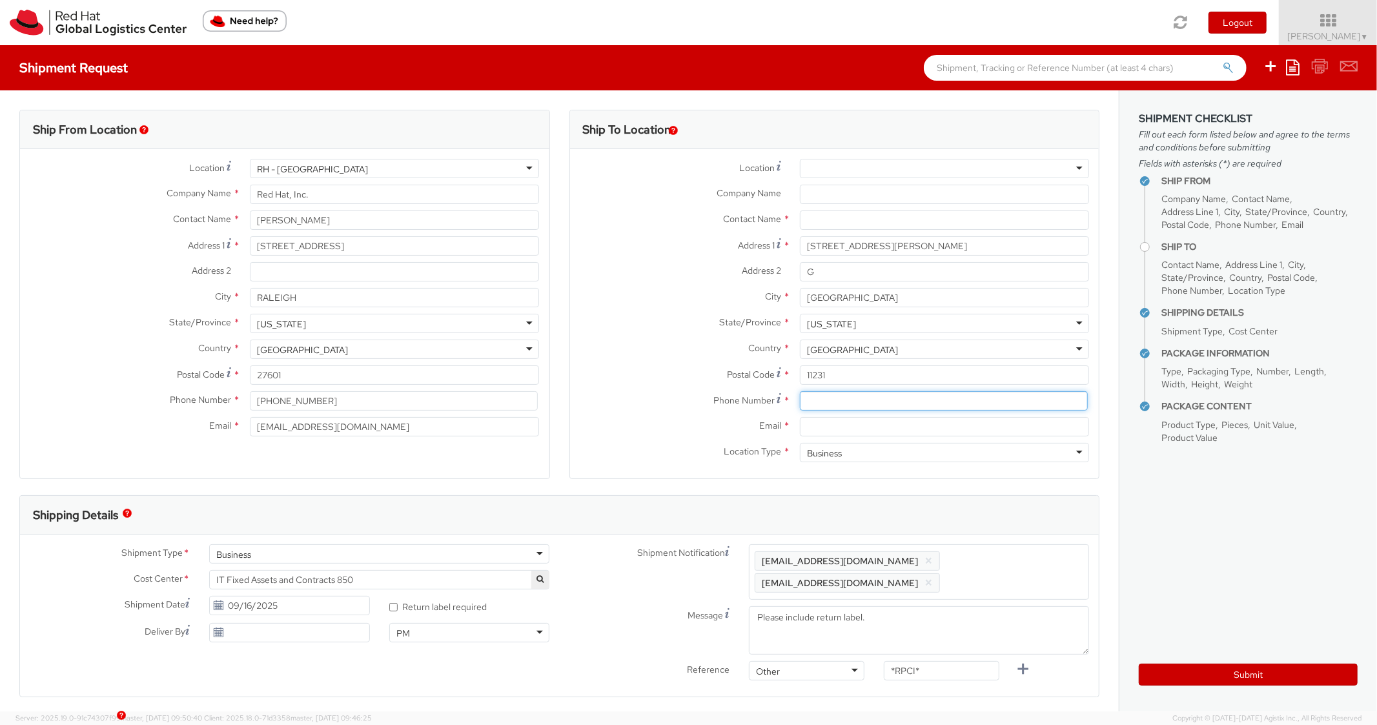
paste input "9176314130"
type input "9176314130"
click at [660, 378] on label "Postal Code *" at bounding box center [680, 373] width 220 height 17
click at [800, 378] on input "11231" at bounding box center [944, 374] width 289 height 19
click at [829, 431] on input "Email *" at bounding box center [944, 426] width 289 height 19
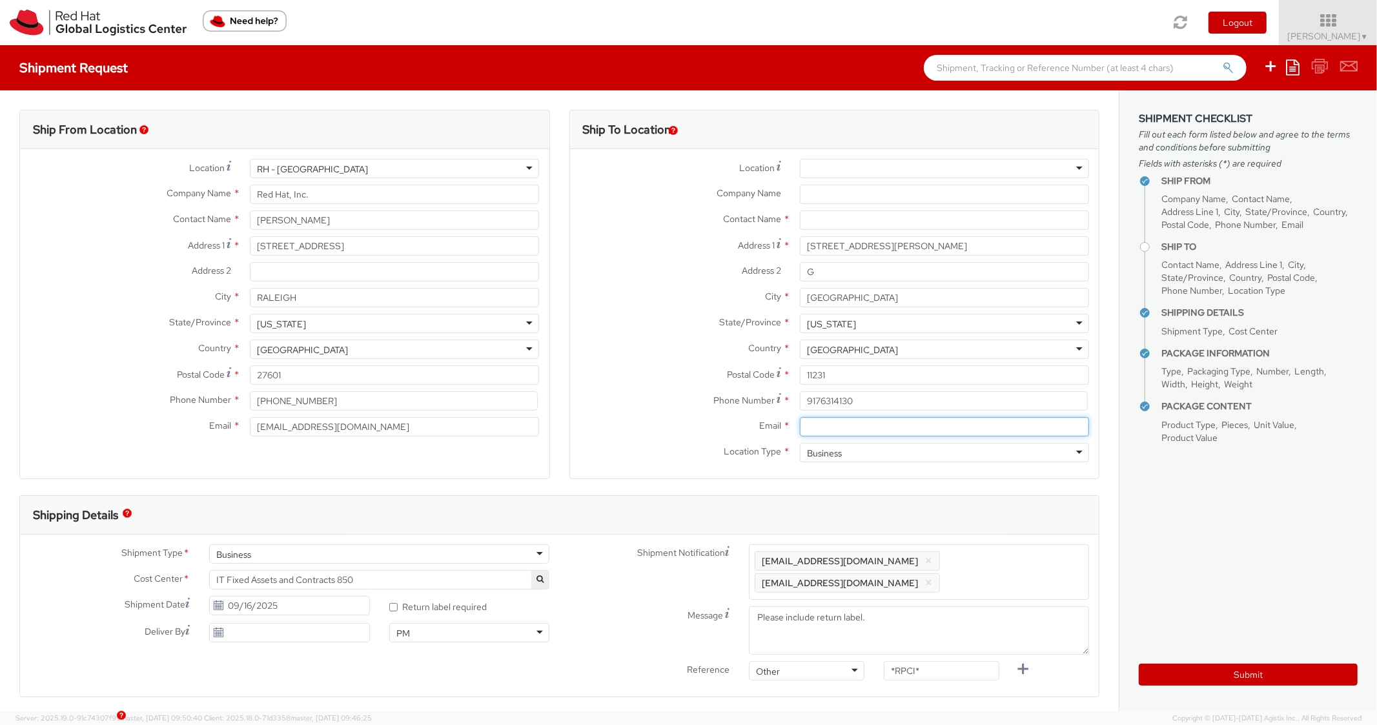
paste input "karodrig@redhat.com"
type input "karodrig@redhat.com"
drag, startPoint x: 998, startPoint y: 557, endPoint x: 985, endPoint y: 529, distance: 31.5
click at [998, 556] on span "Enter any additional email addresses, separated by comma, for individuals who s…" at bounding box center [918, 571] width 328 height 39
paste input "karodrig@redhat.com"
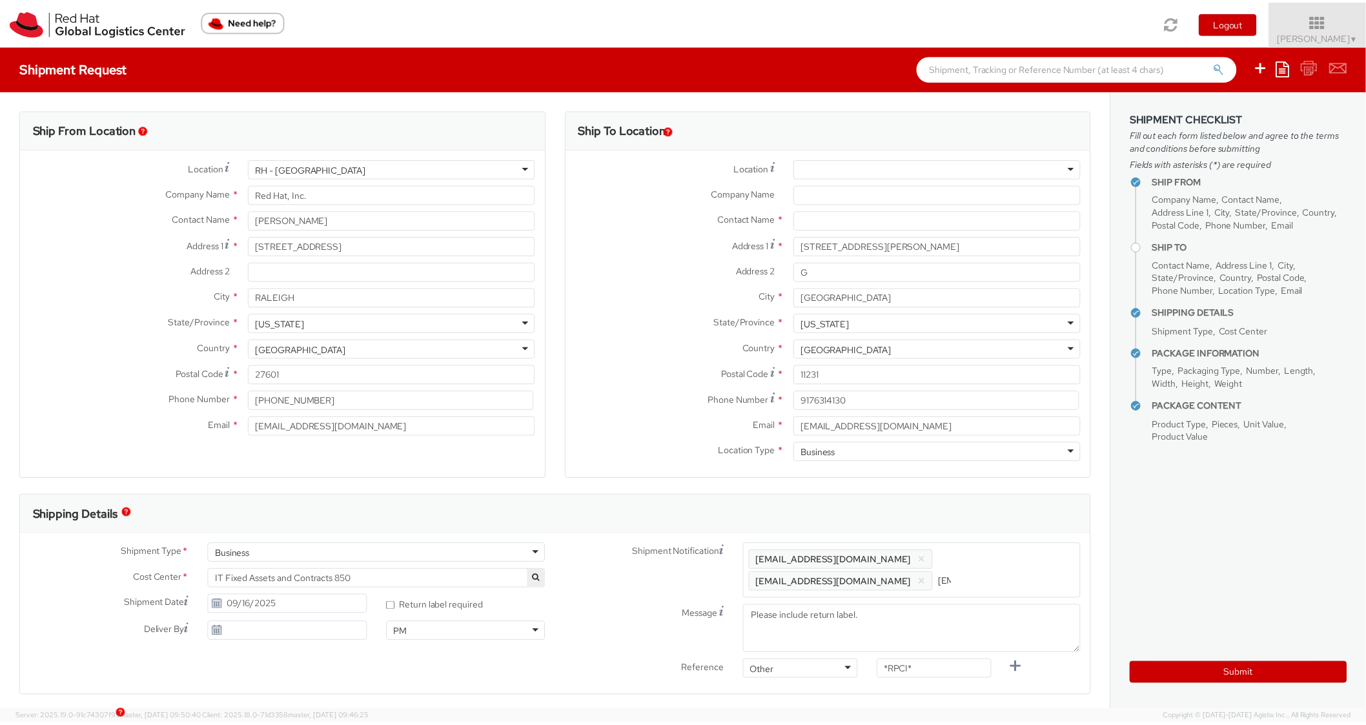
scroll to position [0, 72]
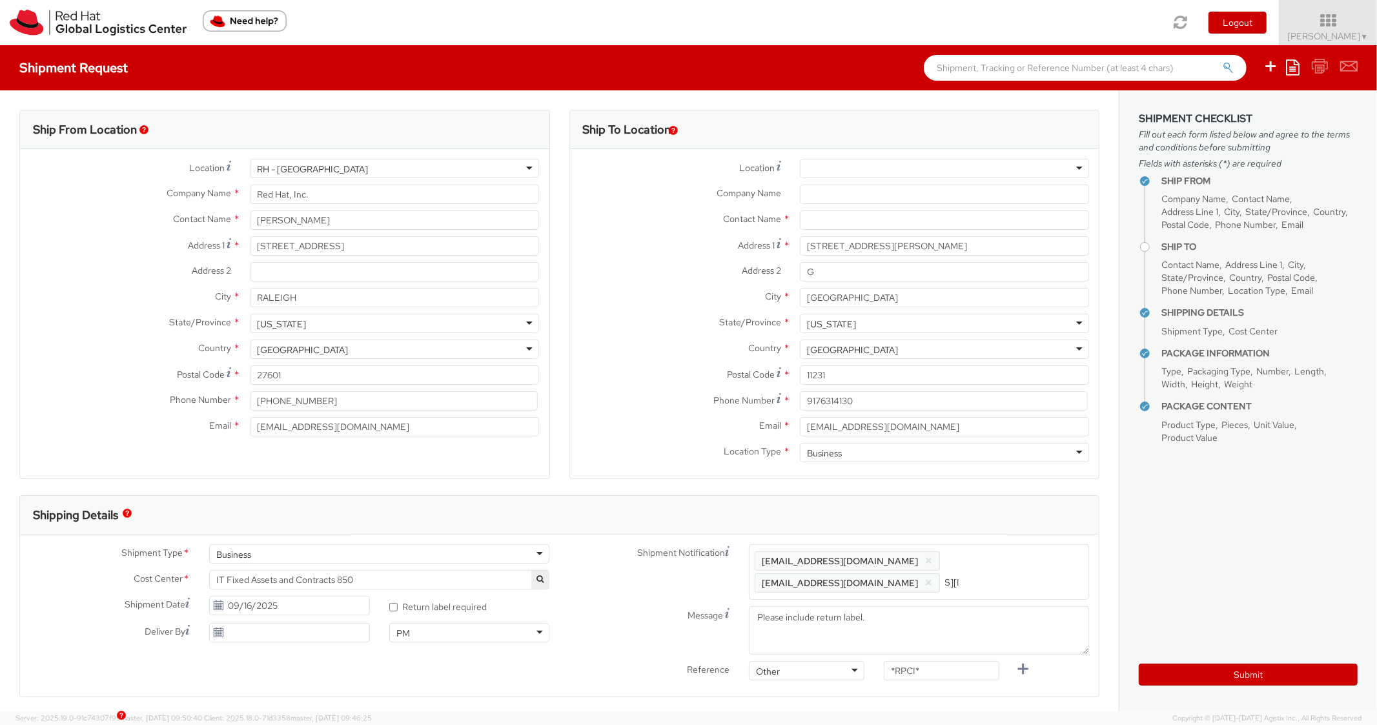
type input "karodrig@redhat.com"
click at [980, 497] on div "Shipping Details" at bounding box center [553, 515] width 1067 height 39
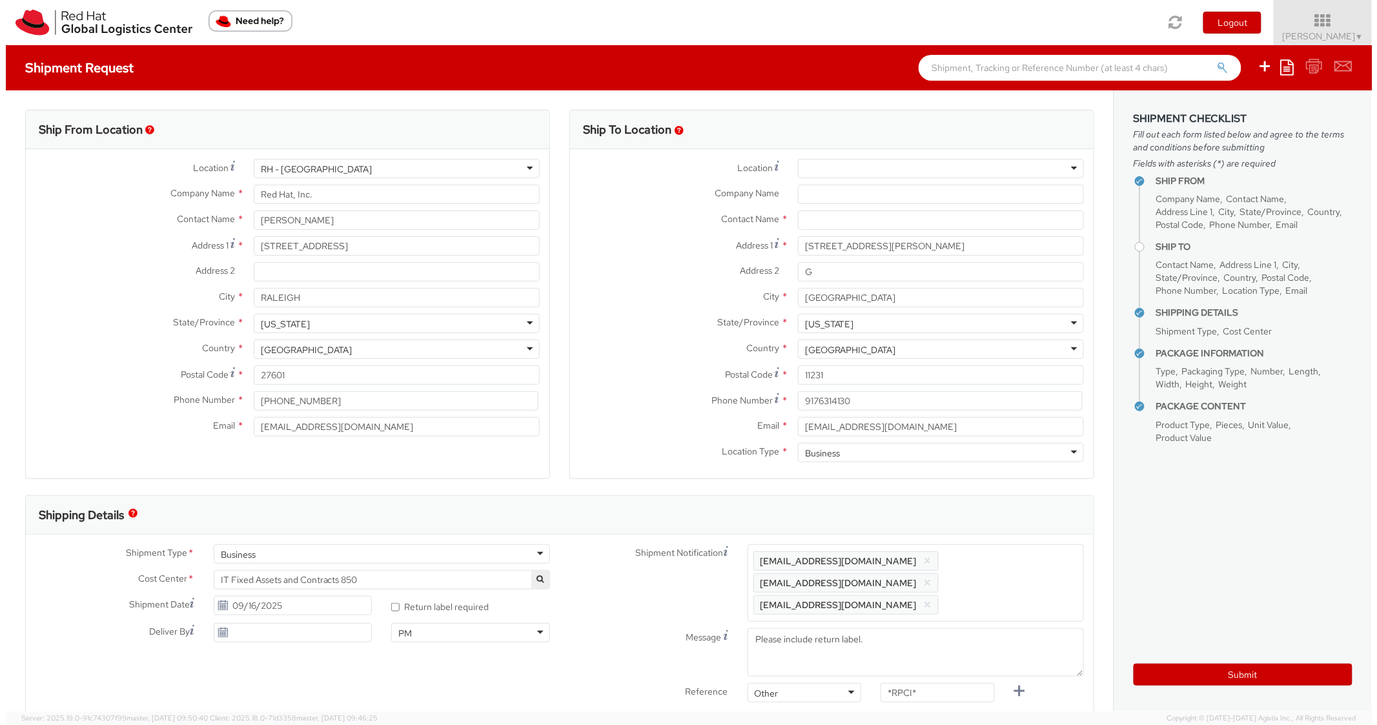
scroll to position [0, 0]
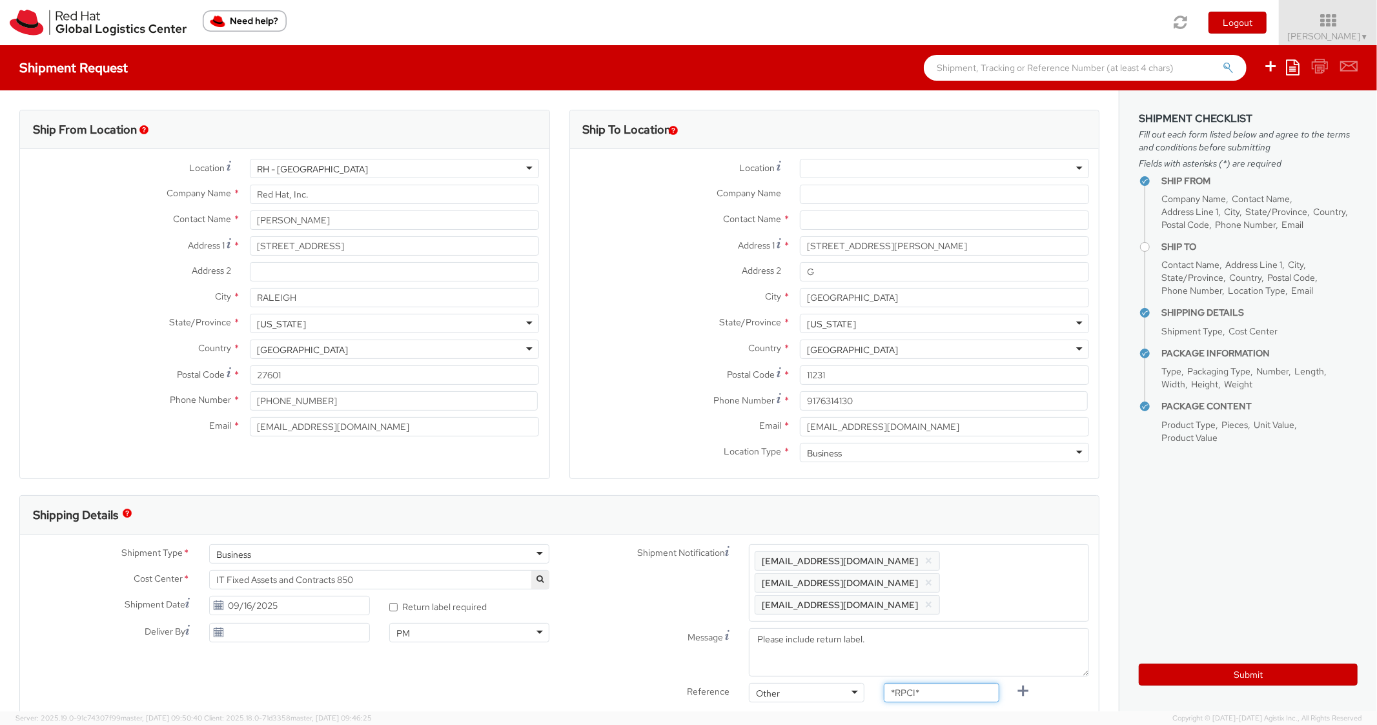
drag, startPoint x: 934, startPoint y: 678, endPoint x: 858, endPoint y: 671, distance: 77.1
click at [858, 683] on div "Reference Other Other Other Purchase Order Number Reference Number *RPCI*" at bounding box center [830, 696] width 540 height 26
paste input "REQ5979090"
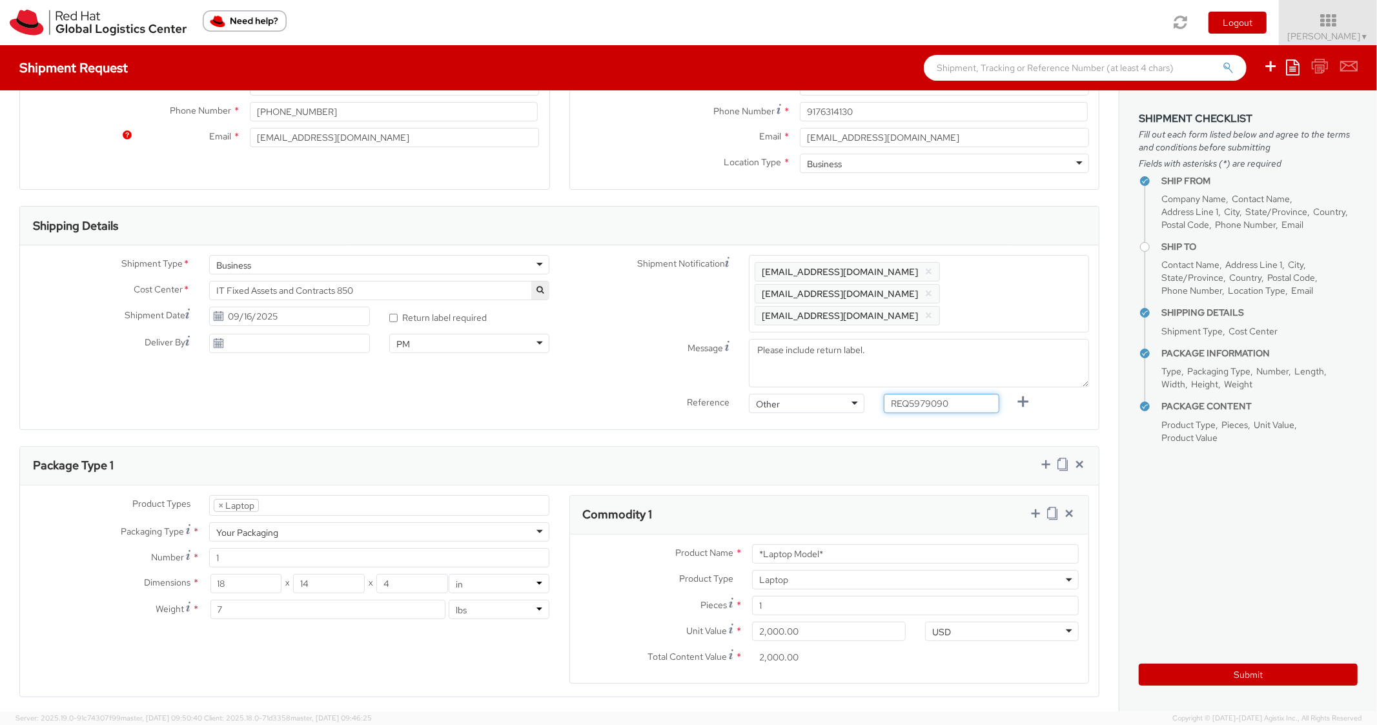
scroll to position [516, 0]
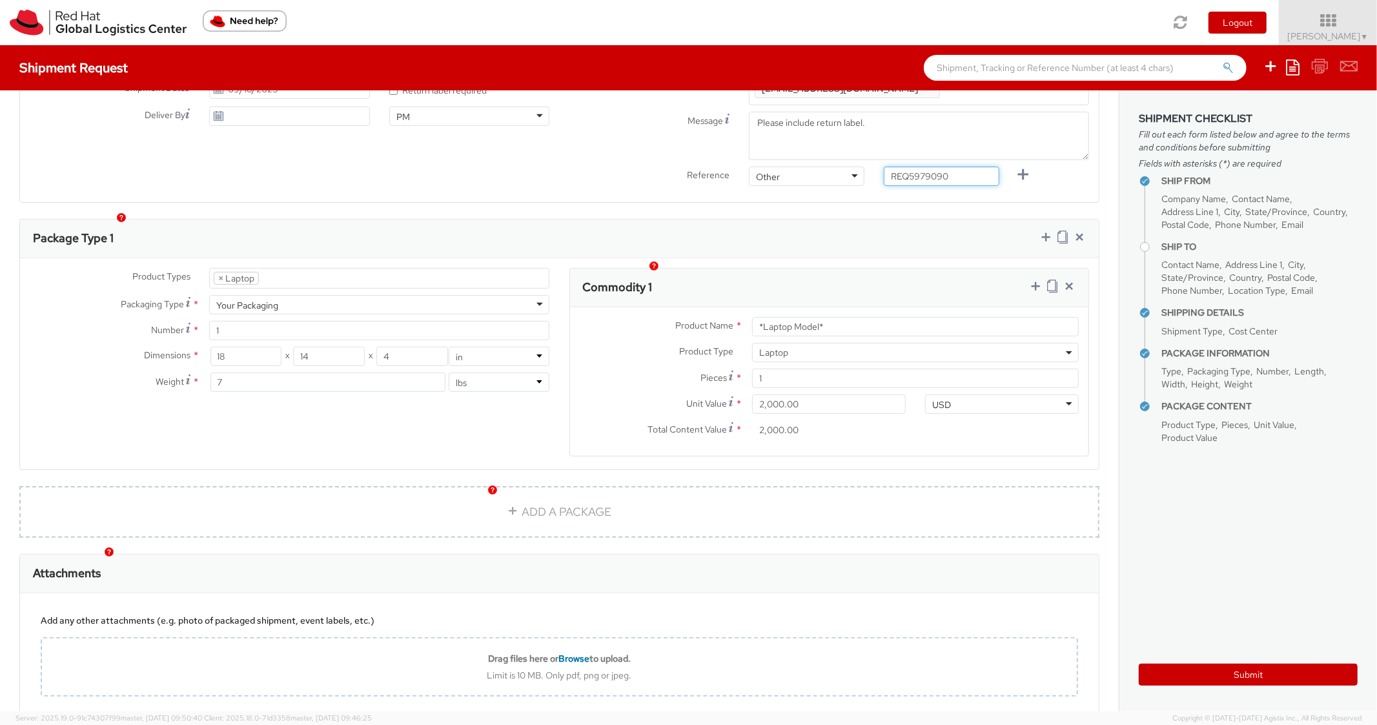
type input "REQ5979090"
click at [863, 272] on div "Commodity 1" at bounding box center [829, 287] width 519 height 39
drag, startPoint x: 707, startPoint y: 292, endPoint x: 686, endPoint y: 289, distance: 20.9
click at [686, 307] on div "Product Name * *Laptop Model* Product Type * Documents Docking Station Laptop M…" at bounding box center [829, 381] width 519 height 148
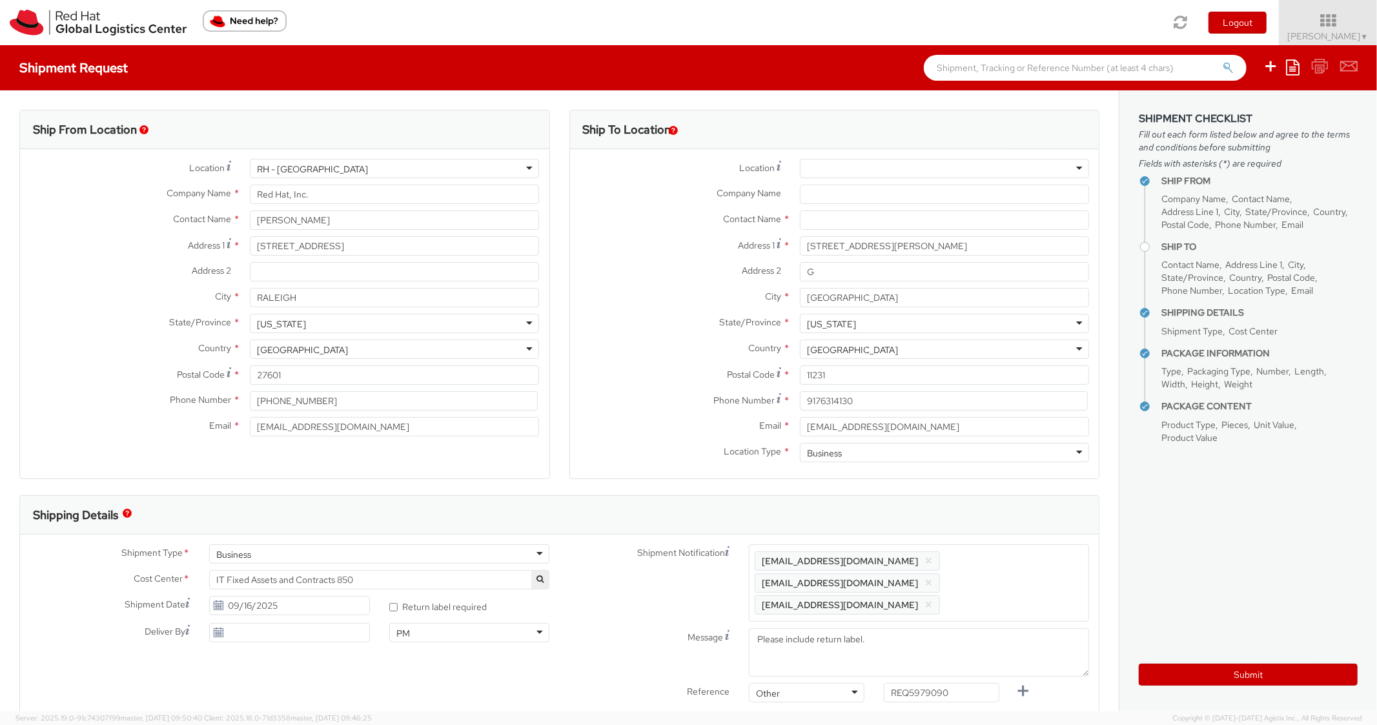
type input "MAINSTREAM - LENOVO"
click at [806, 229] on input "text" at bounding box center [944, 219] width 289 height 19
paste input "Karenna Rodriguez"
type input "Karenna Rodriguez"
click at [613, 277] on label "Address 2 *" at bounding box center [680, 270] width 220 height 17
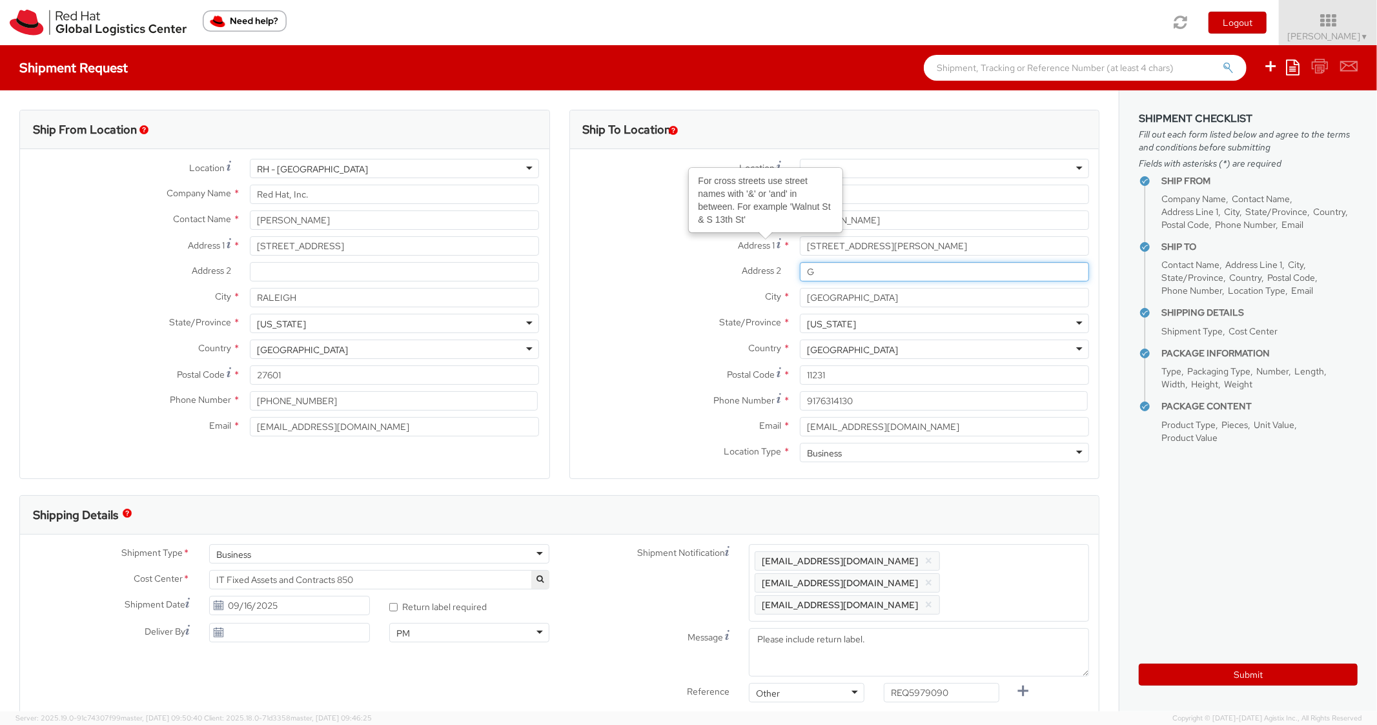
click at [800, 277] on input "G" at bounding box center [944, 271] width 289 height 19
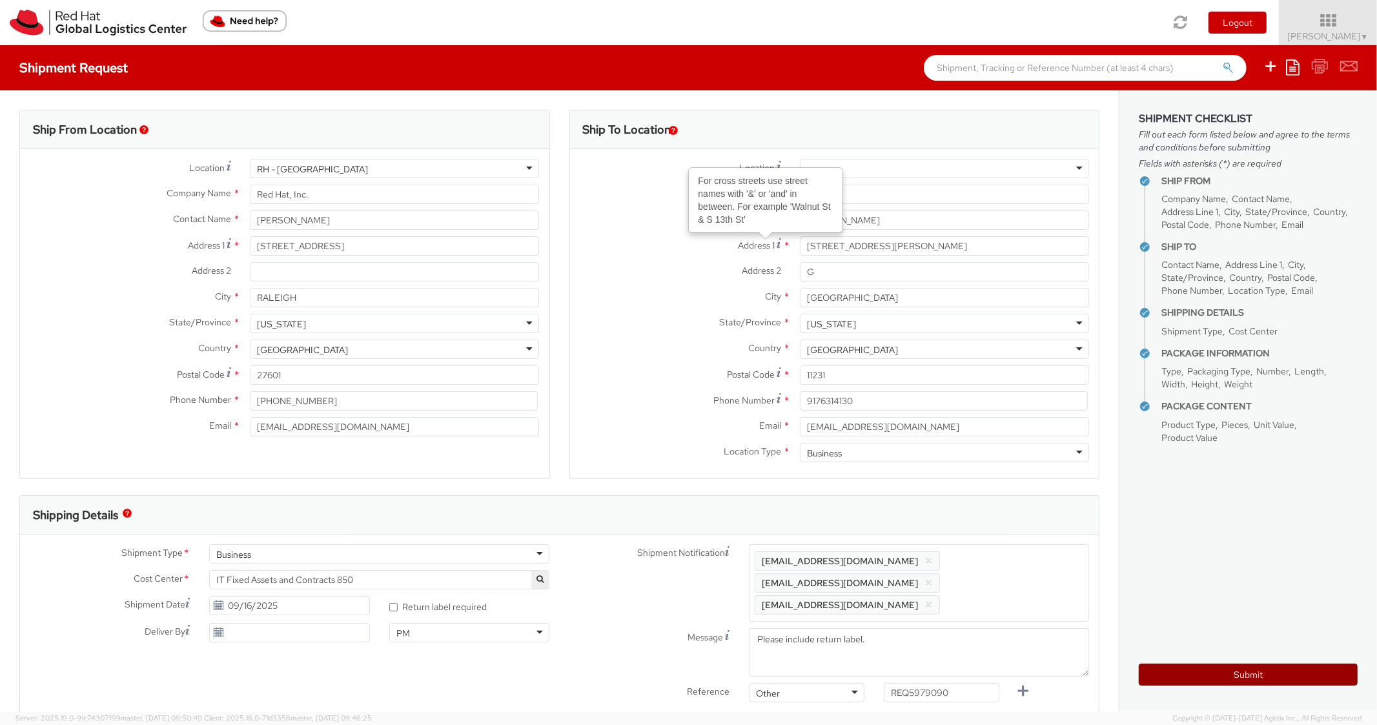
click at [1255, 667] on button "Submit" at bounding box center [1247, 674] width 219 height 22
type input "Karenna Rodriguez"
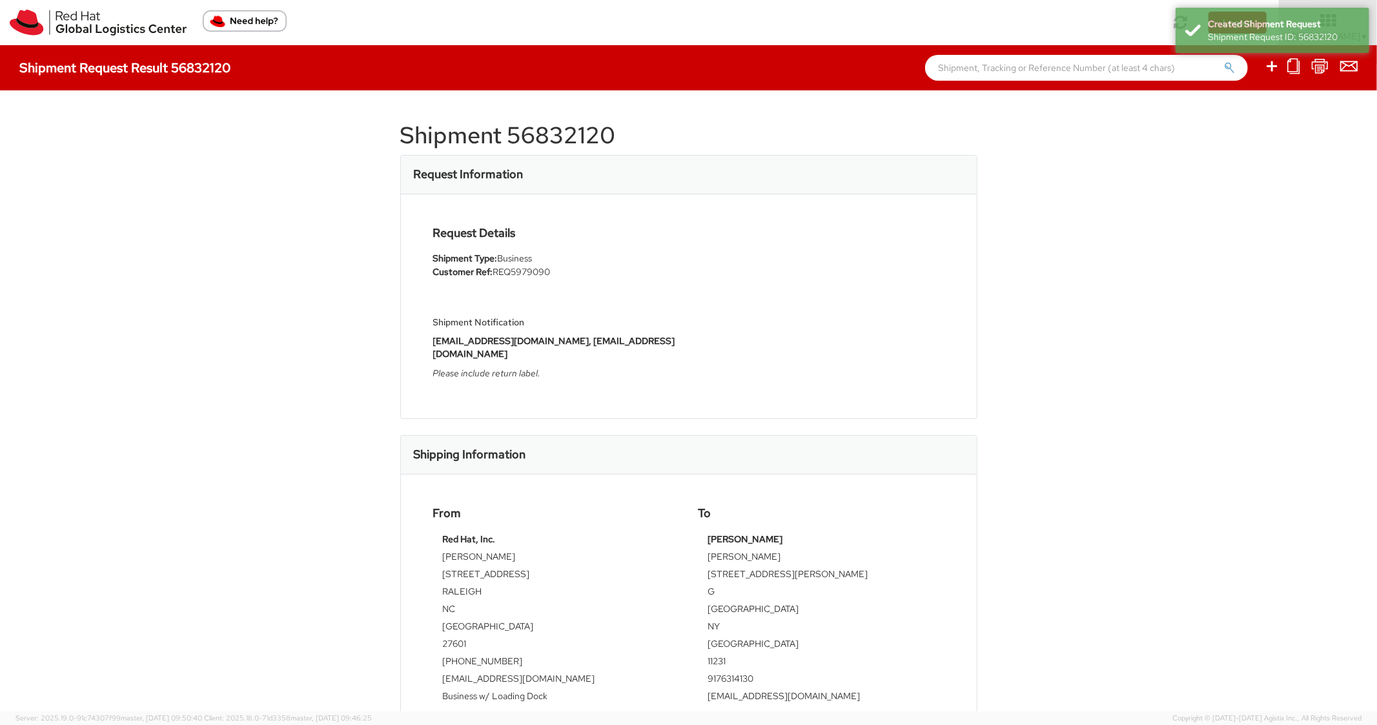
click at [570, 137] on h1 "Shipment 56832120" at bounding box center [688, 136] width 577 height 26
copy h1 "56832120"
click at [961, 61] on input "text" at bounding box center [1086, 68] width 323 height 26
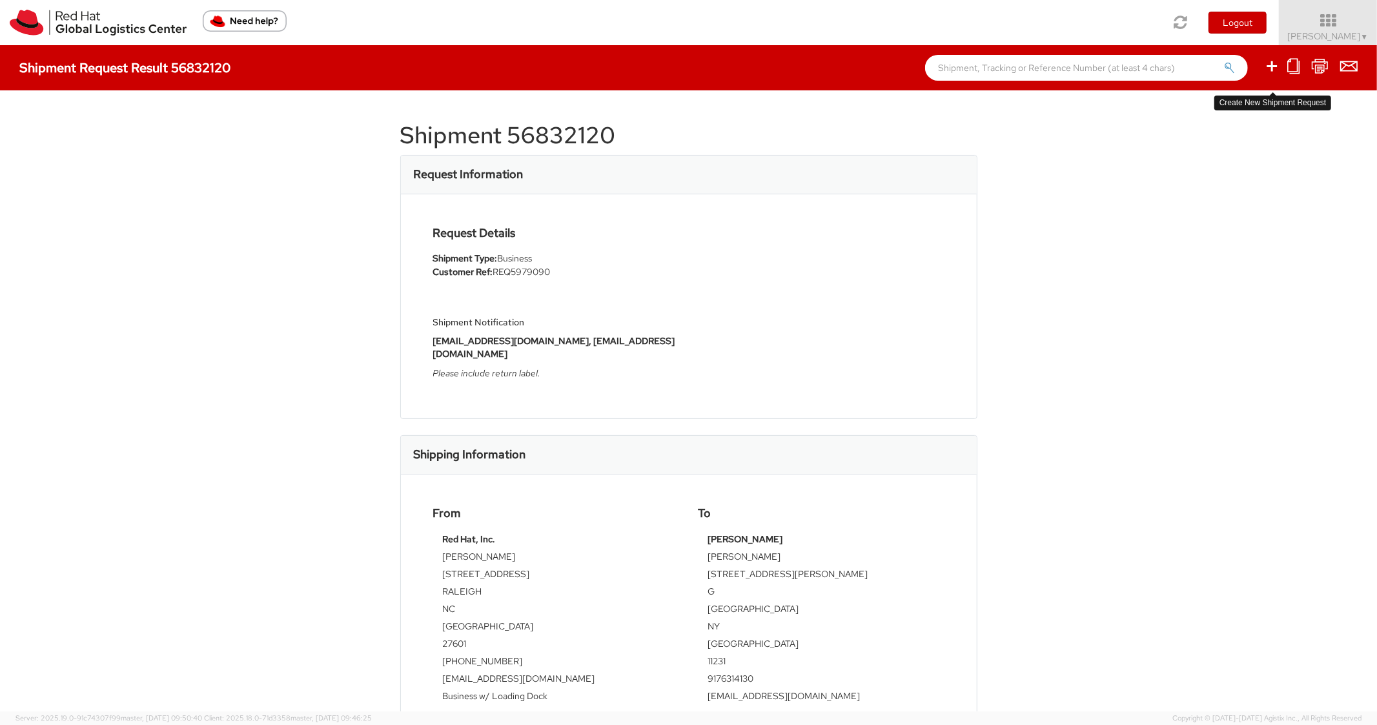
click at [1267, 66] on icon at bounding box center [1271, 66] width 15 height 16
select select
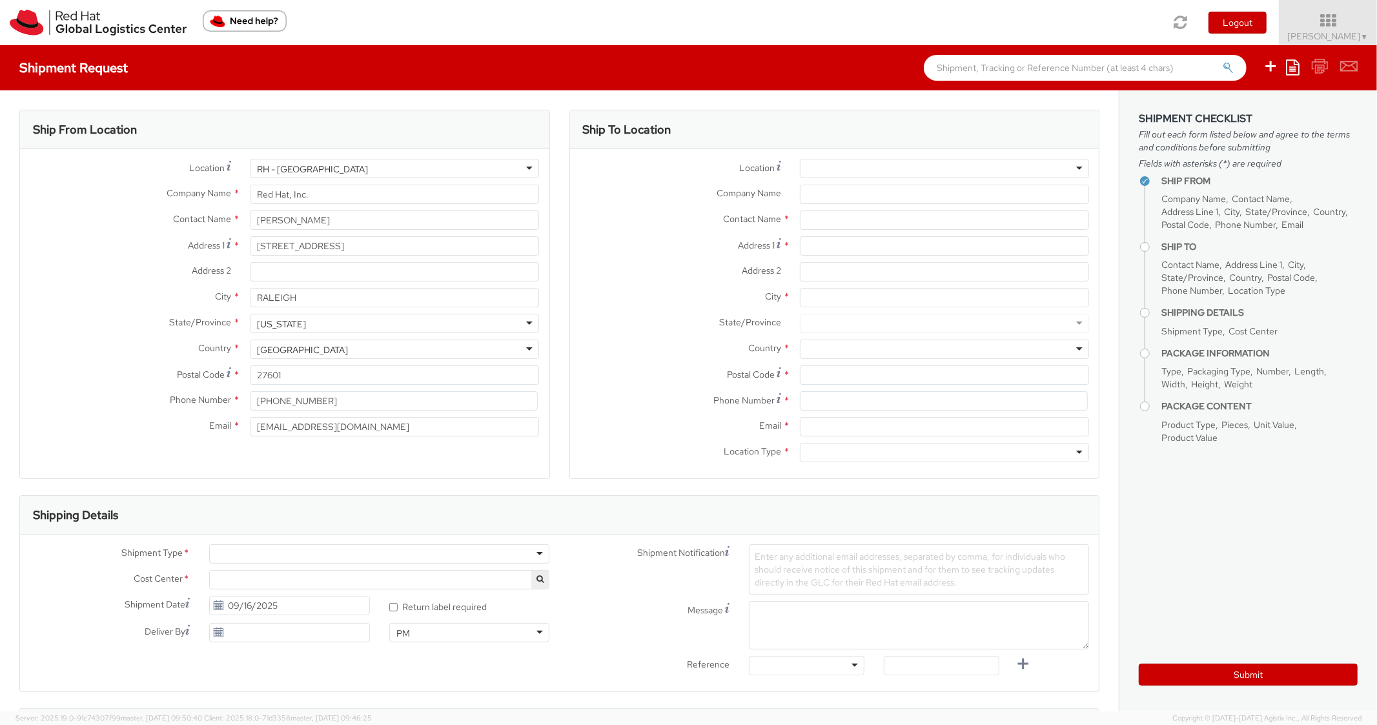
click at [1303, 68] on ul "Save as template Create from template" at bounding box center [1301, 67] width 111 height 45
click at [1295, 70] on icon at bounding box center [1293, 66] width 14 height 15
select select "850"
click at [1231, 106] on link "Create from template" at bounding box center [1242, 107] width 113 height 17
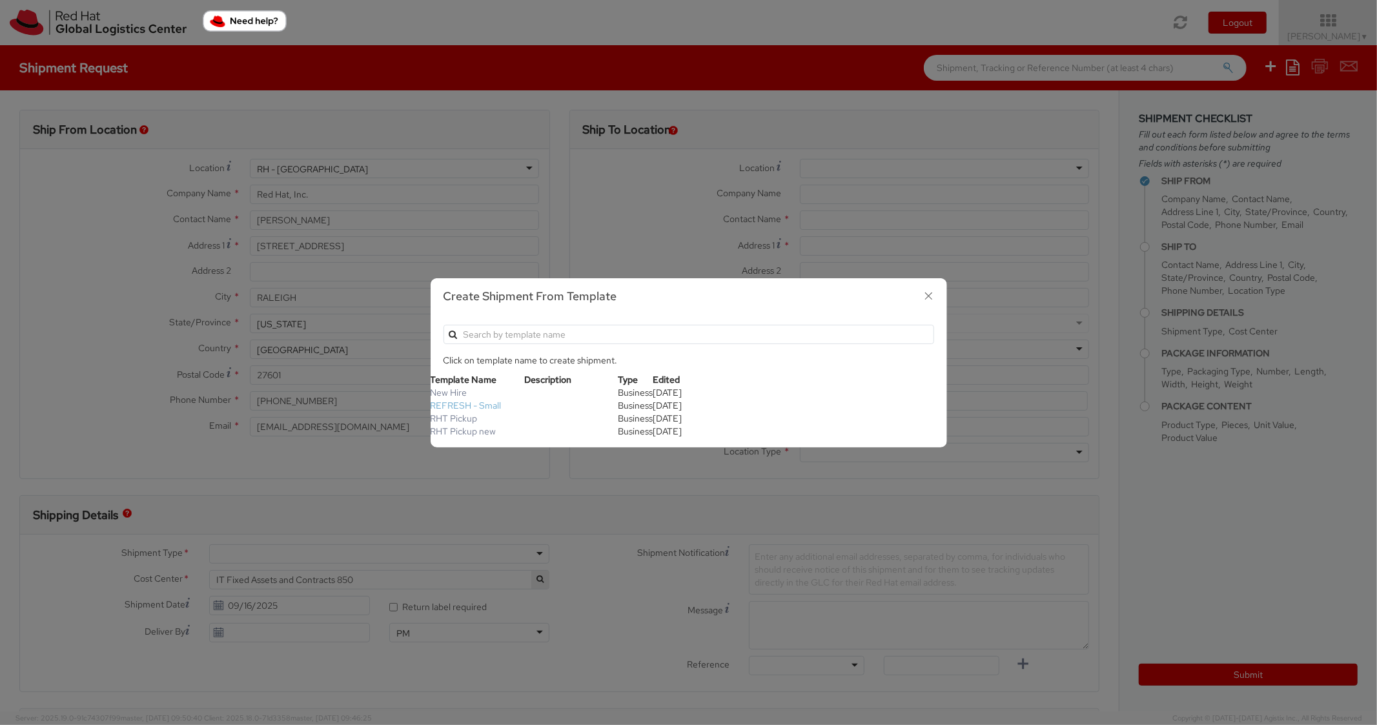
click at [459, 409] on link "REFRESH - Small" at bounding box center [465, 405] width 71 height 12
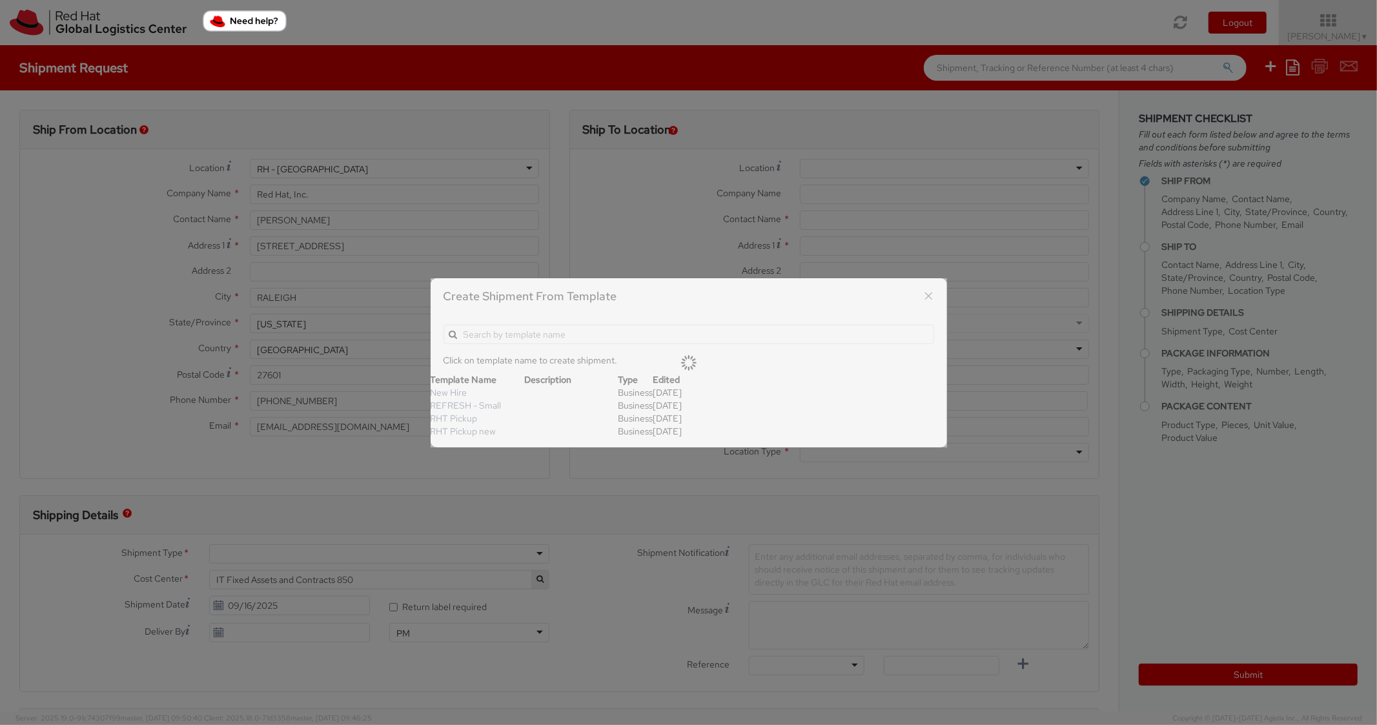
type textarea "Please include return label."
type input "*RPCI*"
select select "LAPTOP"
type input "1"
type input "18"
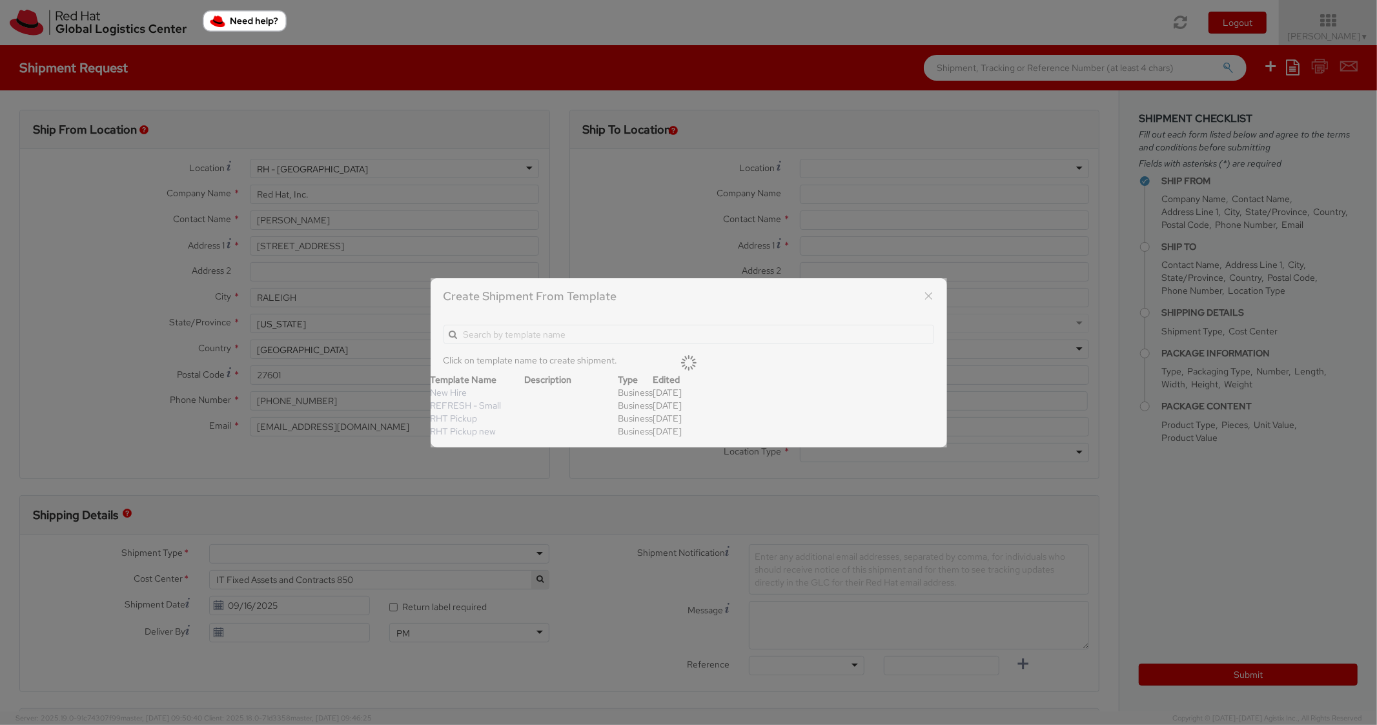
type input "14"
type input "4"
type input "7"
type input "*Laptop Model*"
select select "LAPTOP"
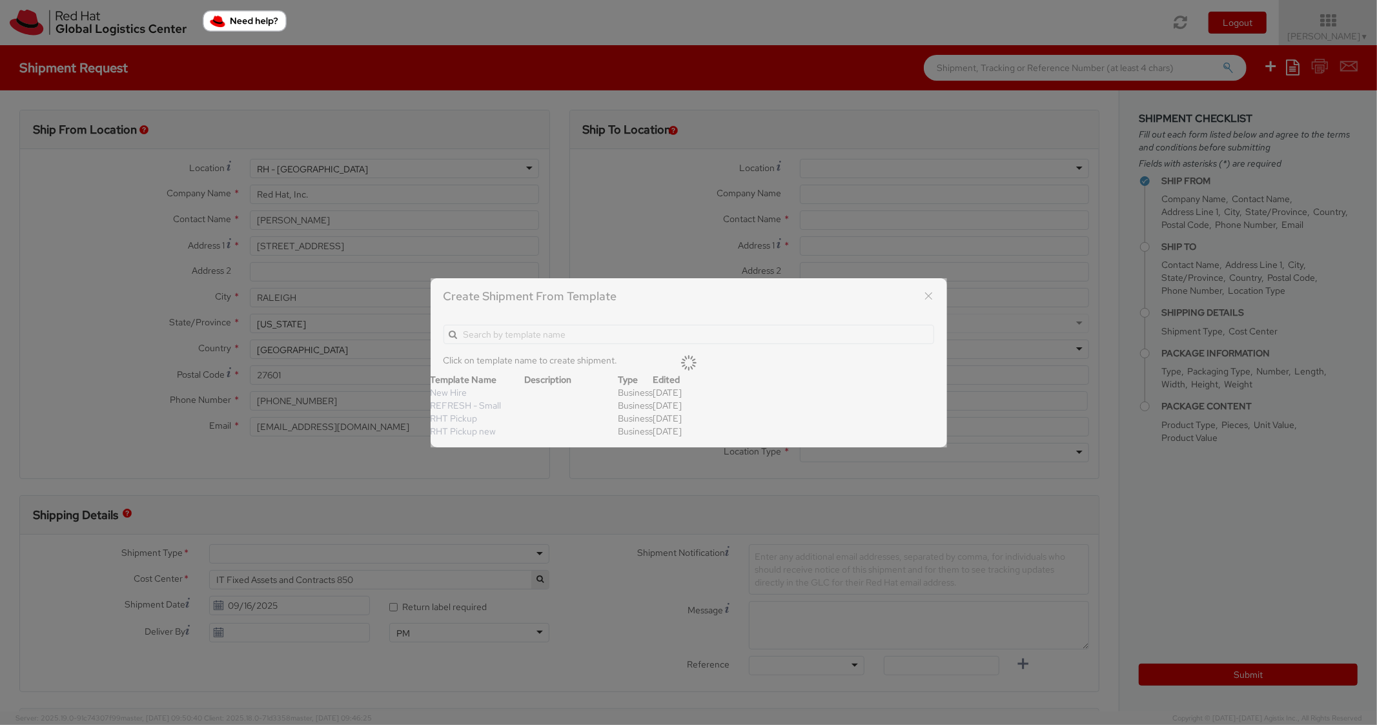
type input "2,000.00"
select select "850"
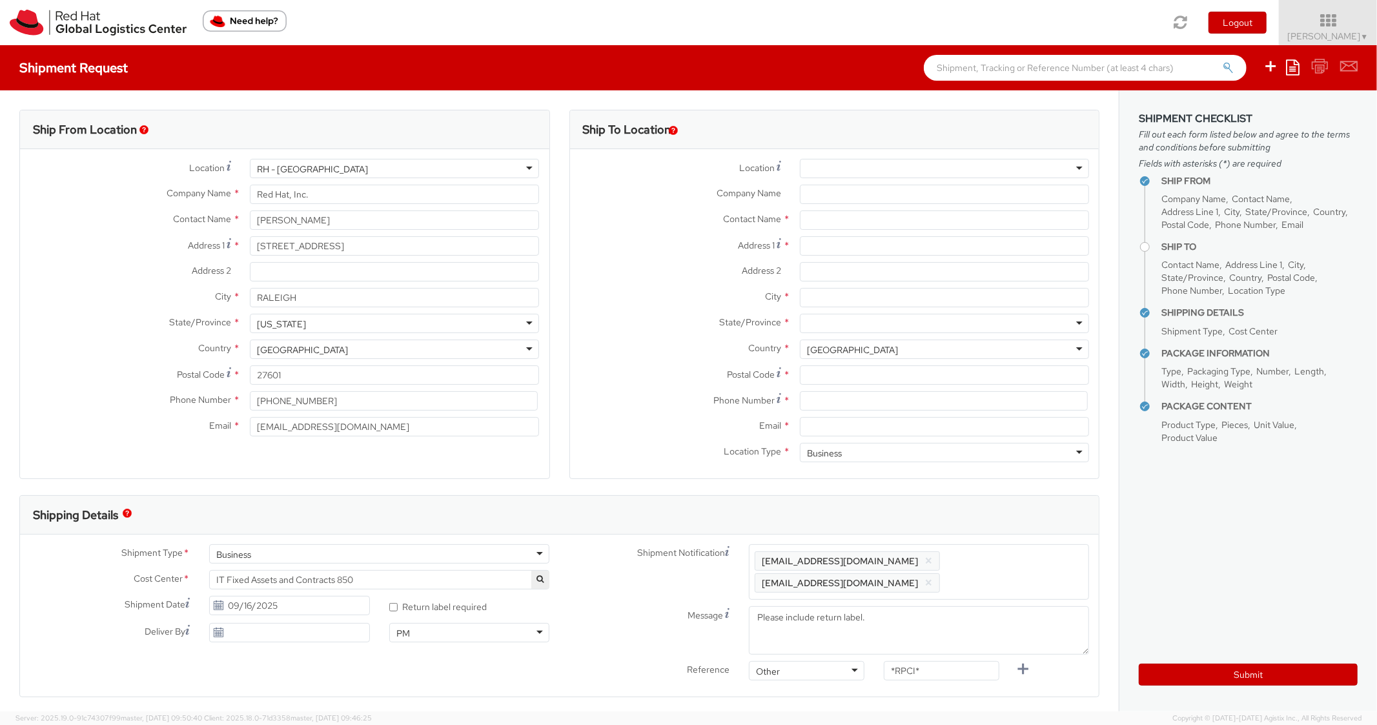
scroll to position [39, 0]
click at [834, 246] on input "Address 1 *" at bounding box center [944, 245] width 289 height 19
paste input "10240 Alexander Martin Avenue"
type input "10240 Alexander Martin Avenue"
paste input "Charlotte"
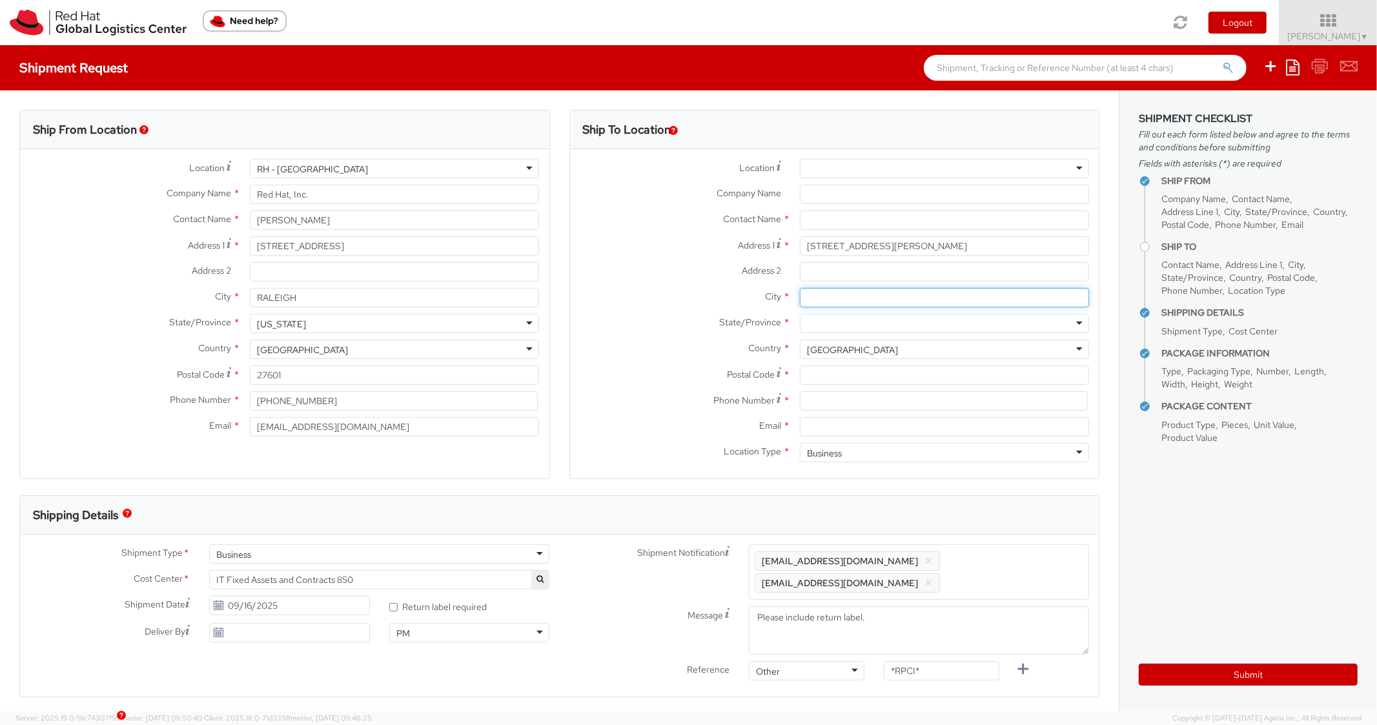
click at [836, 290] on input "City *" at bounding box center [944, 297] width 289 height 19
type input "Charlotte"
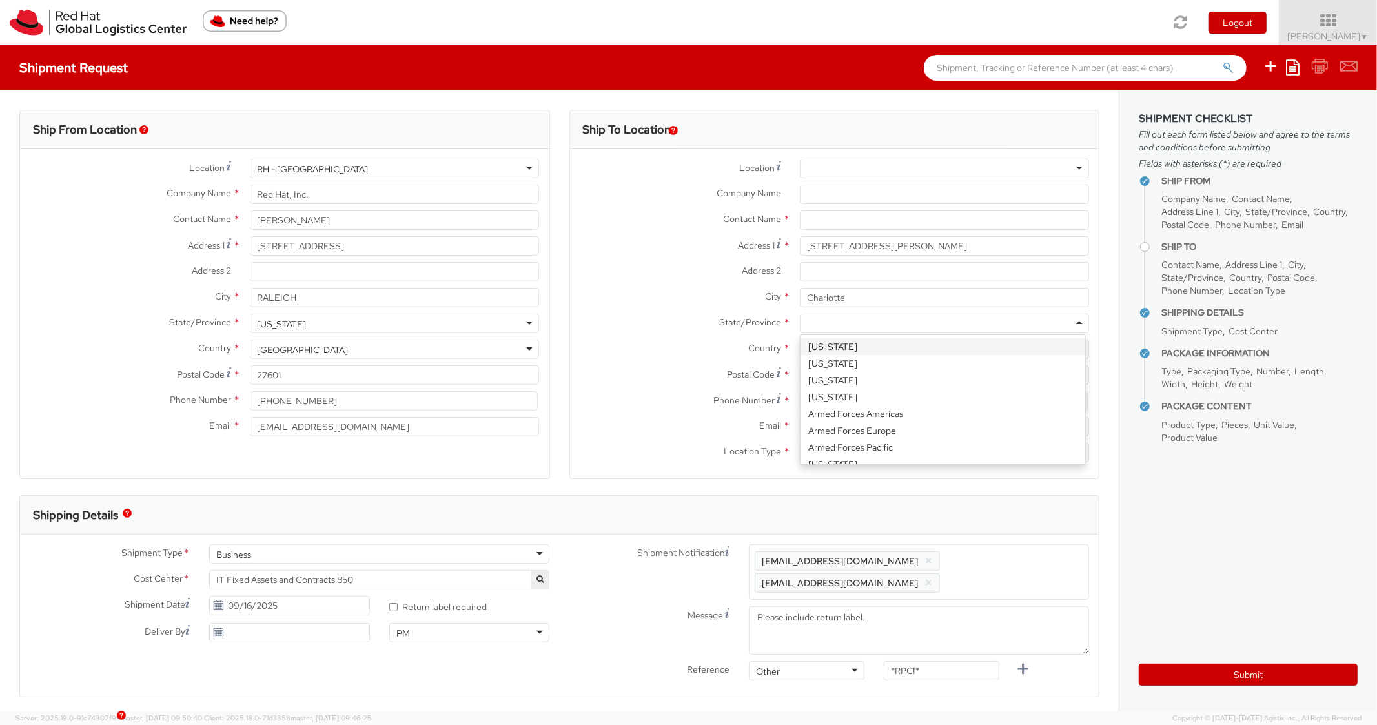
click at [822, 319] on div at bounding box center [944, 323] width 289 height 19
paste input "North Carolina"
type input "North Carolina"
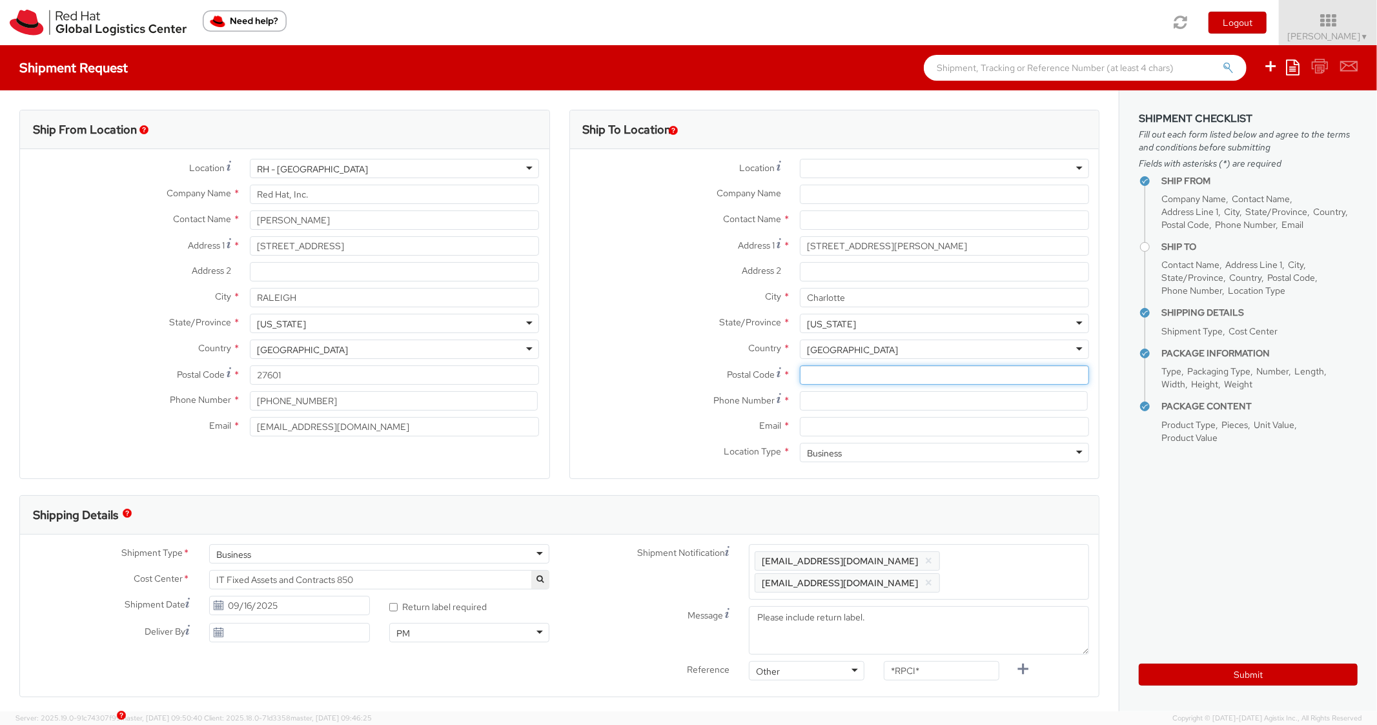
click at [842, 382] on input "Postal Code *" at bounding box center [944, 374] width 289 height 19
paste input "28277"
type input "28277"
drag, startPoint x: 826, startPoint y: 407, endPoint x: 788, endPoint y: 398, distance: 39.1
click at [820, 405] on input at bounding box center [944, 400] width 288 height 19
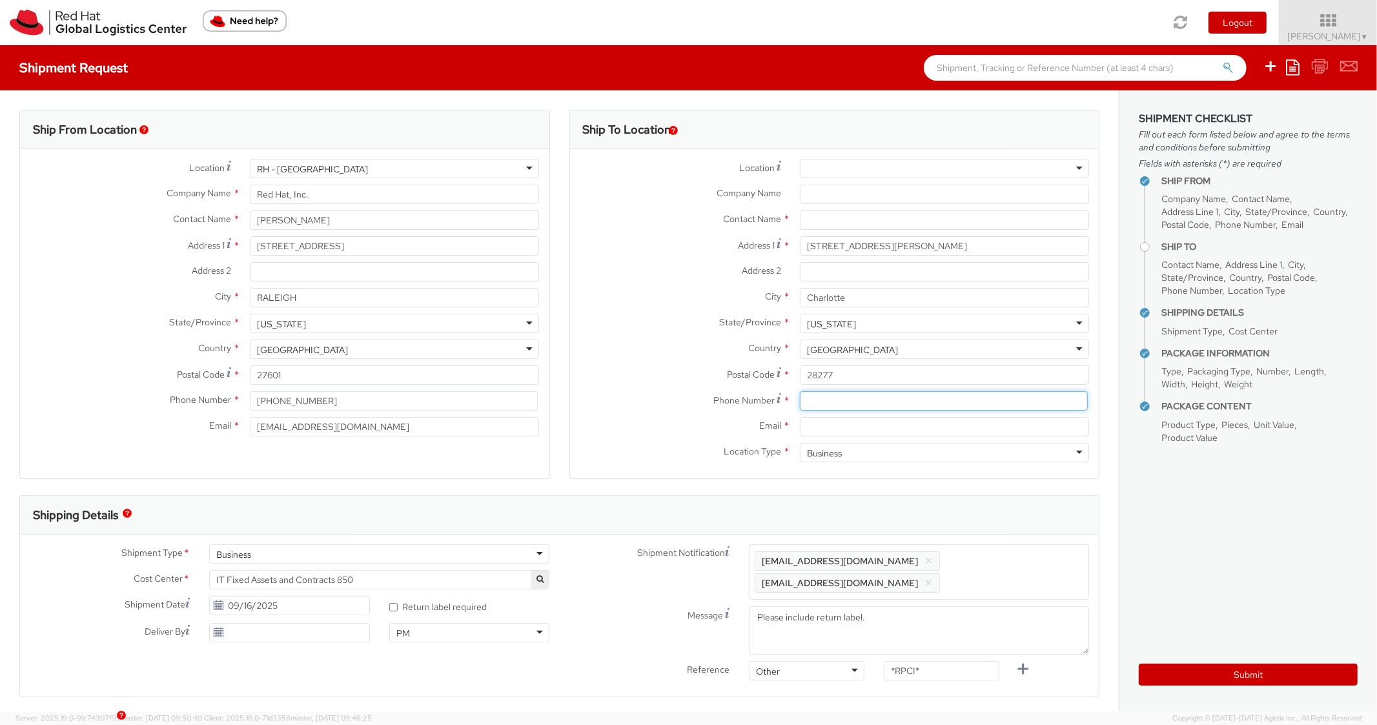
paste input "7049937576"
type input "7049937576"
click at [708, 374] on label "Postal Code *" at bounding box center [680, 373] width 220 height 17
click at [800, 374] on input "28277" at bounding box center [944, 374] width 289 height 19
click at [873, 429] on input "Email *" at bounding box center [944, 426] width 289 height 19
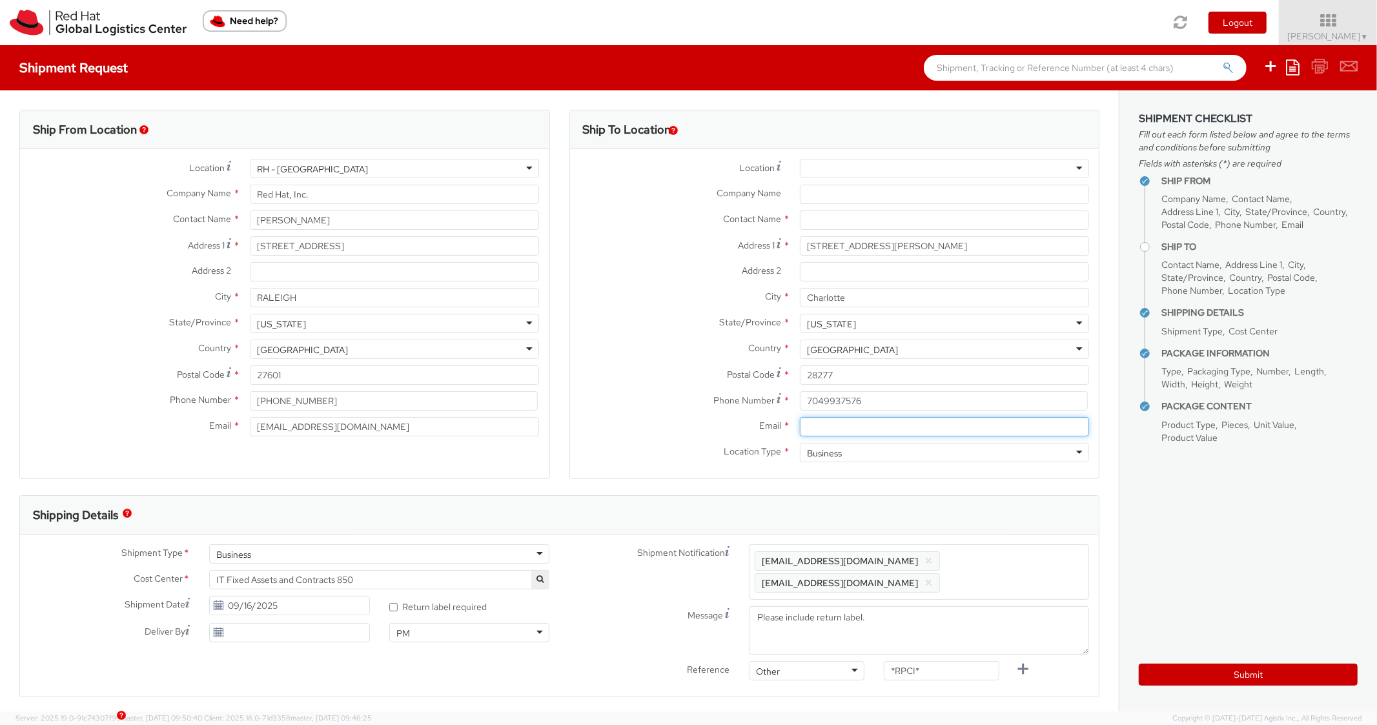
paste input "justin.melhorn@redhat.com"
type input "justin.melhorn@redhat.com"
drag, startPoint x: 1008, startPoint y: 560, endPoint x: 1003, endPoint y: 536, distance: 24.4
click at [1007, 560] on span "Enter any additional email addresses, separated by comma, for individuals who s…" at bounding box center [918, 571] width 328 height 39
paste input "justin.melhorn@redhat.com"
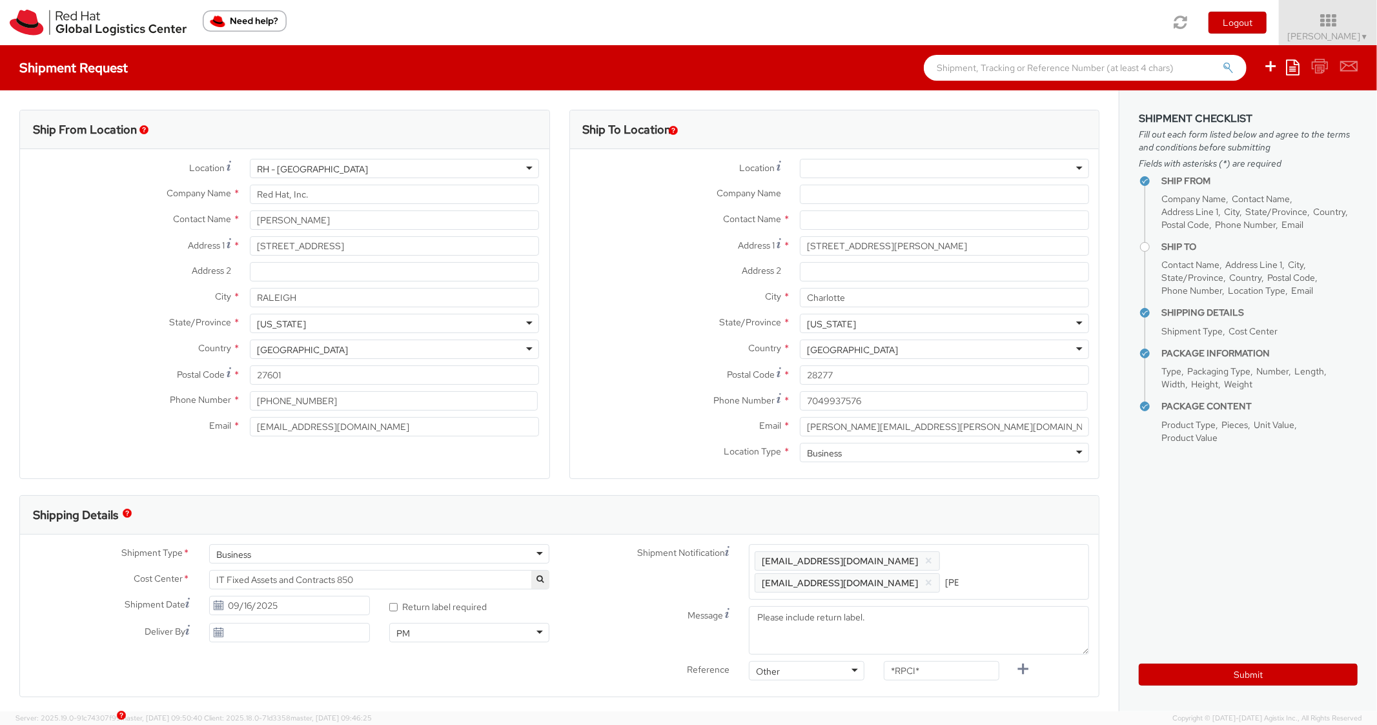
scroll to position [0, 95]
type input "justin.melhorn@redhat.com"
click at [1006, 509] on div "Shipping Details" at bounding box center [553, 515] width 1067 height 39
drag, startPoint x: 941, startPoint y: 676, endPoint x: 870, endPoint y: 656, distance: 73.8
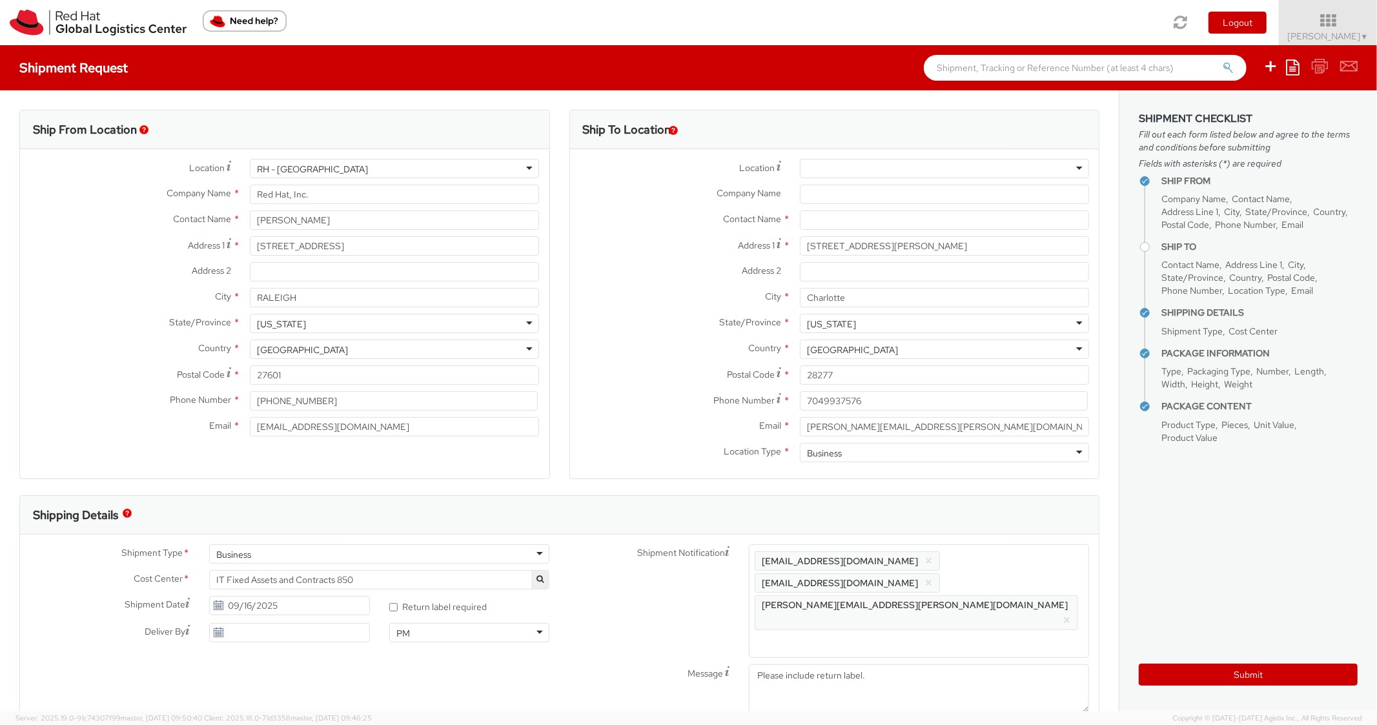
click at [872, 658] on div "Shipment Notification Enter any additional email addresses, separated by comma,…" at bounding box center [830, 644] width 540 height 201
paste input "REQ5911572"
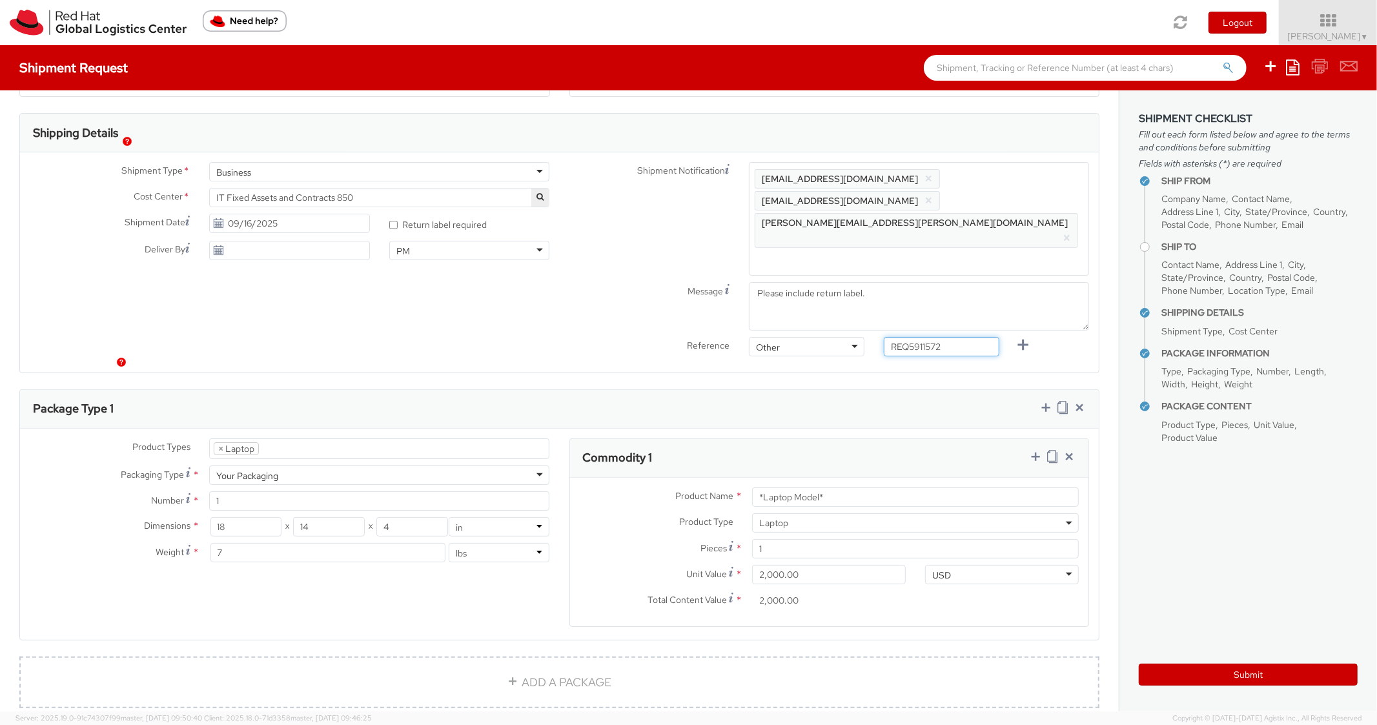
scroll to position [387, 0]
type input "REQ5911572"
click at [762, 385] on div "Package Type 1" at bounding box center [559, 404] width 1078 height 39
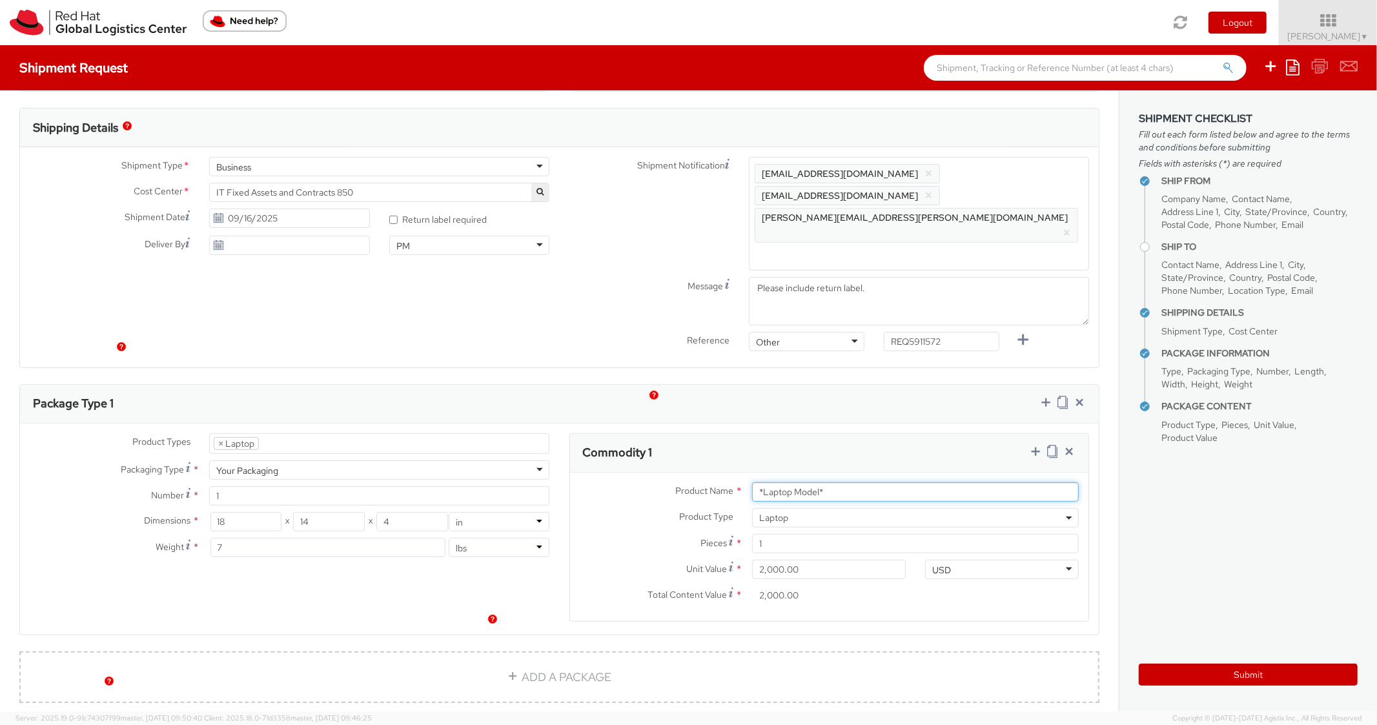
drag, startPoint x: 832, startPoint y: 434, endPoint x: 623, endPoint y: 418, distance: 209.8
click at [623, 472] on div "Product Name * *Laptop Model* Product Type * Documents Docking Station Laptop M…" at bounding box center [829, 546] width 519 height 148
type input "M"
type input "MAINSTREAM - LENOVO"
click at [822, 385] on div "Package Type 1" at bounding box center [559, 404] width 1078 height 39
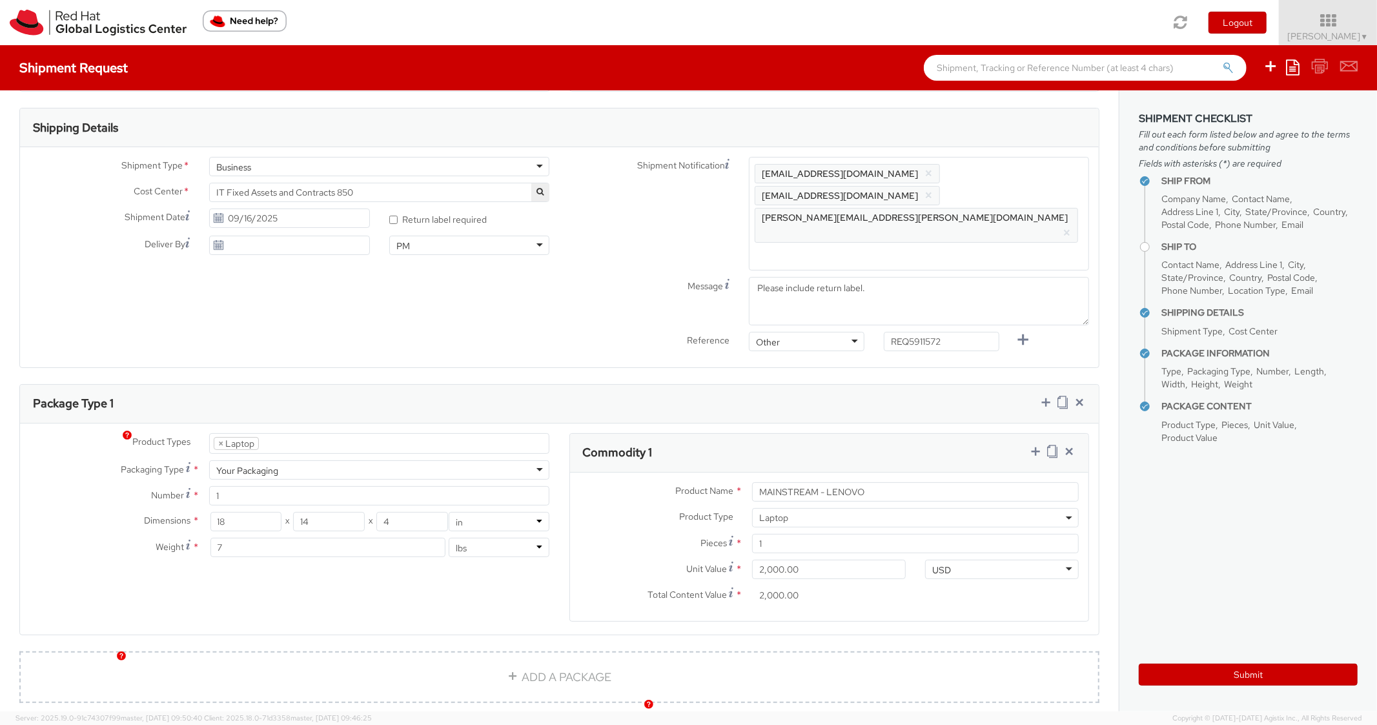
scroll to position [0, 0]
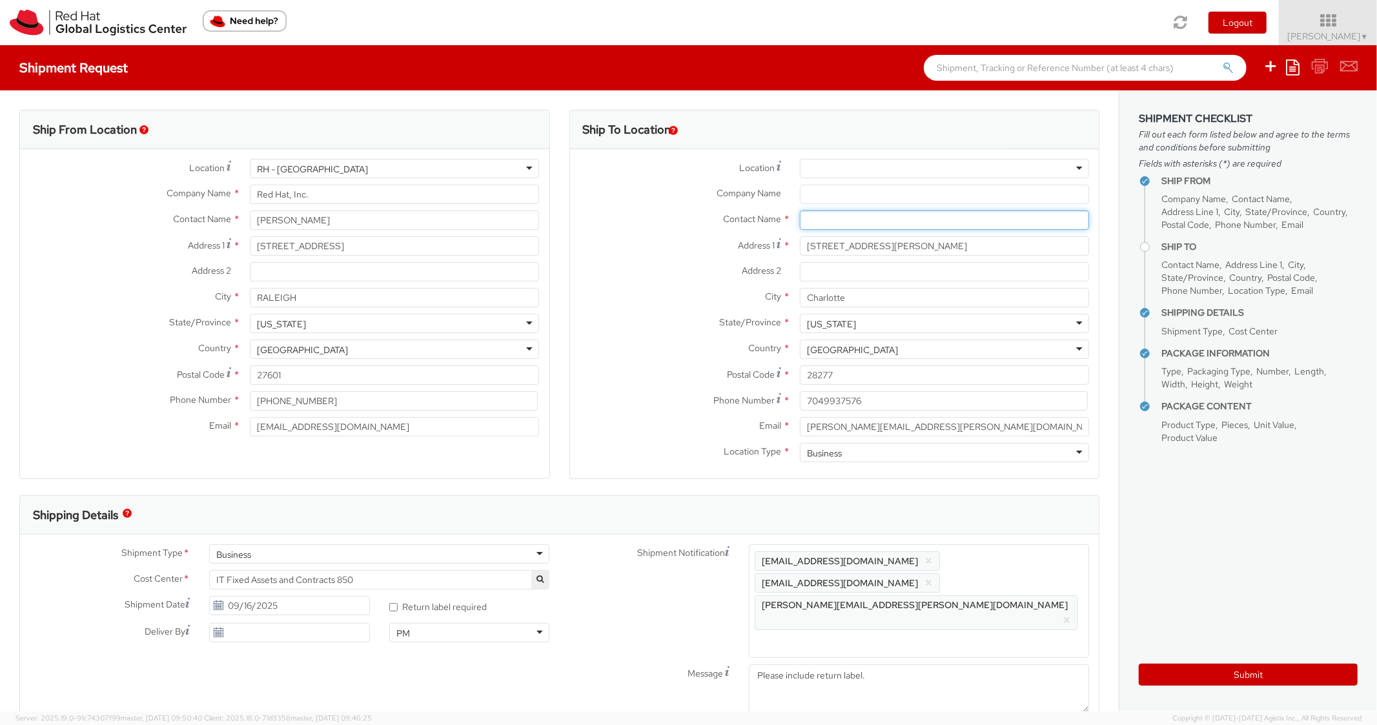
click at [831, 217] on input "text" at bounding box center [944, 219] width 289 height 19
paste input "Justin Melhorn"
type input "Justin Melhorn"
click at [639, 227] on div "Contact Name * Justin Melhorn searching..." at bounding box center [834, 219] width 529 height 19
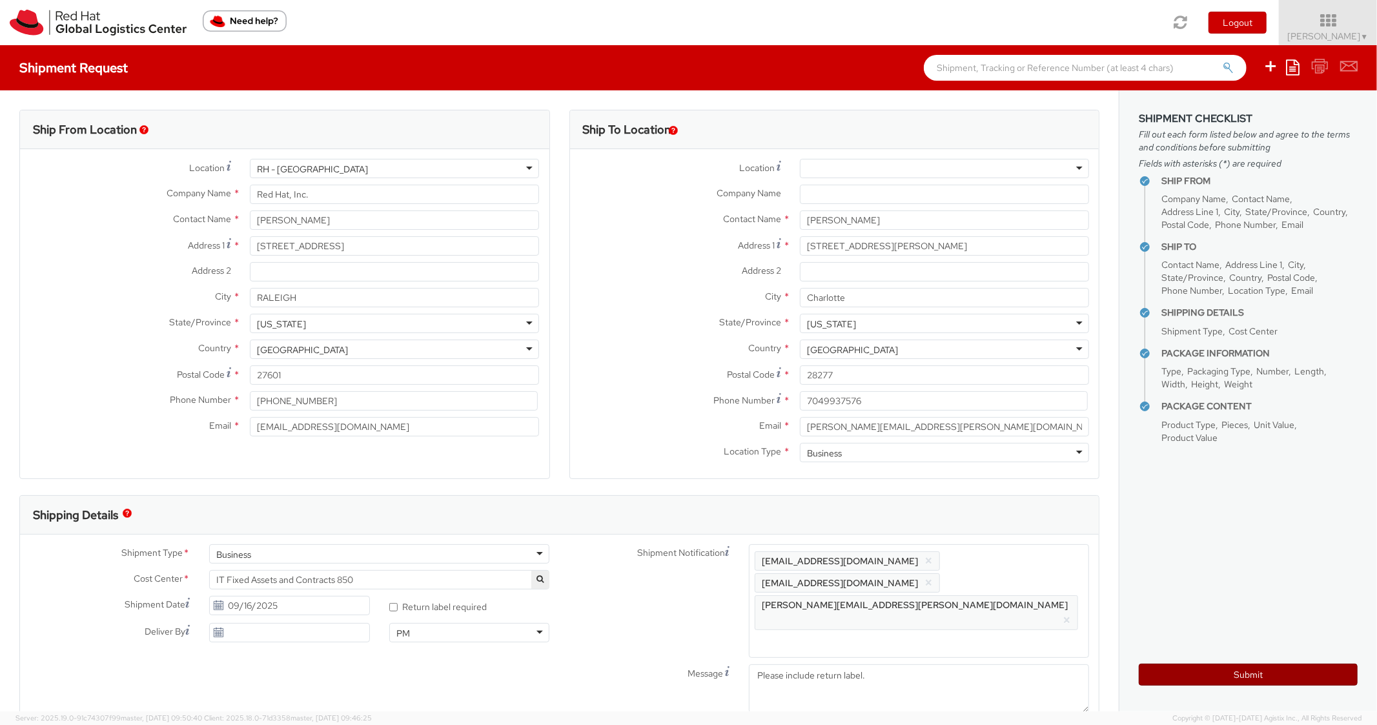
click at [1181, 669] on button "Submit" at bounding box center [1247, 674] width 219 height 22
type input "Justin Melhorn"
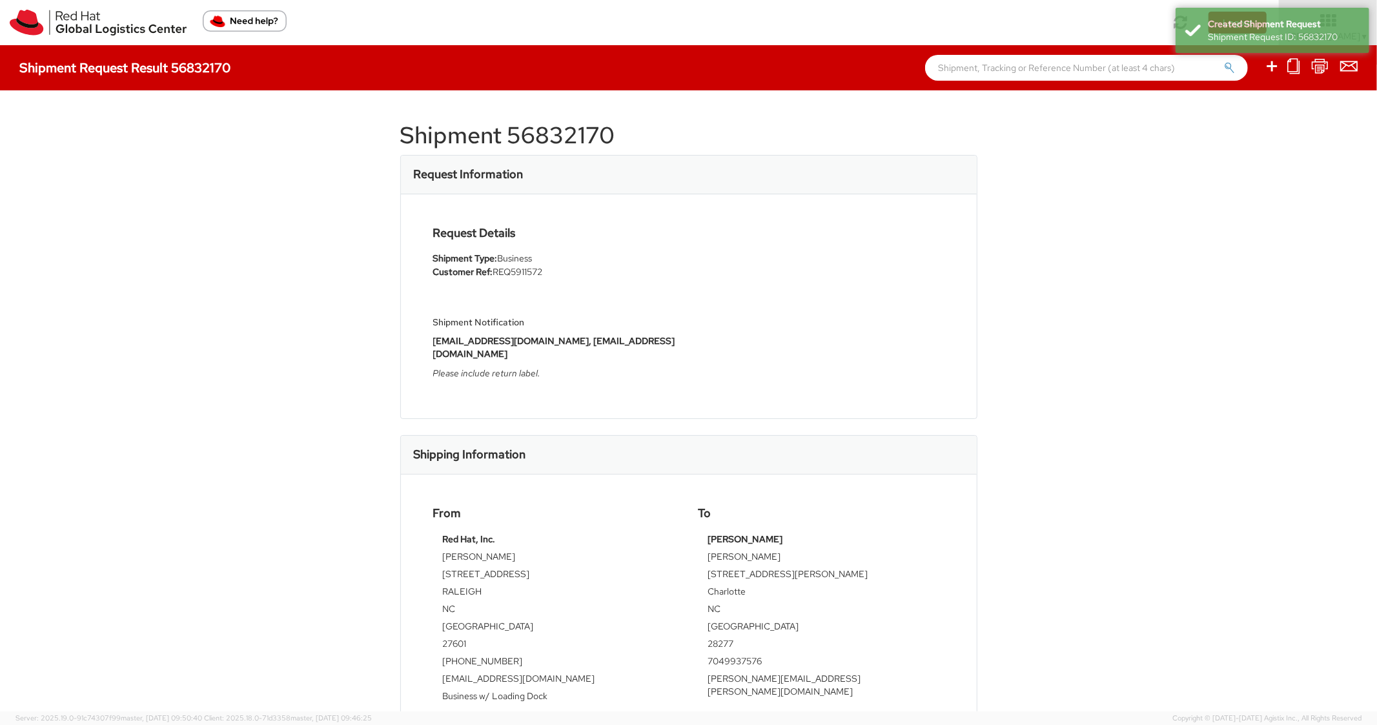
click at [550, 139] on h1 "Shipment 56832170" at bounding box center [688, 136] width 577 height 26
copy h1 "56832170"
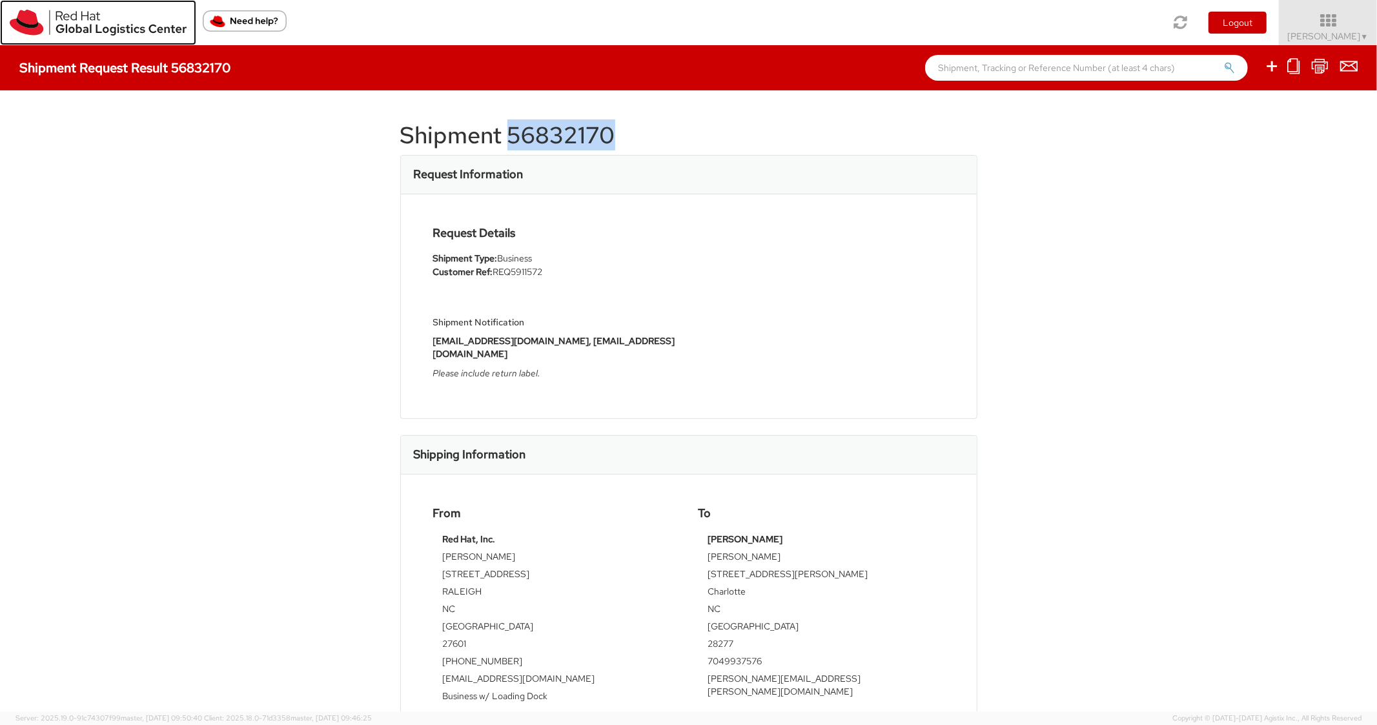
click at [17, 31] on img at bounding box center [98, 23] width 177 height 26
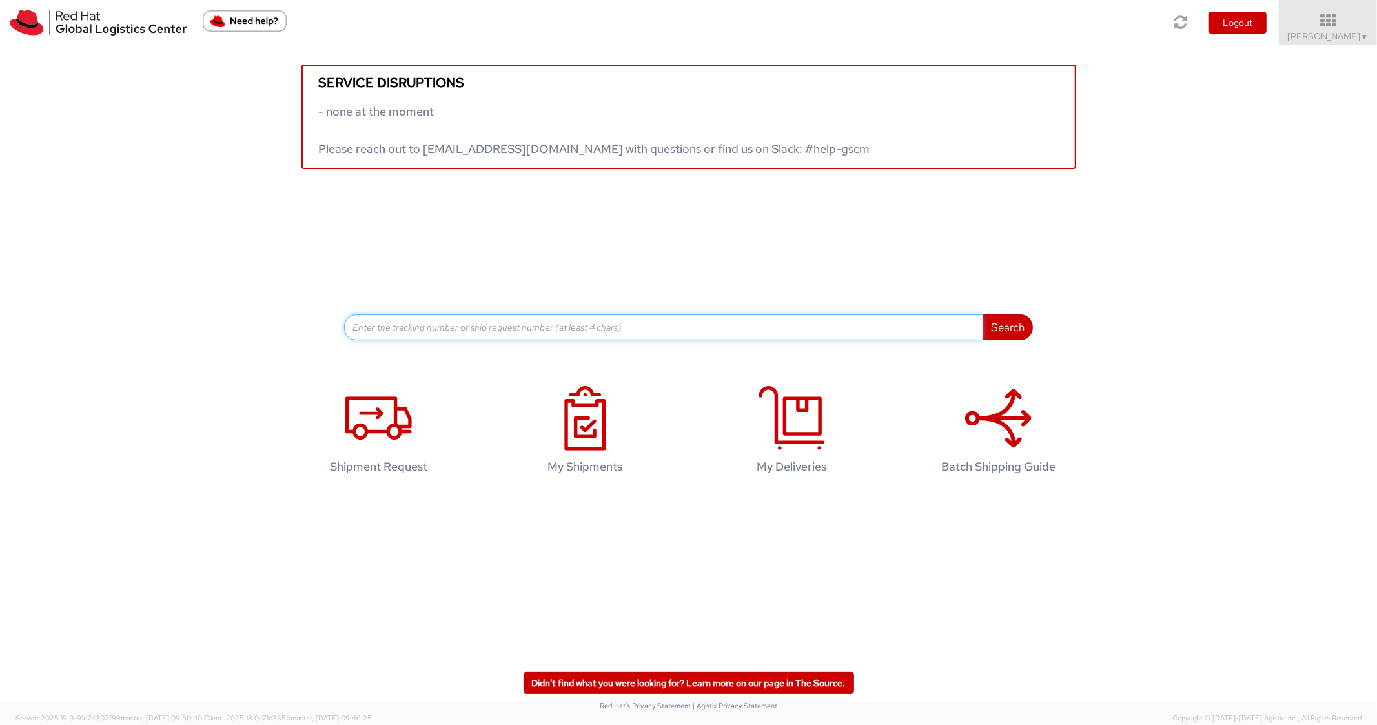
click at [472, 335] on input at bounding box center [663, 327] width 639 height 26
paste input "56648270"
type input "56648270"
click at [982, 314] on button "Search" at bounding box center [1007, 327] width 50 height 26
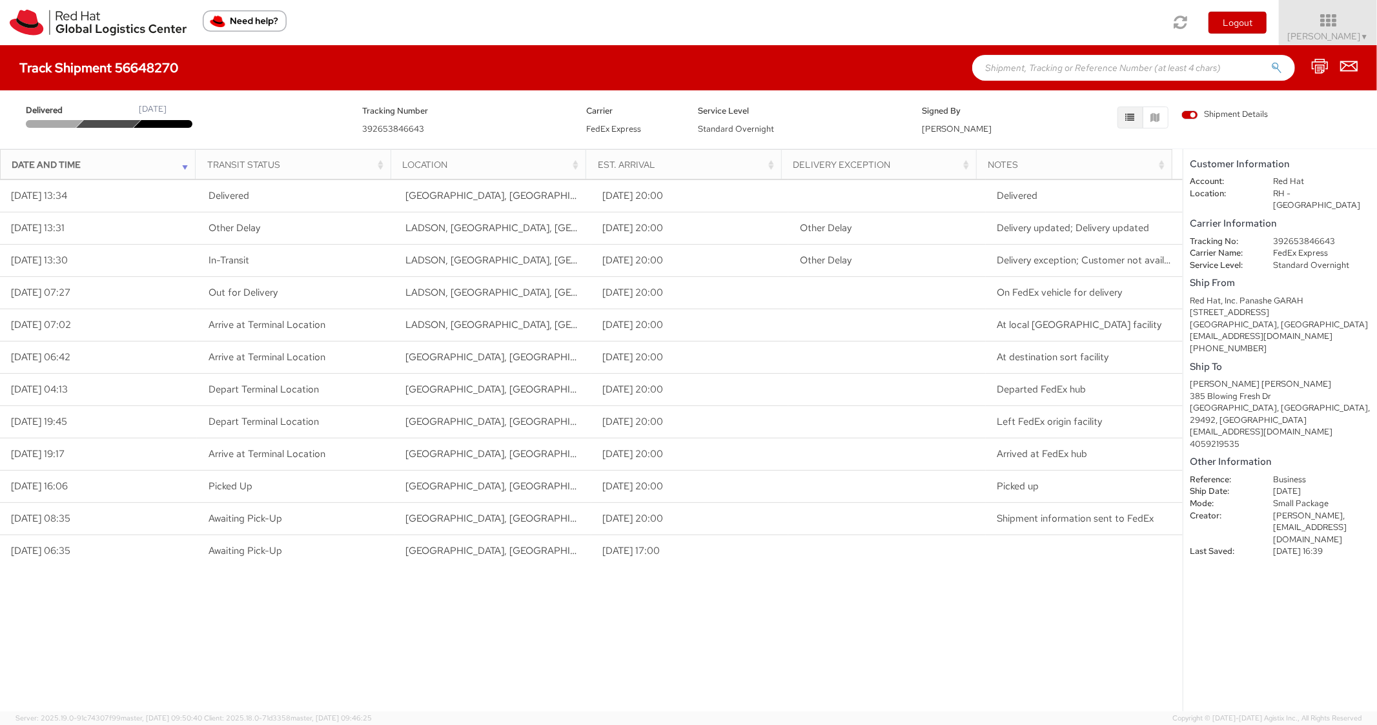
click at [1097, 55] on input "text" at bounding box center [1133, 68] width 323 height 26
paste input "56648402"
type input "56648402"
click at [1271, 61] on button "submit" at bounding box center [1276, 68] width 11 height 15
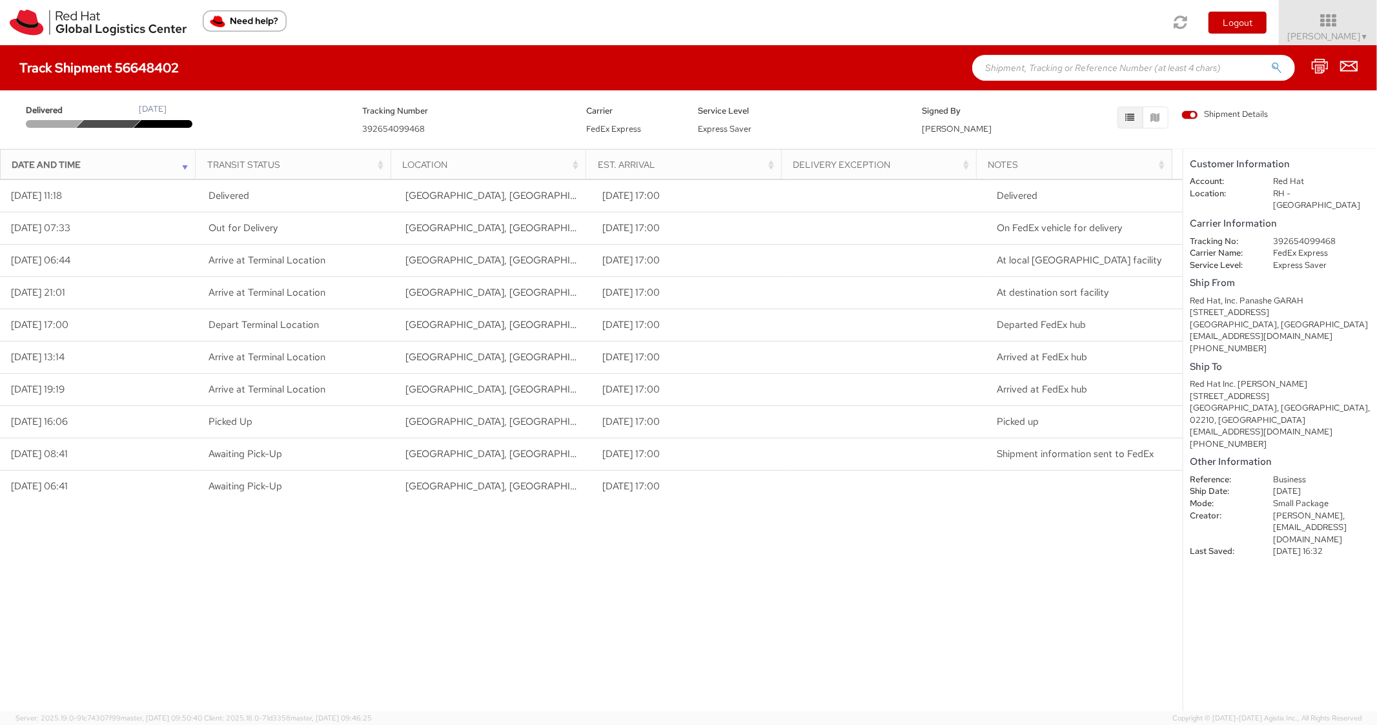
click at [1053, 66] on input "text" at bounding box center [1133, 68] width 323 height 26
paste input "56593539"
type input "56593539"
click at [1271, 61] on button "submit" at bounding box center [1276, 68] width 11 height 15
click at [1047, 69] on input "text" at bounding box center [1133, 68] width 323 height 26
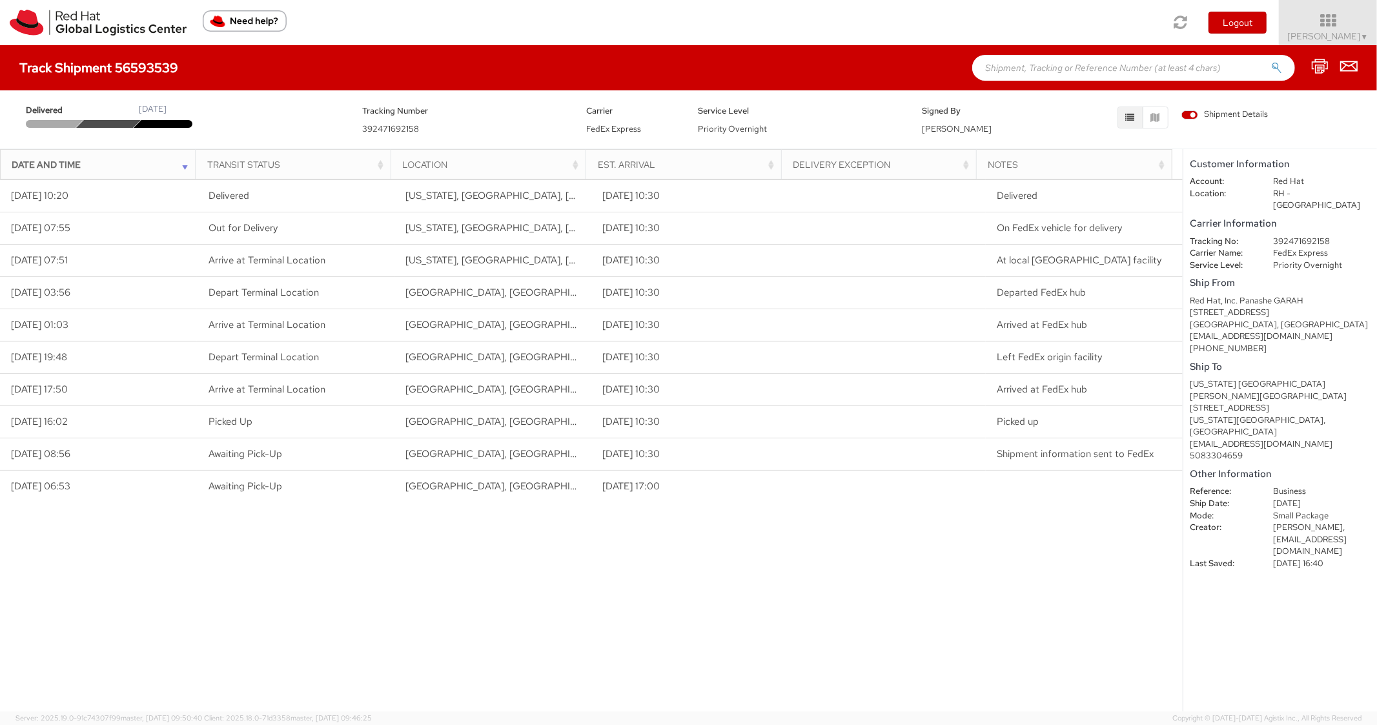
paste input "56648441"
type input "56648441"
click at [1271, 61] on button "submit" at bounding box center [1276, 68] width 11 height 15
